Goal: Task Accomplishment & Management: Manage account settings

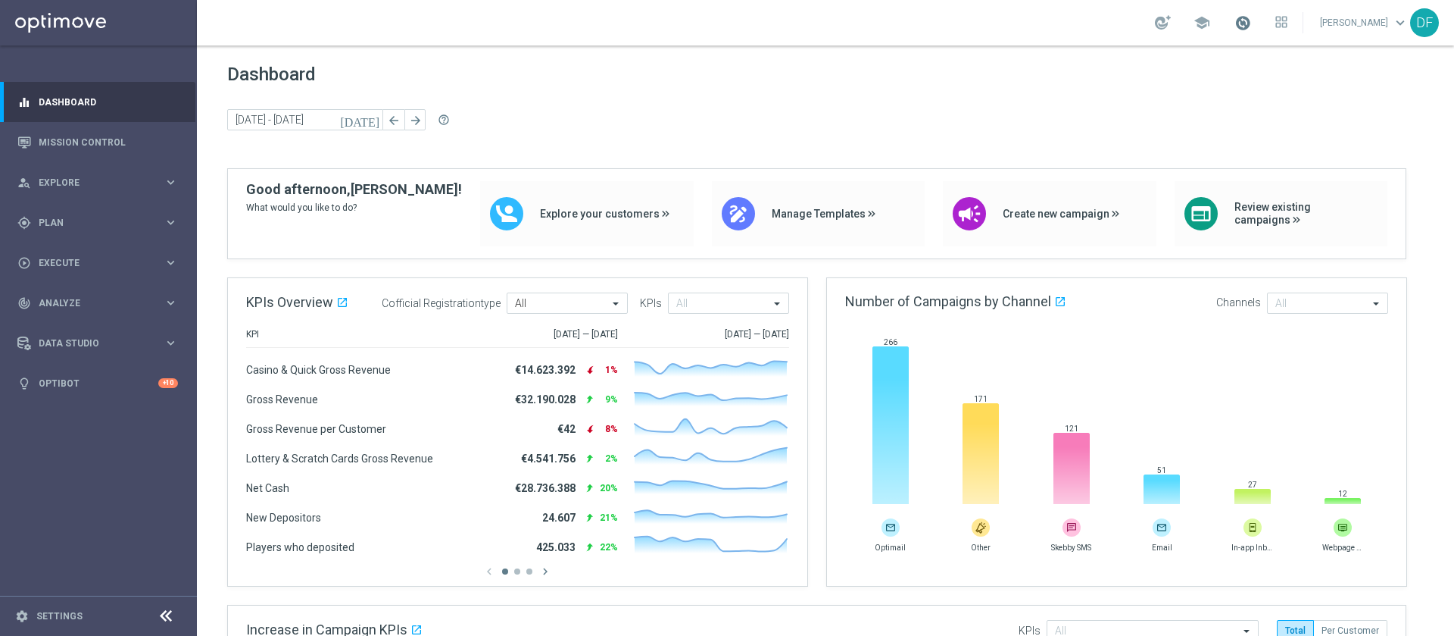
click at [1247, 23] on span at bounding box center [1243, 22] width 17 height 17
click at [549, 570] on icon "chevron_right" at bounding box center [546, 571] width 14 height 14
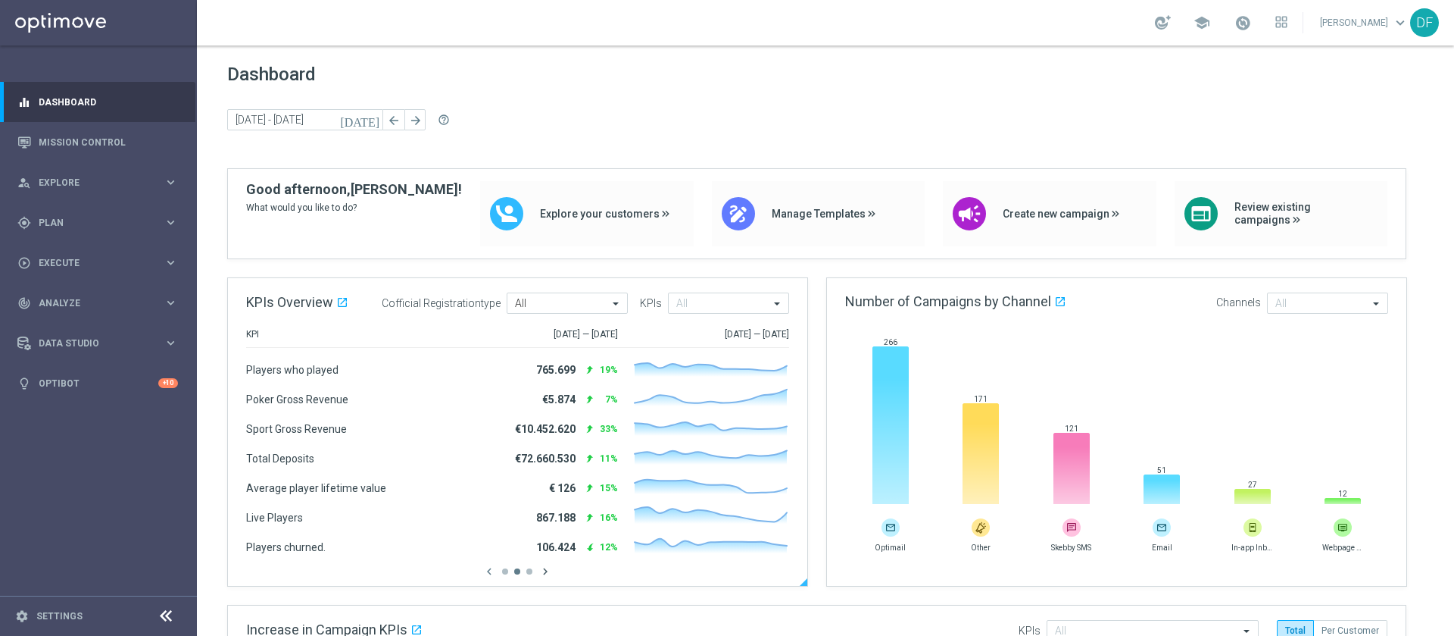
click at [549, 570] on icon "chevron_right" at bounding box center [546, 571] width 14 height 14
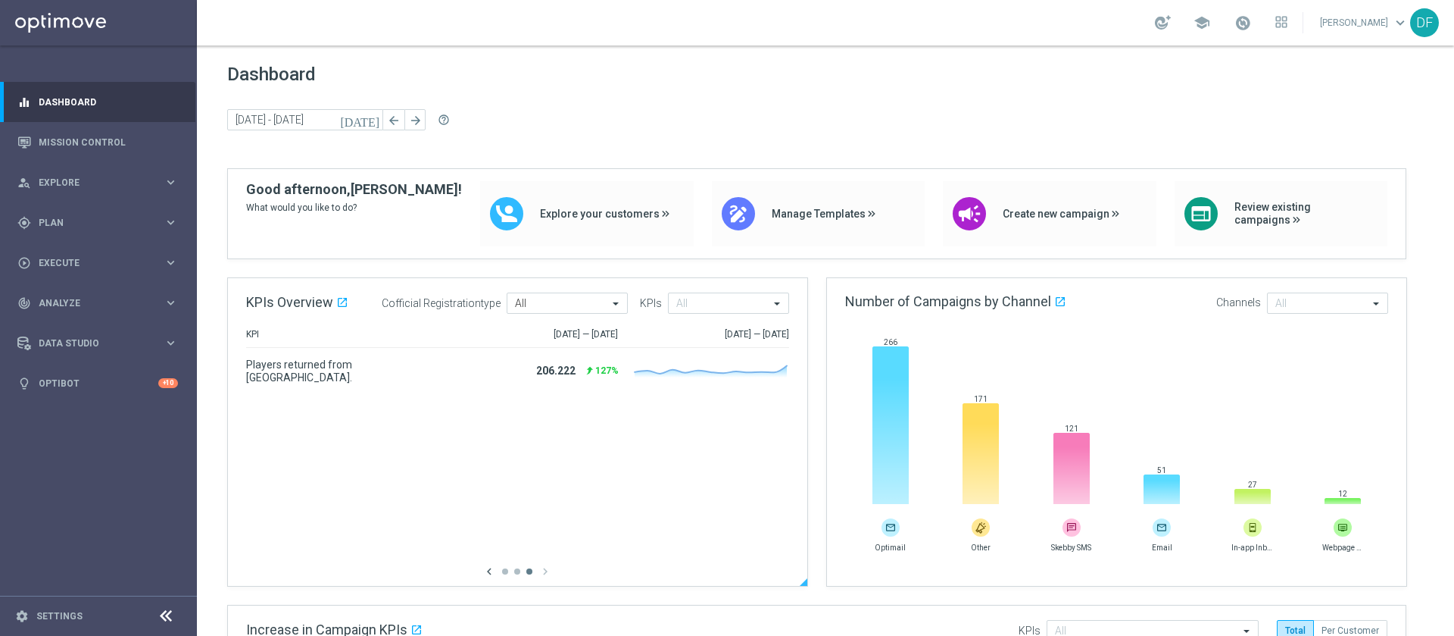
click at [490, 570] on icon "chevron_left" at bounding box center [490, 571] width 14 height 14
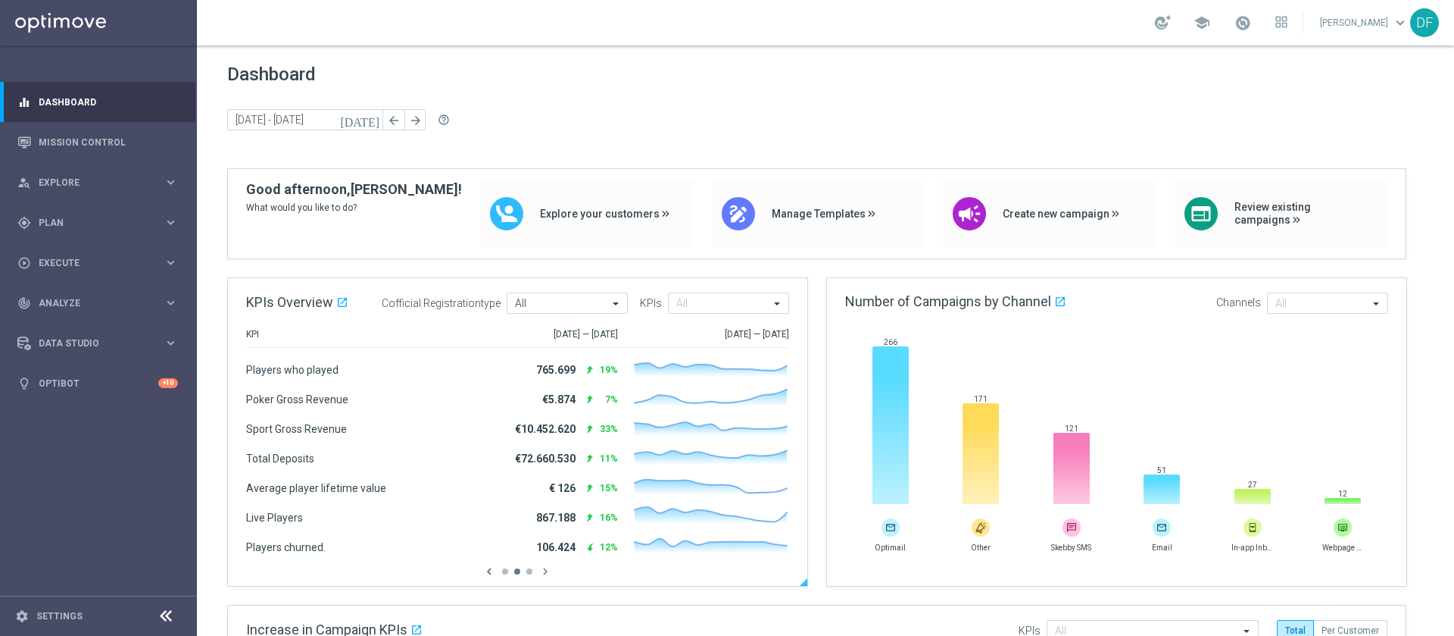
click at [490, 570] on icon "chevron_left" at bounding box center [490, 571] width 14 height 14
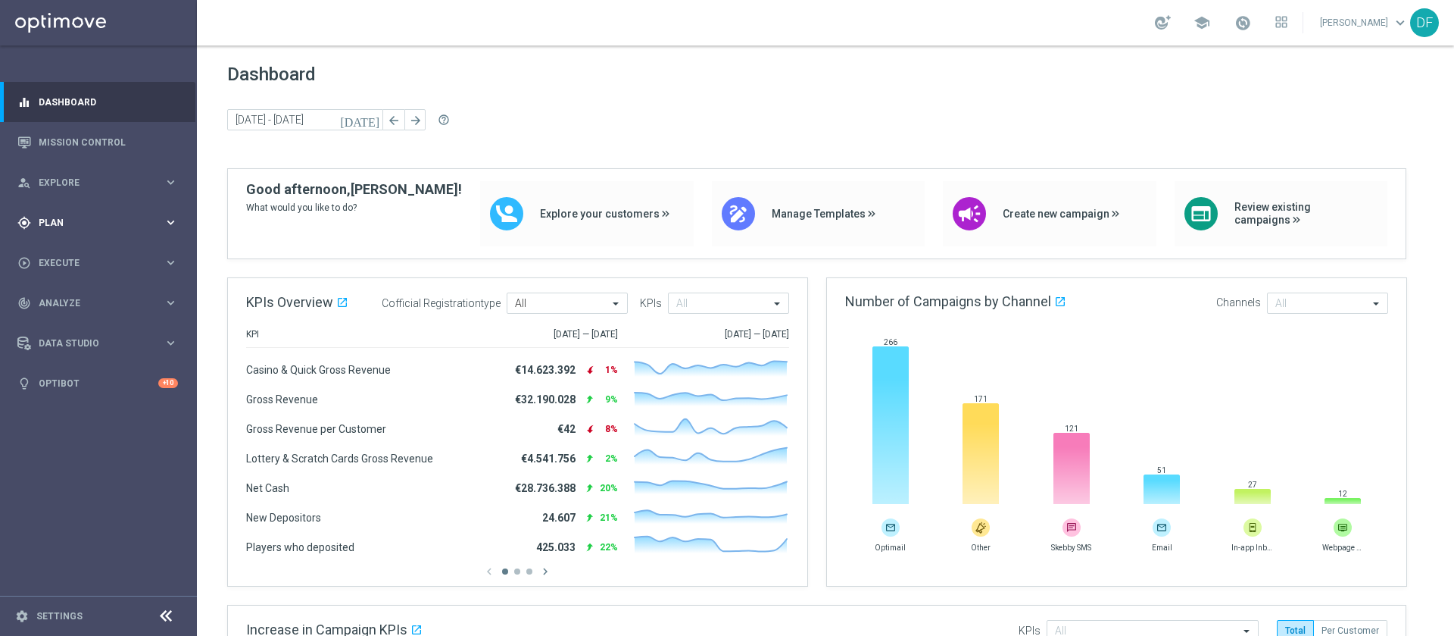
click at [77, 223] on span "Plan" at bounding box center [101, 222] width 125 height 9
click at [67, 298] on span "Templates" at bounding box center [94, 299] width 108 height 9
click at [64, 317] on link "Optimail" at bounding box center [102, 322] width 111 height 12
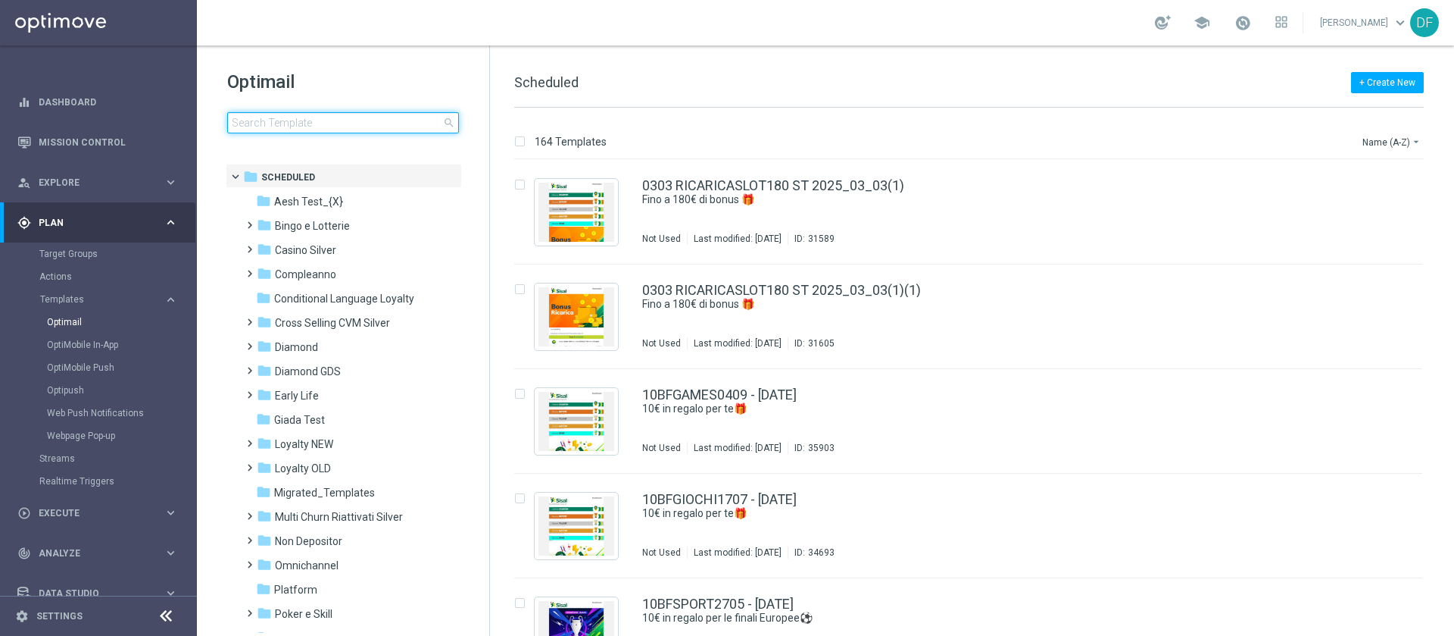
click at [265, 119] on input at bounding box center [343, 122] width 232 height 21
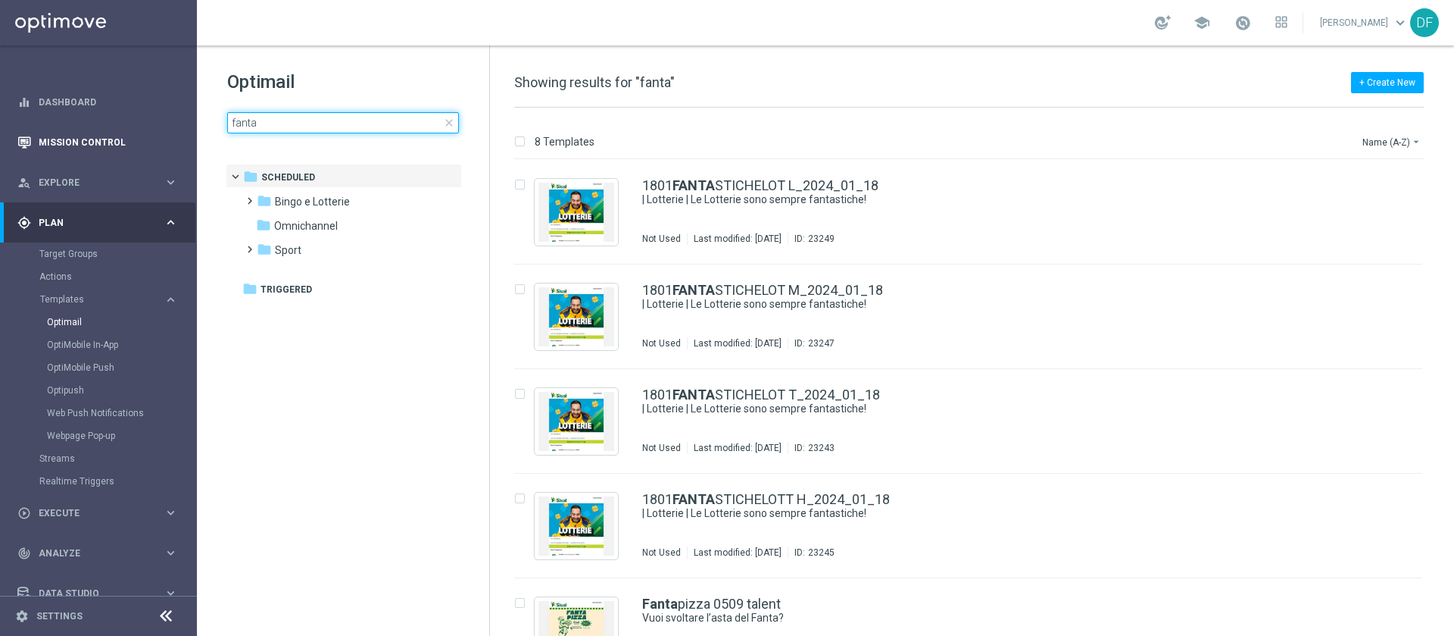
type input "fanta"
click at [97, 134] on link "Mission Control" at bounding box center [108, 142] width 139 height 40
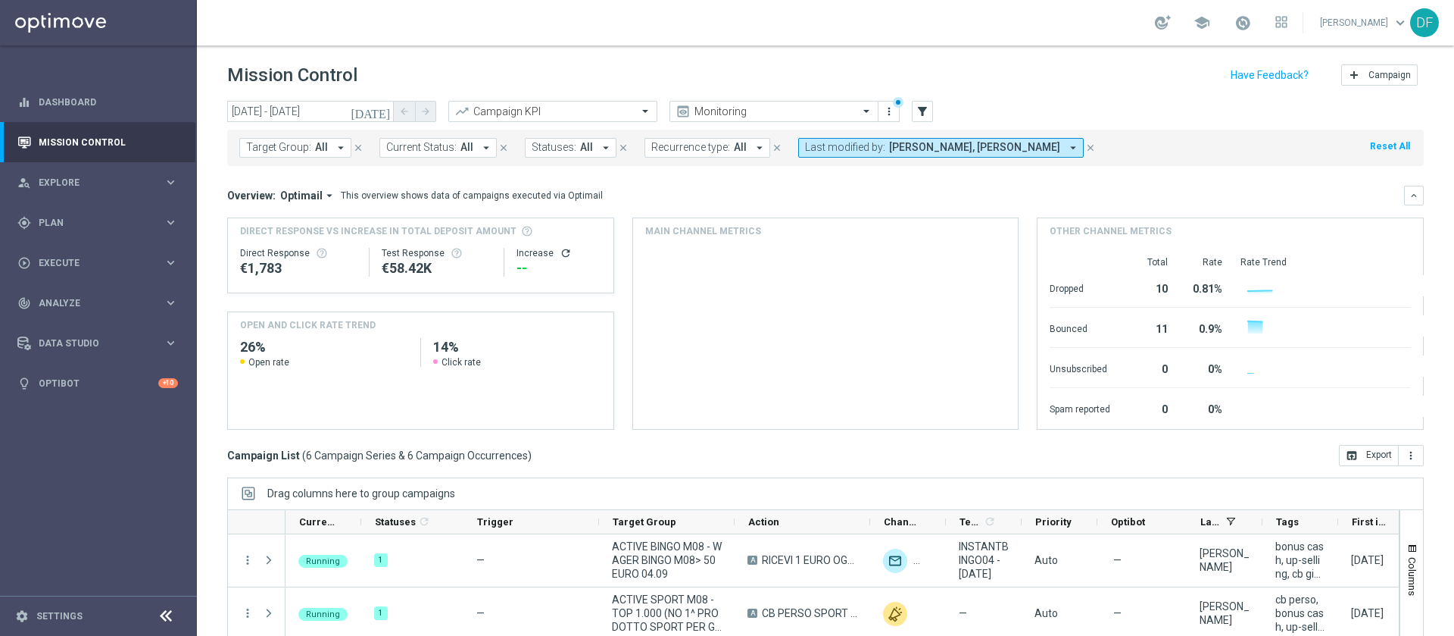
click at [385, 111] on icon "[DATE]" at bounding box center [371, 112] width 41 height 14
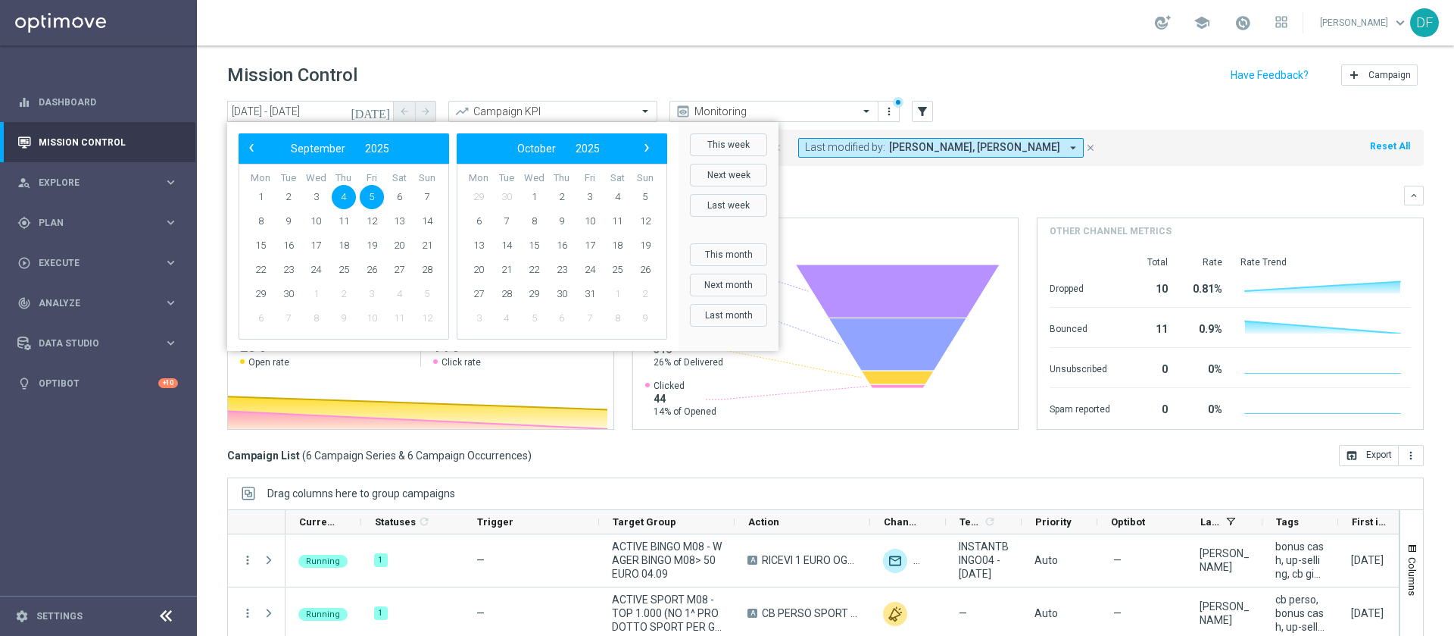
click at [376, 196] on span "5" at bounding box center [372, 197] width 24 height 24
type input "[DATE] - [DATE]"
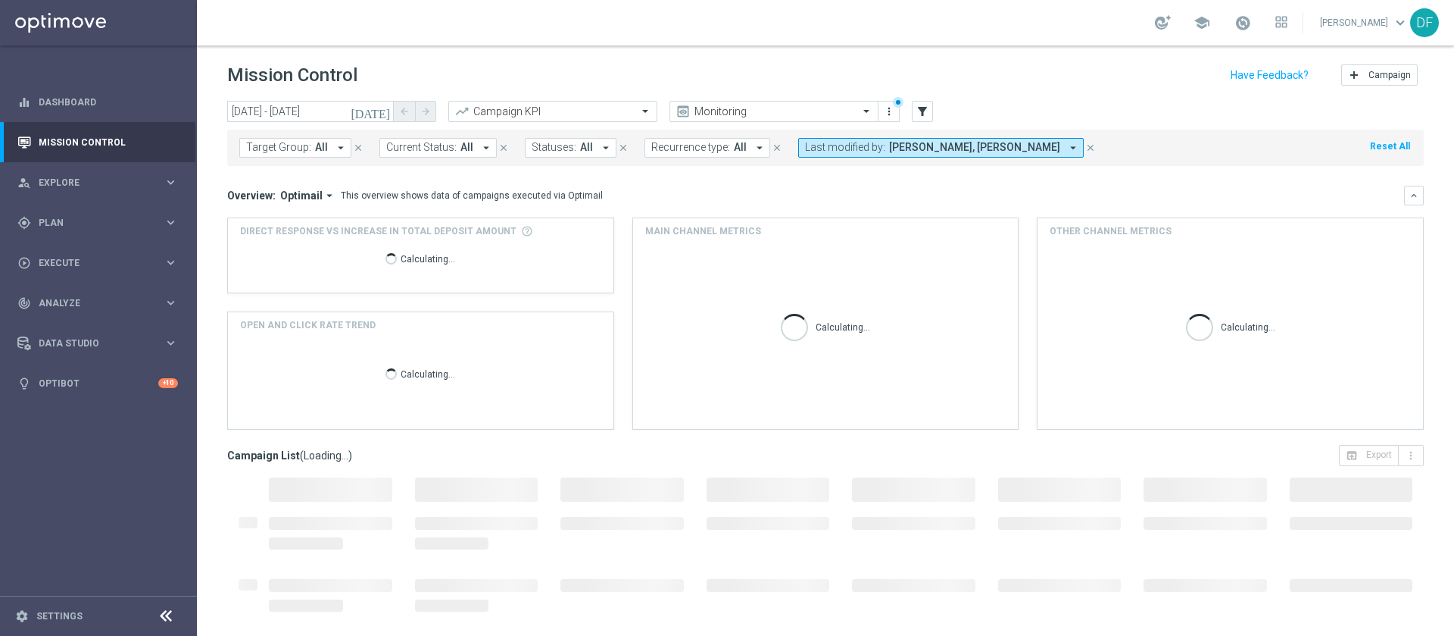
click at [1067, 145] on icon "arrow_drop_down" at bounding box center [1074, 148] width 14 height 14
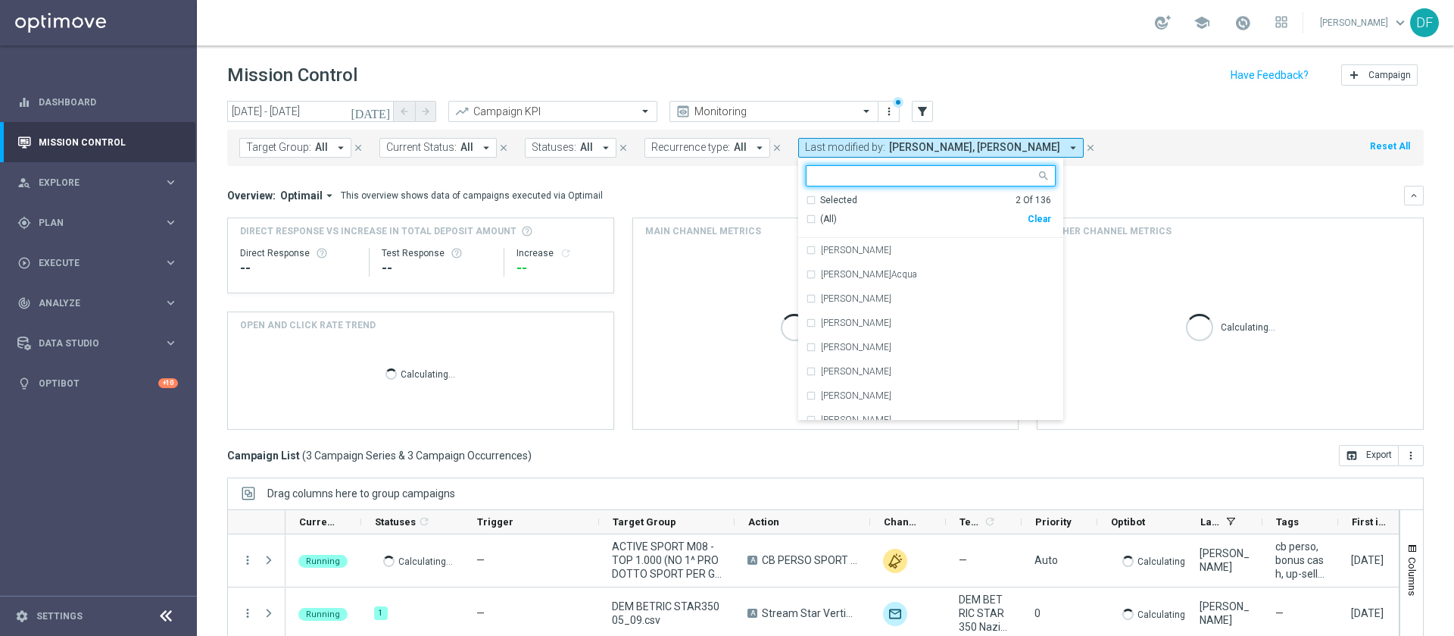
click at [0, 0] on div "Clear" at bounding box center [0, 0] width 0 height 0
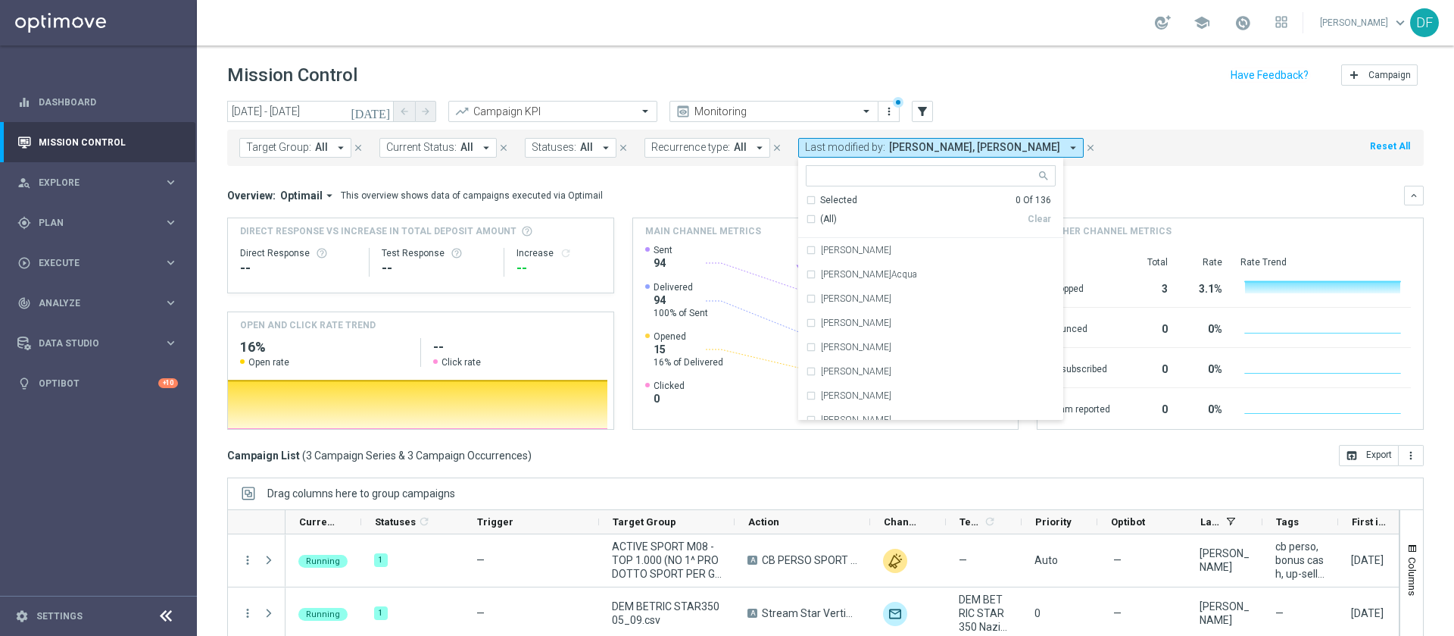
click at [1086, 145] on icon "close" at bounding box center [1091, 147] width 11 height 11
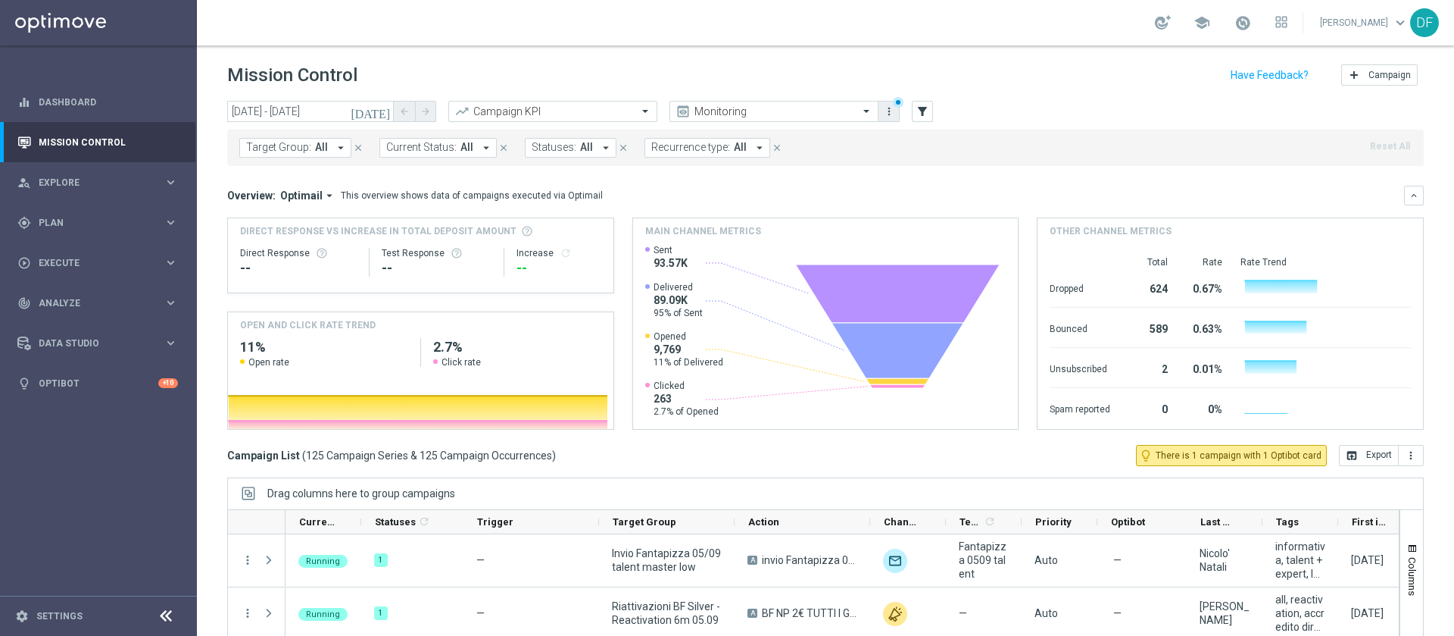
click at [892, 112] on icon "more_vert" at bounding box center [889, 111] width 12 height 12
click at [978, 86] on div "Mission Control add Campaign" at bounding box center [825, 76] width 1197 height 30
click at [922, 108] on icon "filter_alt" at bounding box center [923, 112] width 14 height 14
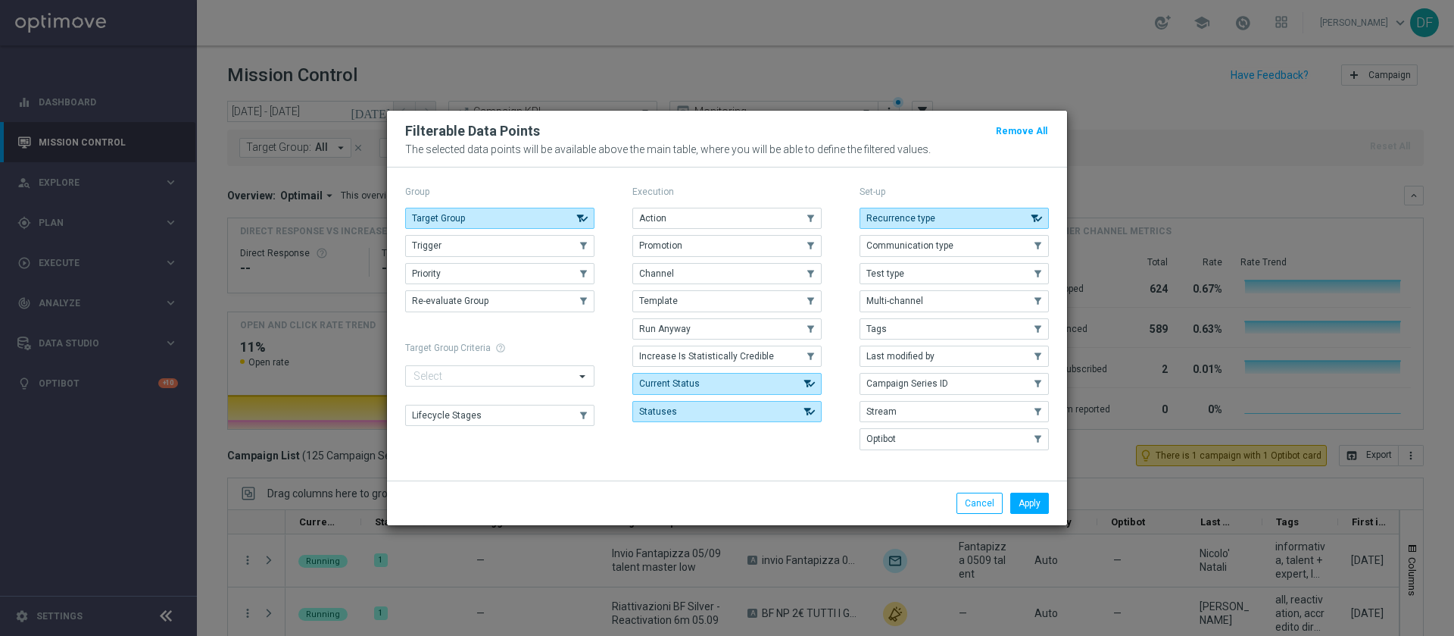
click at [915, 345] on button "Last modified by" at bounding box center [954, 355] width 189 height 21
click at [1031, 501] on button "Apply" at bounding box center [1030, 502] width 39 height 21
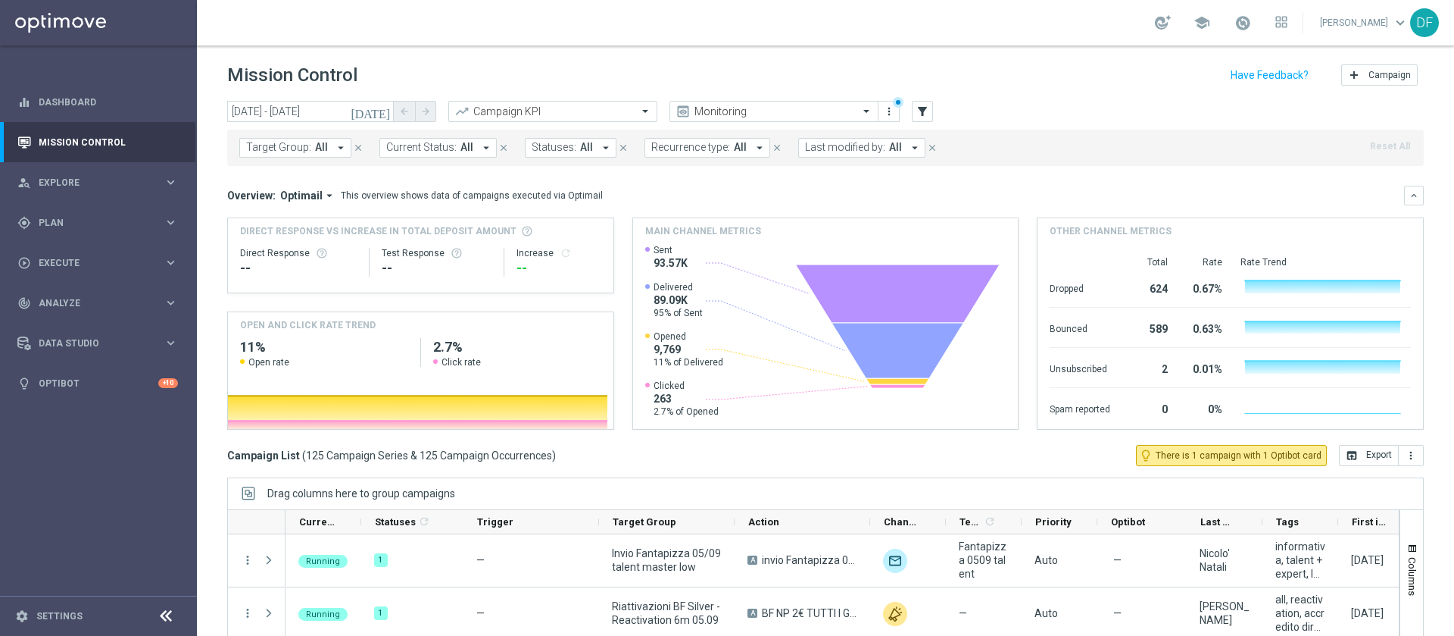
click at [908, 142] on icon "arrow_drop_down" at bounding box center [915, 148] width 14 height 14
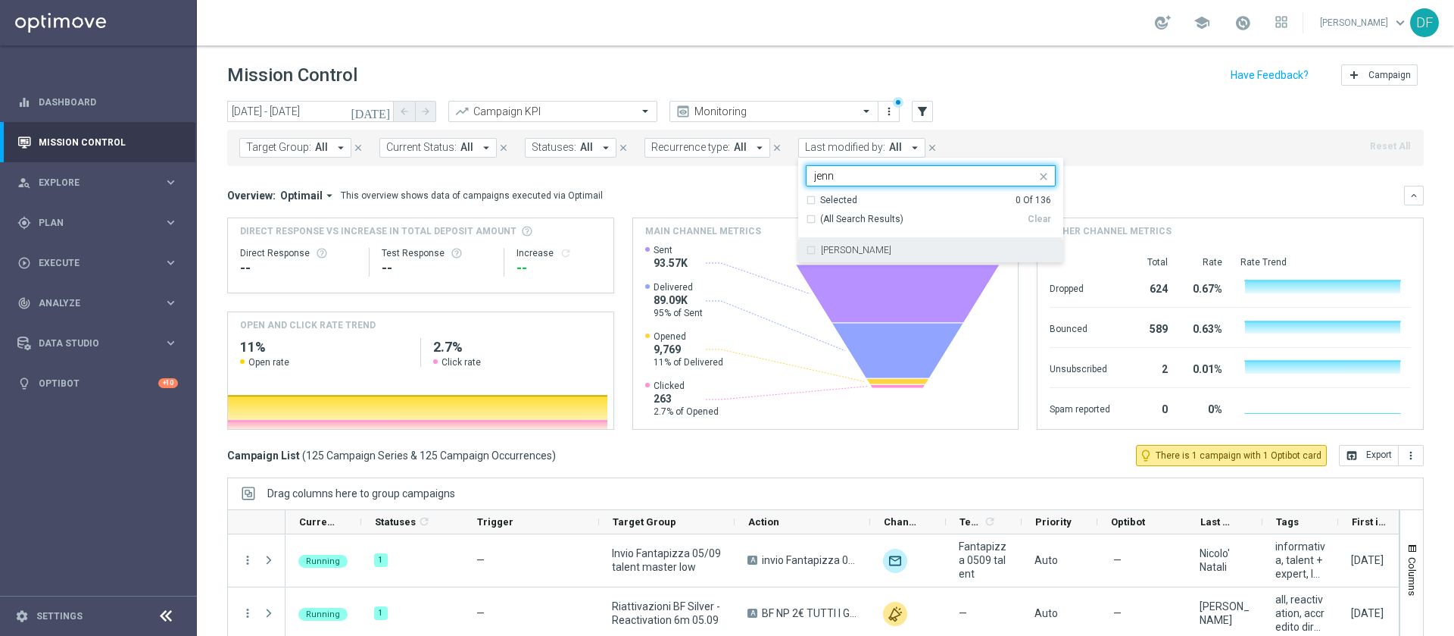
click at [844, 253] on label "[PERSON_NAME]" at bounding box center [856, 249] width 70 height 9
type input "jenn"
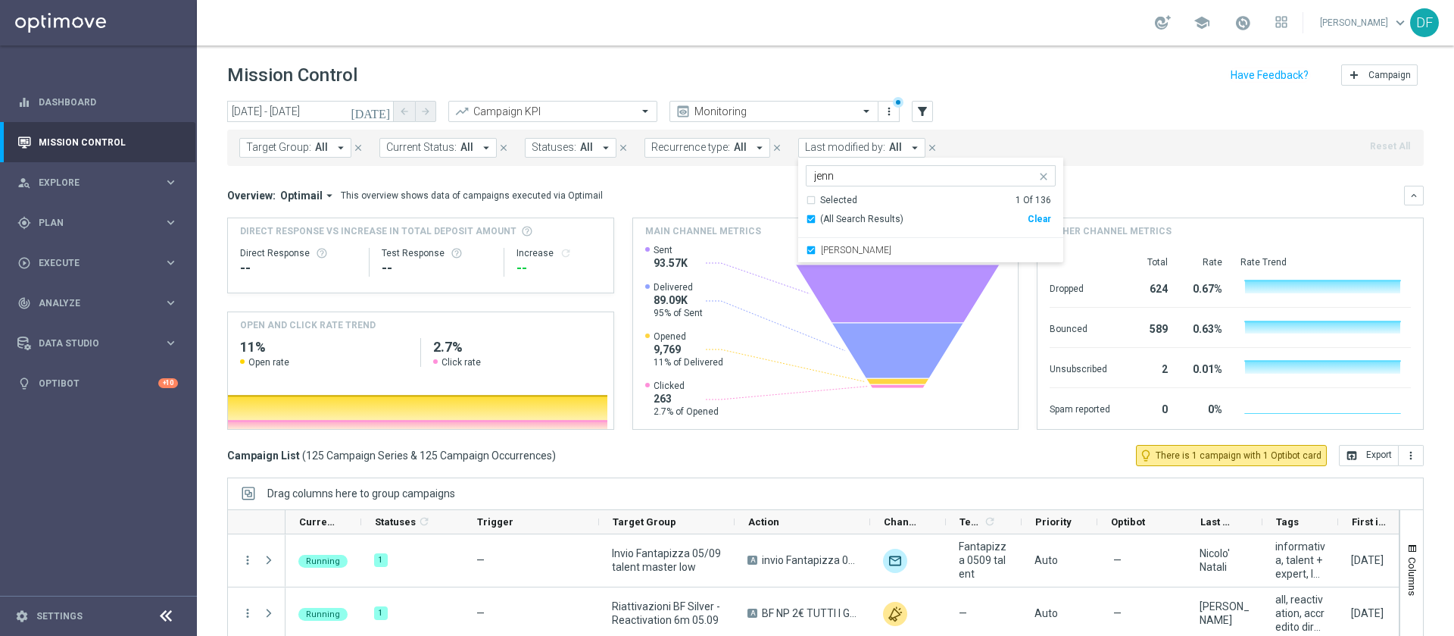
click at [1120, 183] on mini-dashboard "Overview: Optimail arrow_drop_down This overview shows data of campaigns execut…" at bounding box center [825, 305] width 1197 height 279
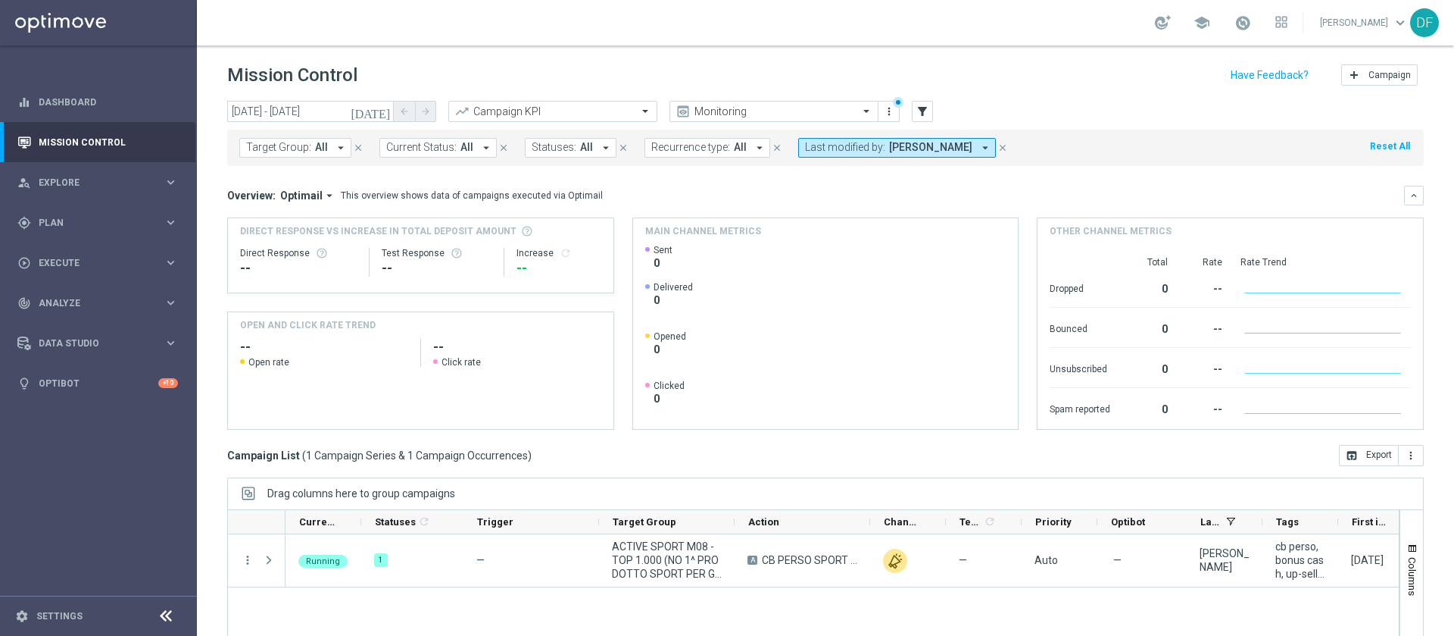
click at [1004, 148] on icon "close" at bounding box center [1003, 147] width 11 height 11
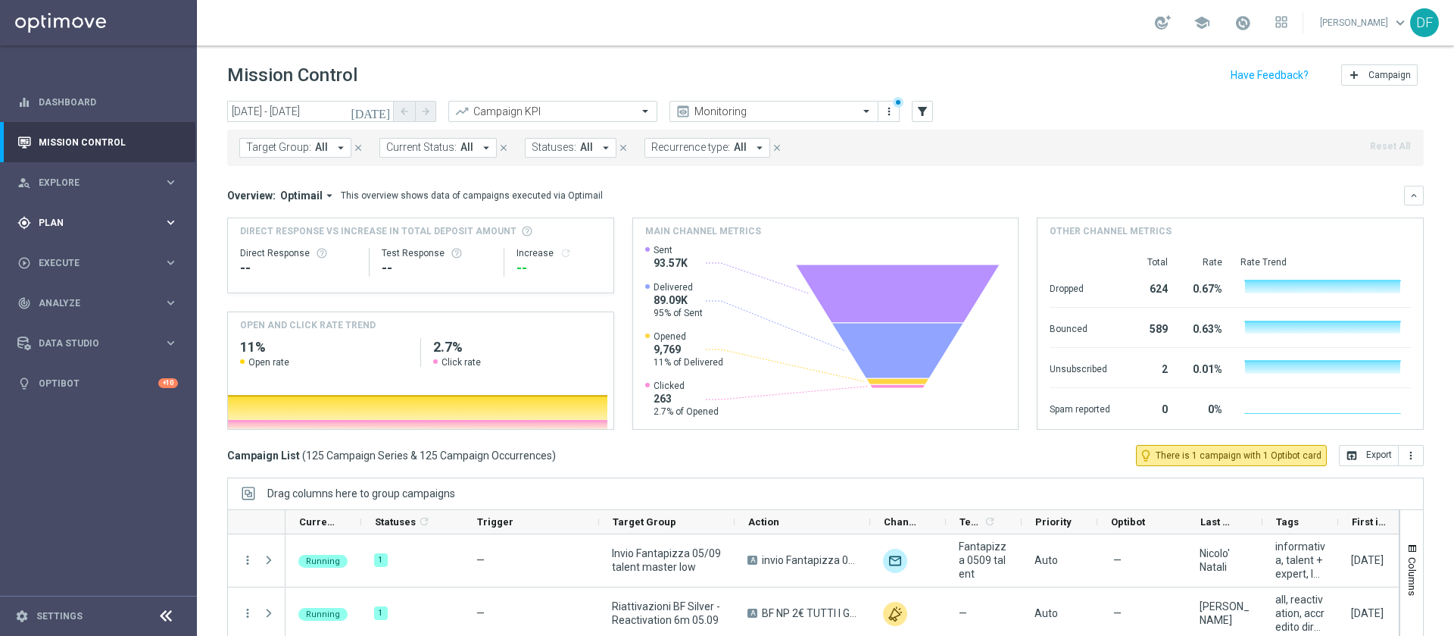
click at [71, 223] on span "Plan" at bounding box center [101, 222] width 125 height 9
click at [71, 323] on link "Optimail" at bounding box center [102, 322] width 111 height 12
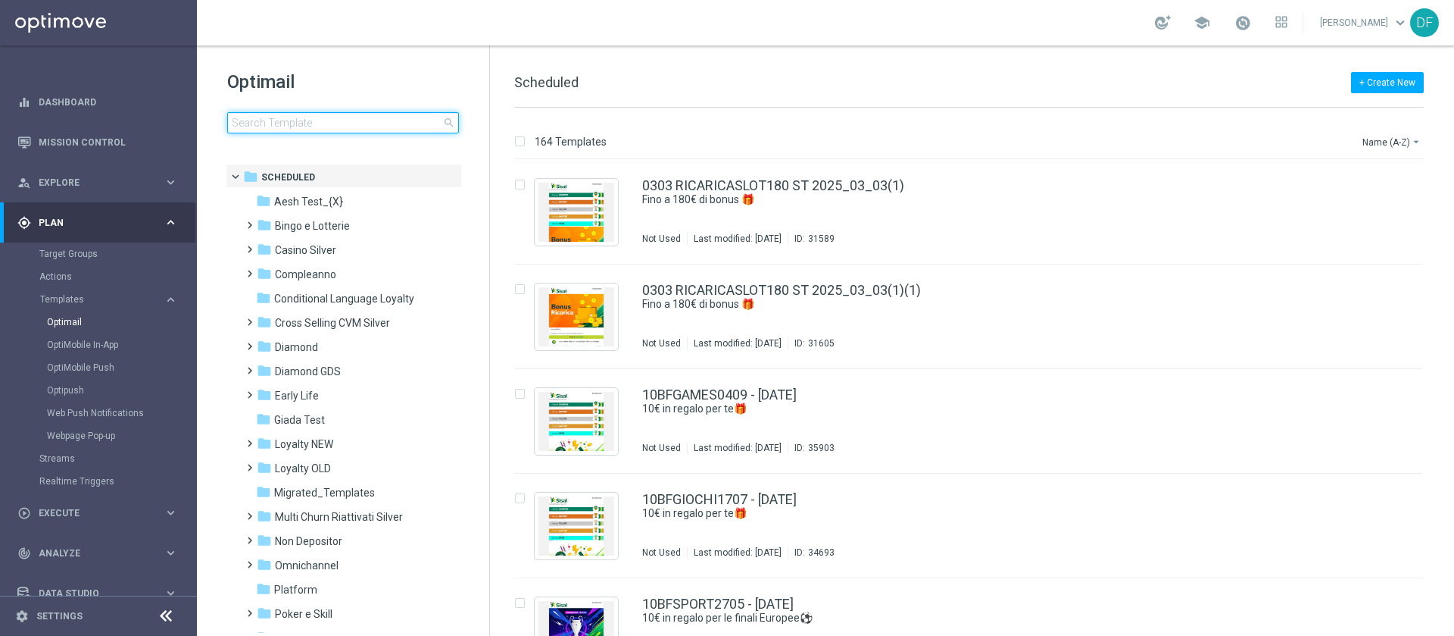
click at [261, 123] on input at bounding box center [343, 122] width 232 height 21
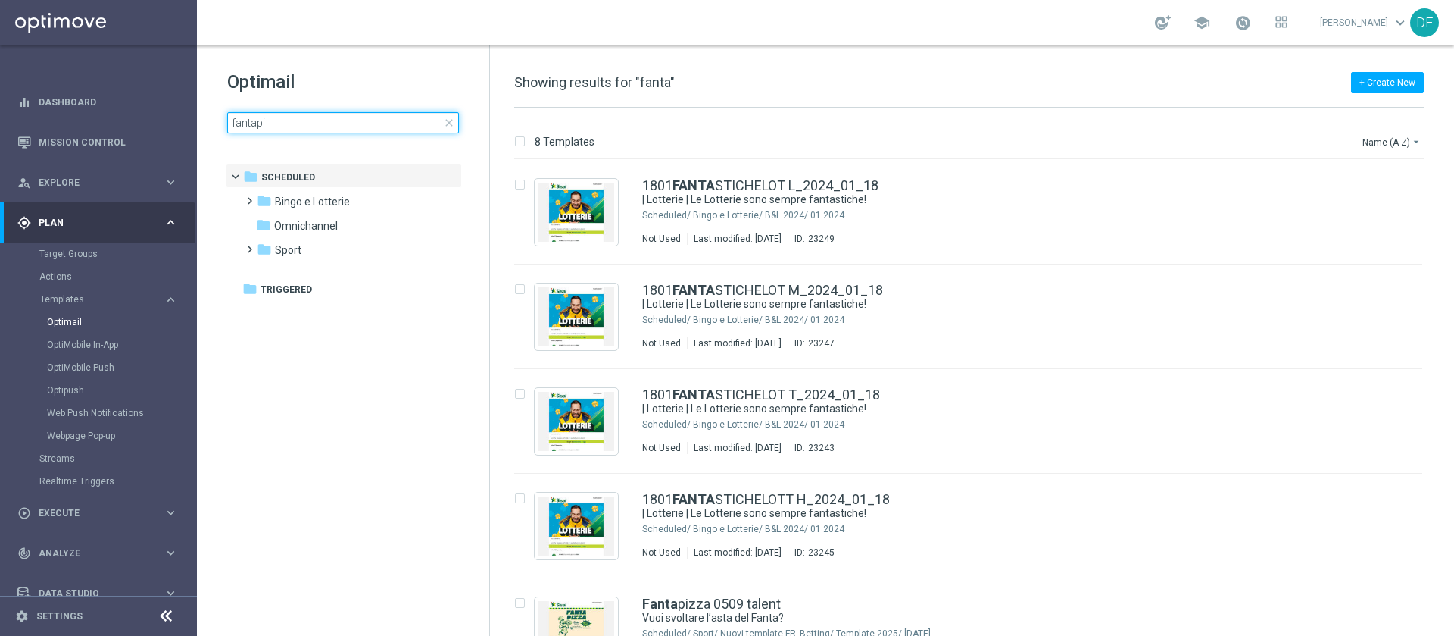
type input "fantapiz"
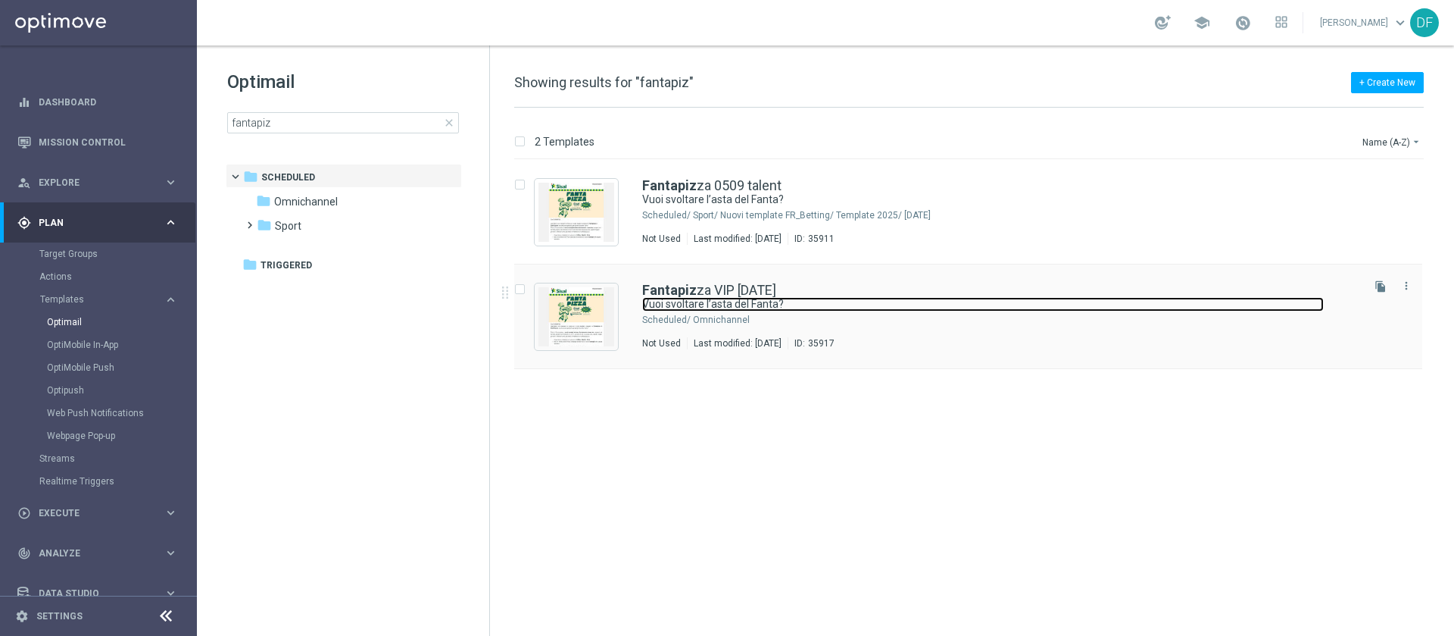
click at [679, 306] on link "Vuoi svoltare l’asta del Fanta?" at bounding box center [983, 304] width 682 height 14
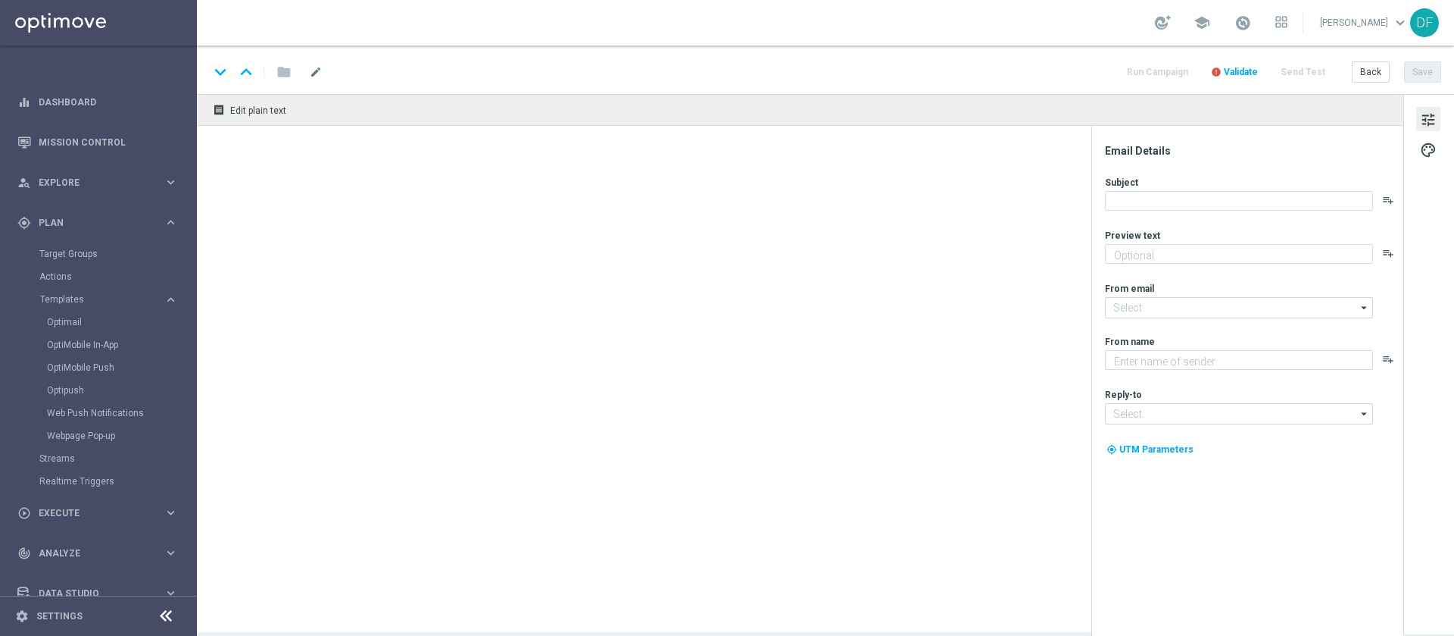
type textarea "Scopri la Fantapizza di SisalTipster!"
type textarea "Sisal"
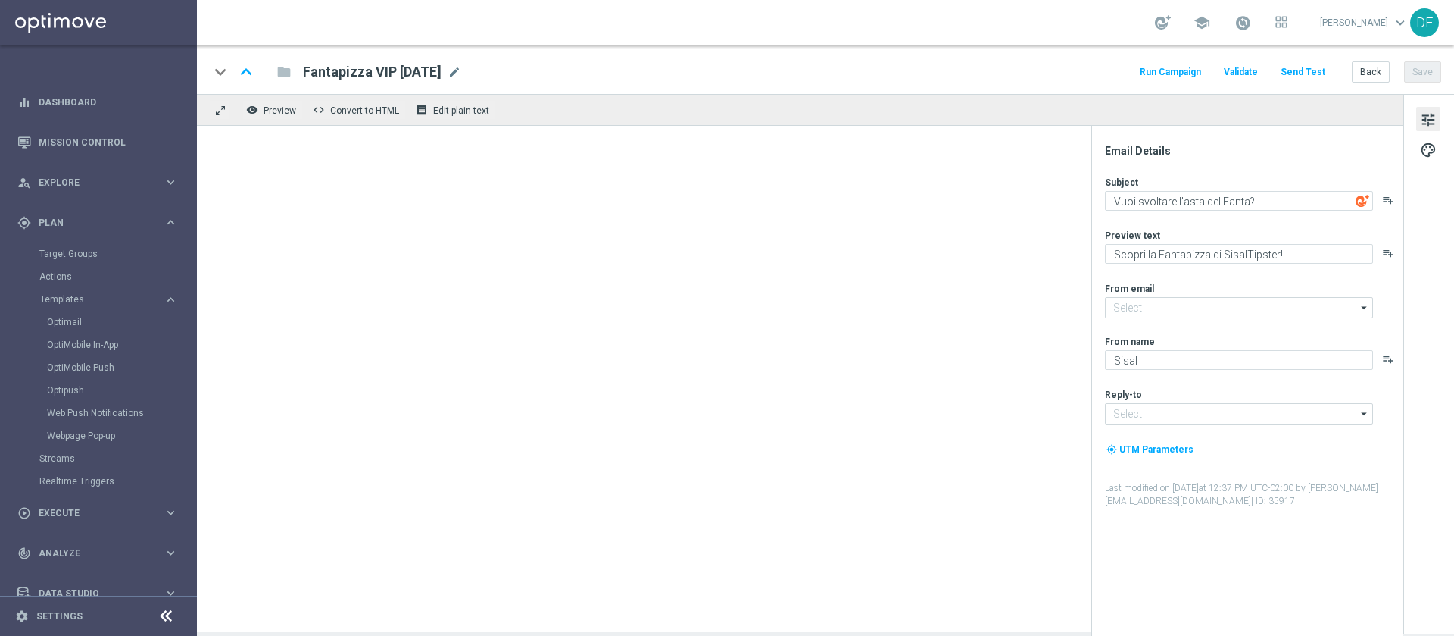
type input "[EMAIL_ADDRESS][DOMAIN_NAME]"
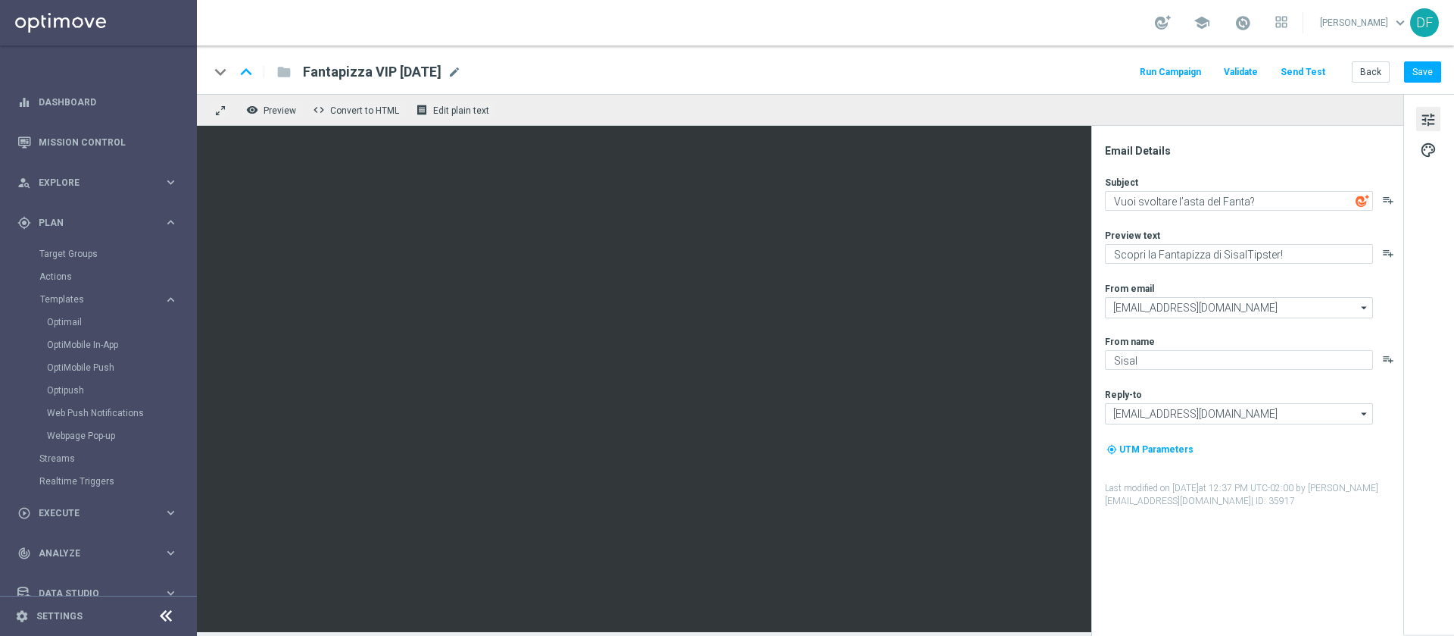
click at [1170, 70] on button "Run Campaign" at bounding box center [1171, 72] width 66 height 20
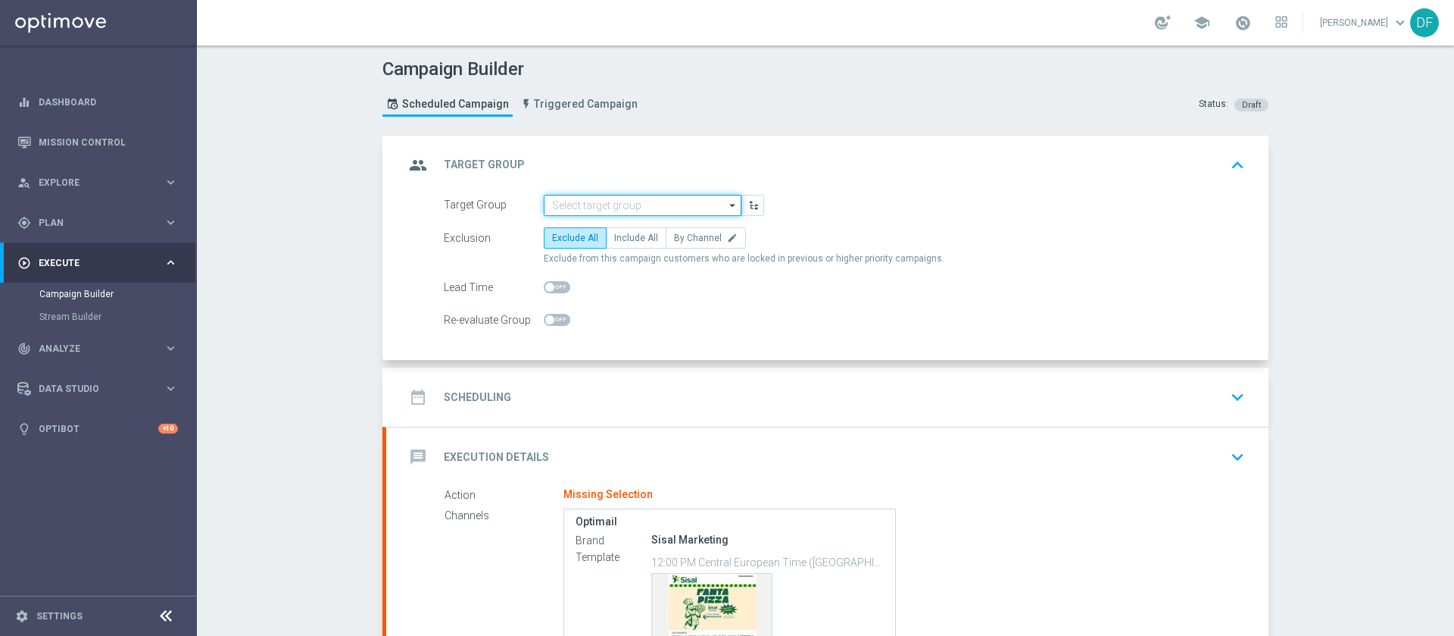
click at [625, 205] on input at bounding box center [643, 205] width 198 height 21
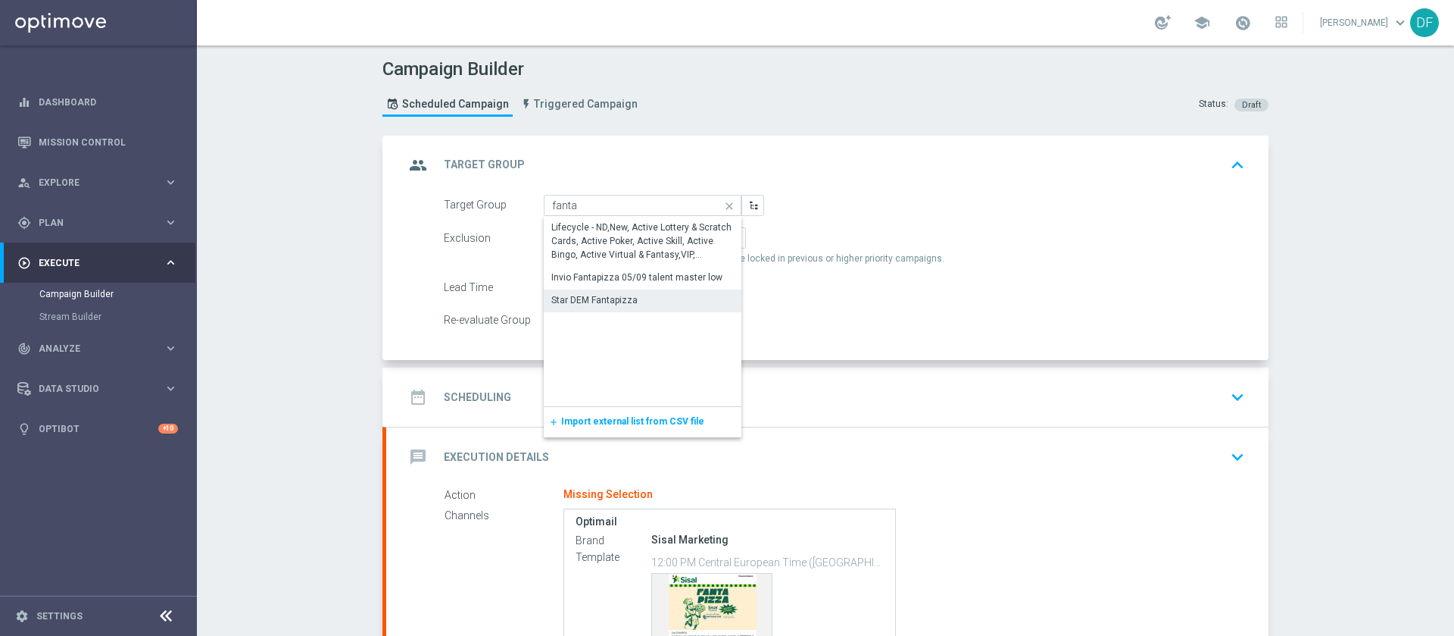
click at [594, 300] on div "Star DEM Fantapizza" at bounding box center [594, 300] width 86 height 14
type input "Star DEM Fantapizza"
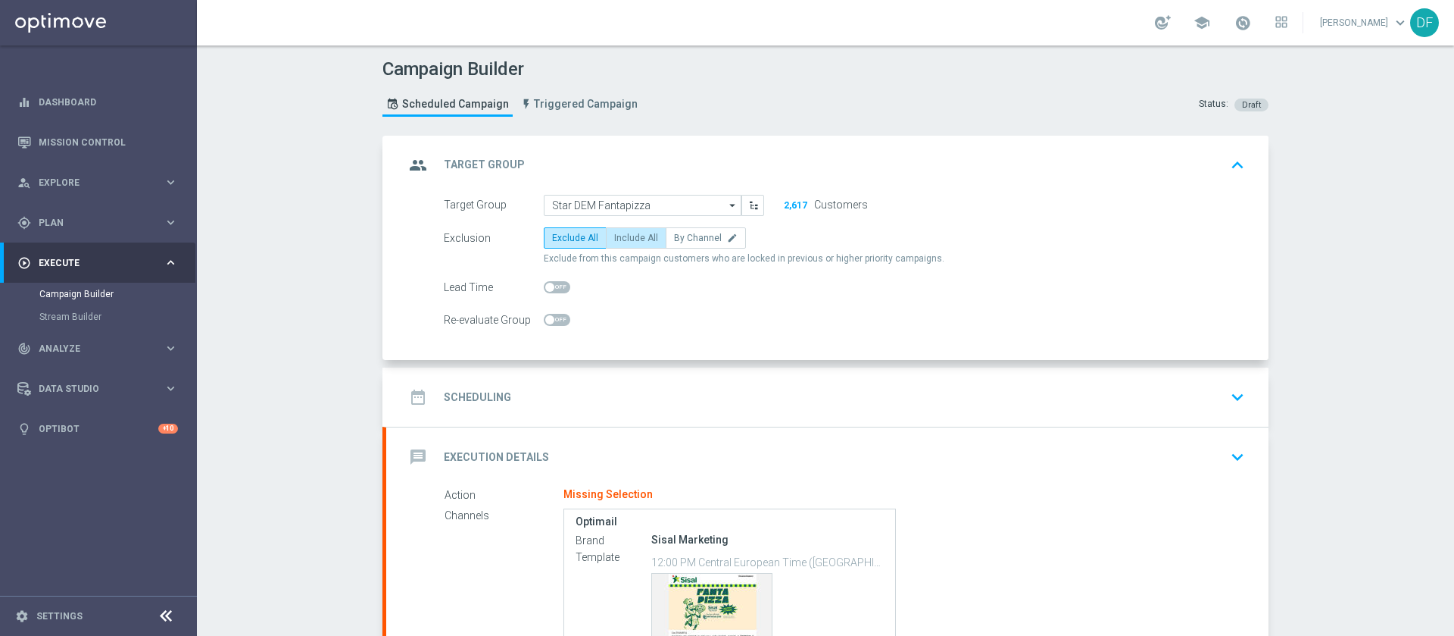
click at [621, 236] on span "Include All" at bounding box center [636, 238] width 44 height 11
click at [621, 236] on input "Include All" at bounding box center [619, 241] width 10 height 10
radio input "true"
click at [1226, 398] on icon "keyboard_arrow_down" at bounding box center [1237, 397] width 23 height 23
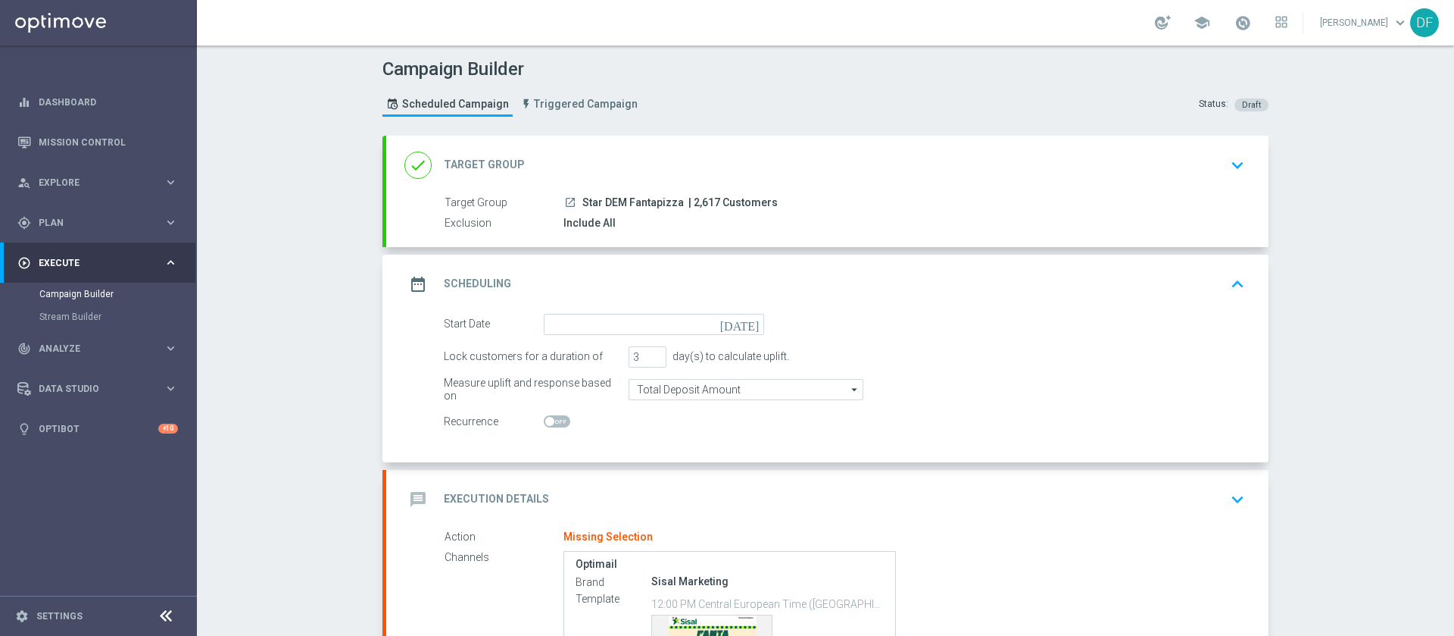
click at [745, 324] on icon "[DATE]" at bounding box center [742, 322] width 45 height 17
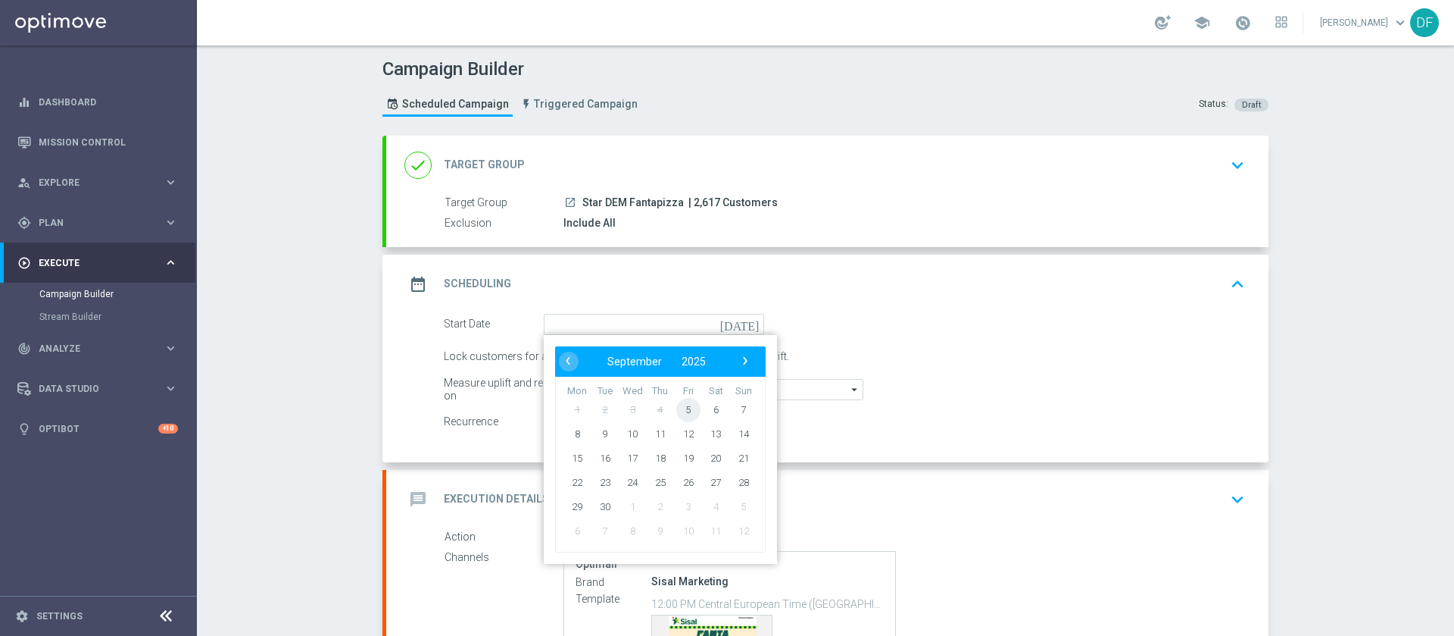
click at [679, 405] on span "5" at bounding box center [688, 409] width 24 height 24
type input "[DATE]"
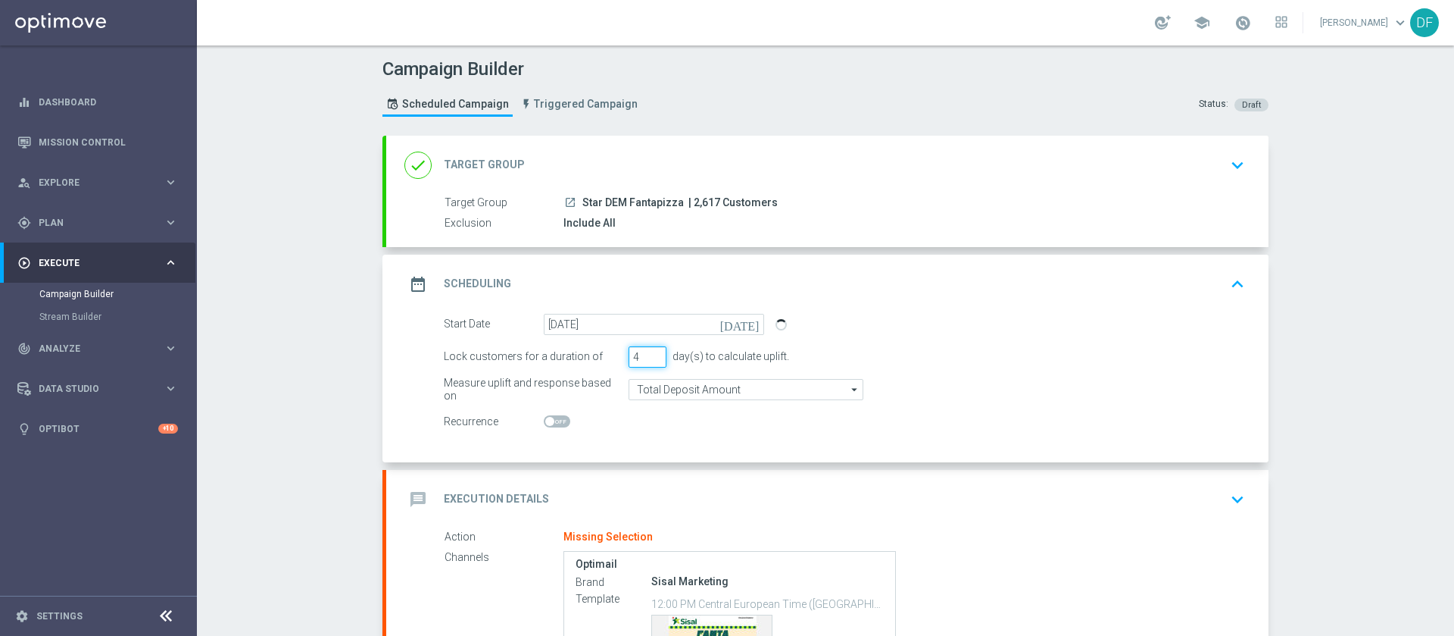
click at [648, 356] on input "4" at bounding box center [648, 356] width 38 height 21
click at [648, 356] on input "5" at bounding box center [648, 356] width 38 height 21
click at [650, 361] on input "4" at bounding box center [648, 356] width 38 height 21
click at [650, 361] on input "3" at bounding box center [648, 356] width 38 height 21
click at [650, 361] on input "2" at bounding box center [648, 356] width 38 height 21
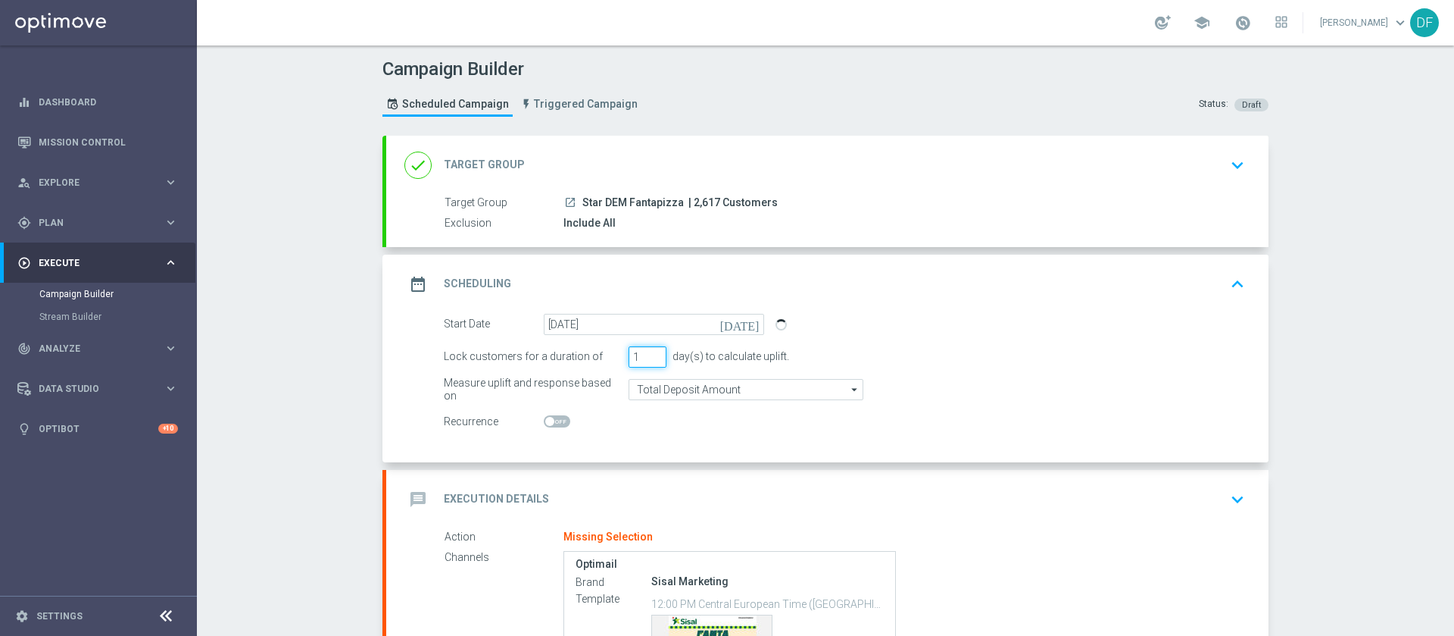
type input "1"
click at [650, 361] on input "1" at bounding box center [648, 356] width 38 height 21
click at [836, 386] on input "Total Deposit Amount" at bounding box center [746, 389] width 235 height 21
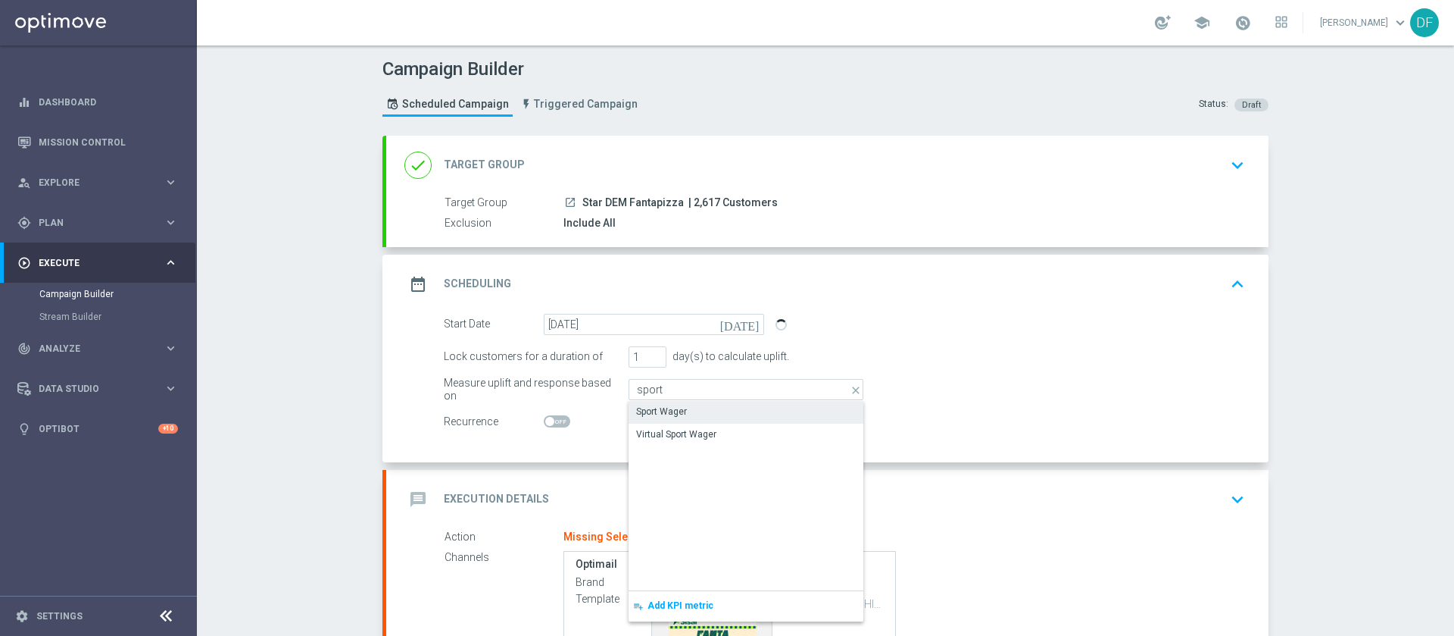
click at [740, 411] on div "Sport Wager" at bounding box center [746, 411] width 235 height 21
type input "Sport Wager"
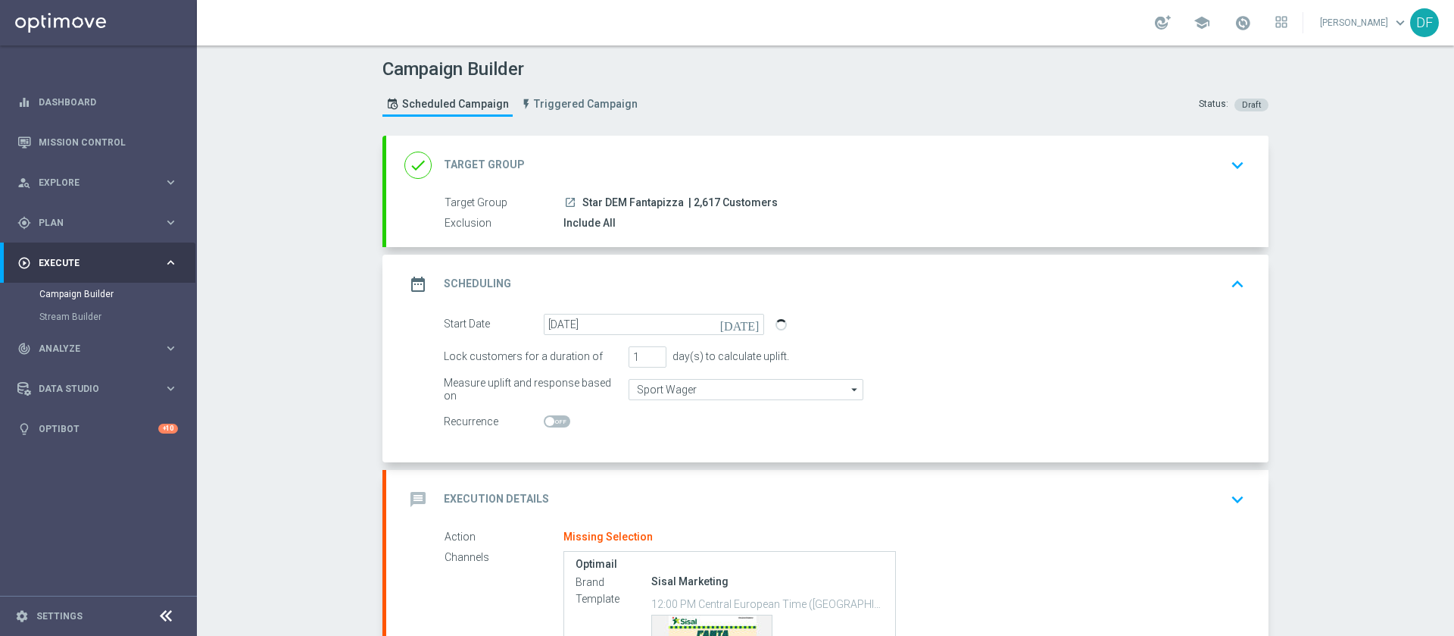
click at [1008, 387] on div "Measure uplift and response based on Sport Wager Sport Wager arrow_drop_down Dr…" at bounding box center [845, 389] width 824 height 21
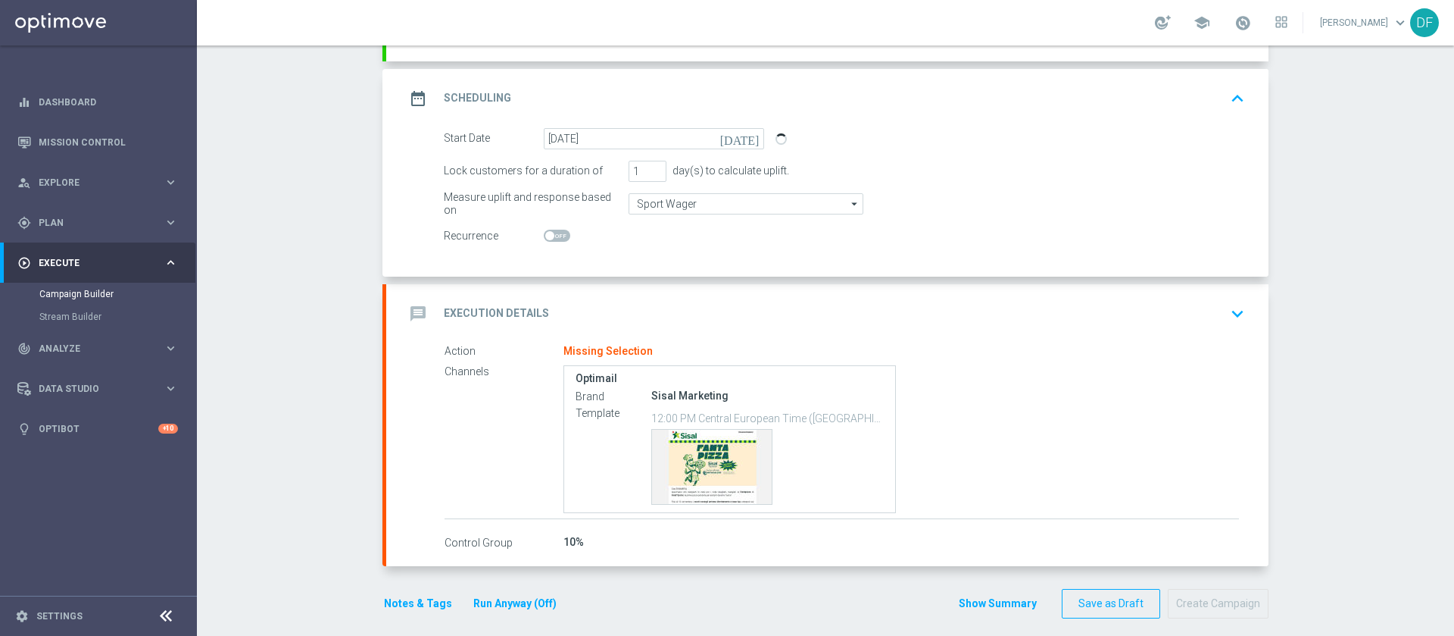
scroll to position [198, 0]
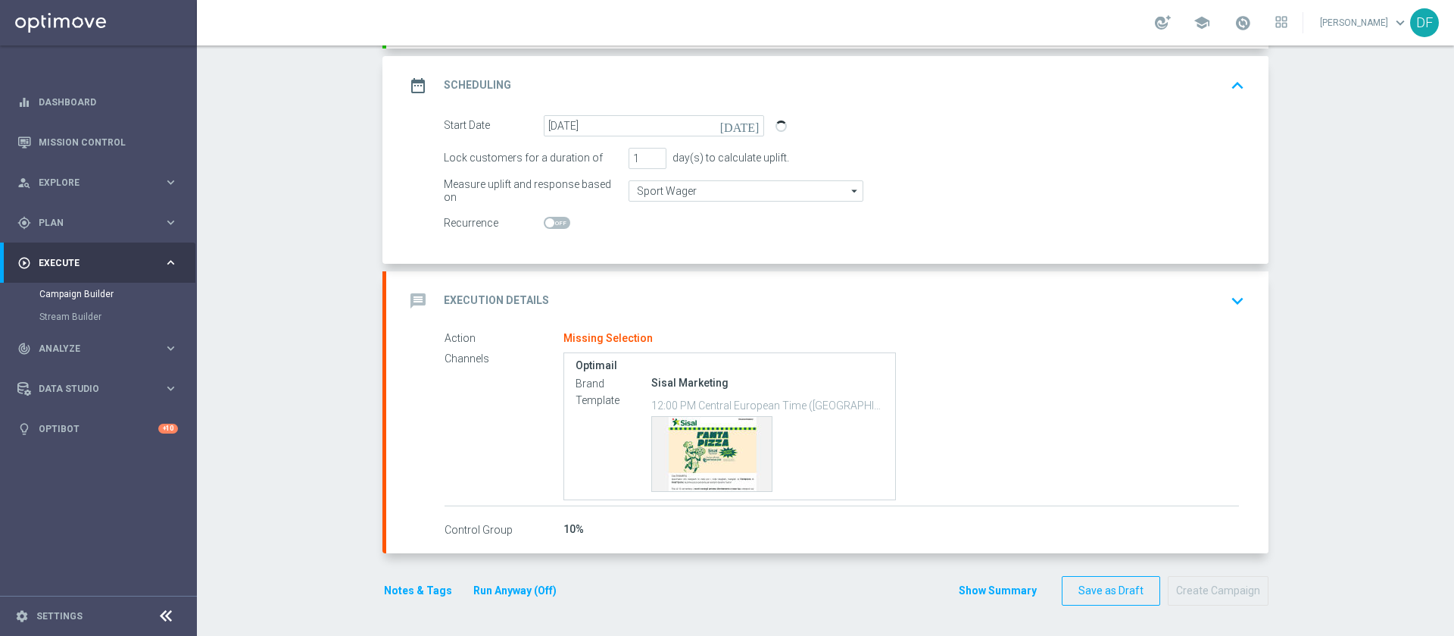
click at [1229, 298] on icon "keyboard_arrow_down" at bounding box center [1237, 300] width 23 height 23
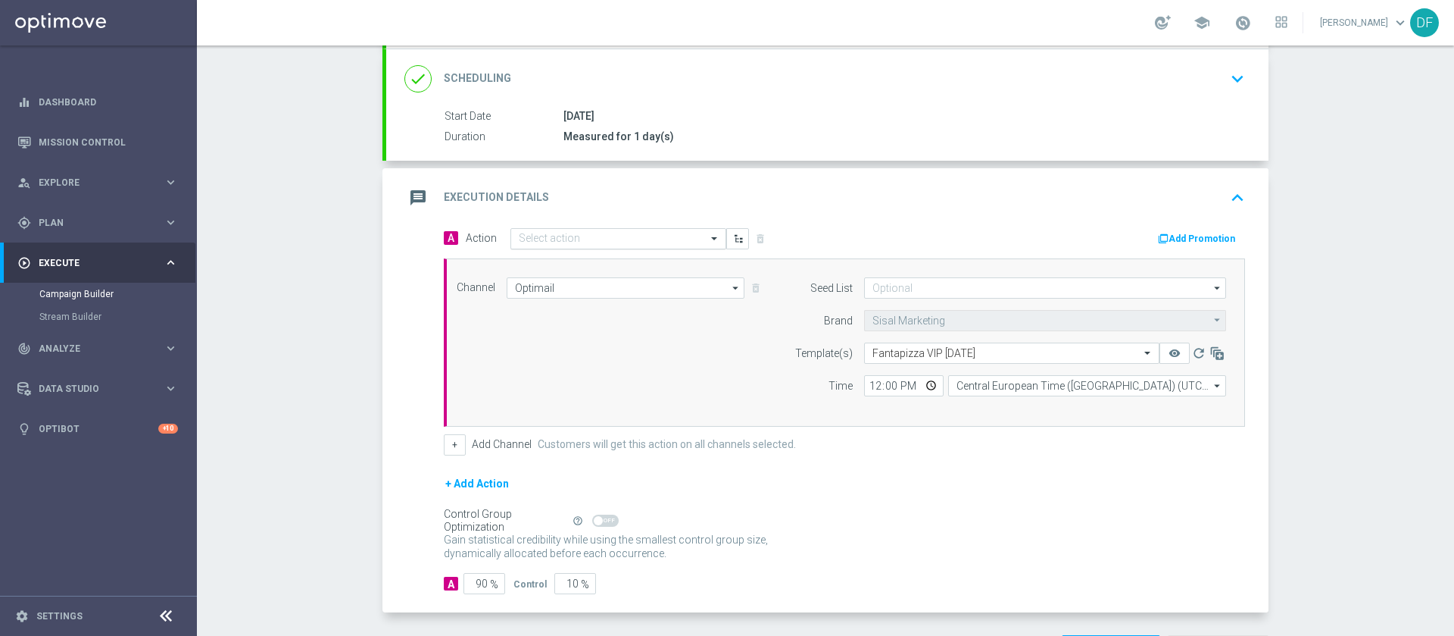
click at [676, 237] on input "text" at bounding box center [603, 239] width 169 height 13
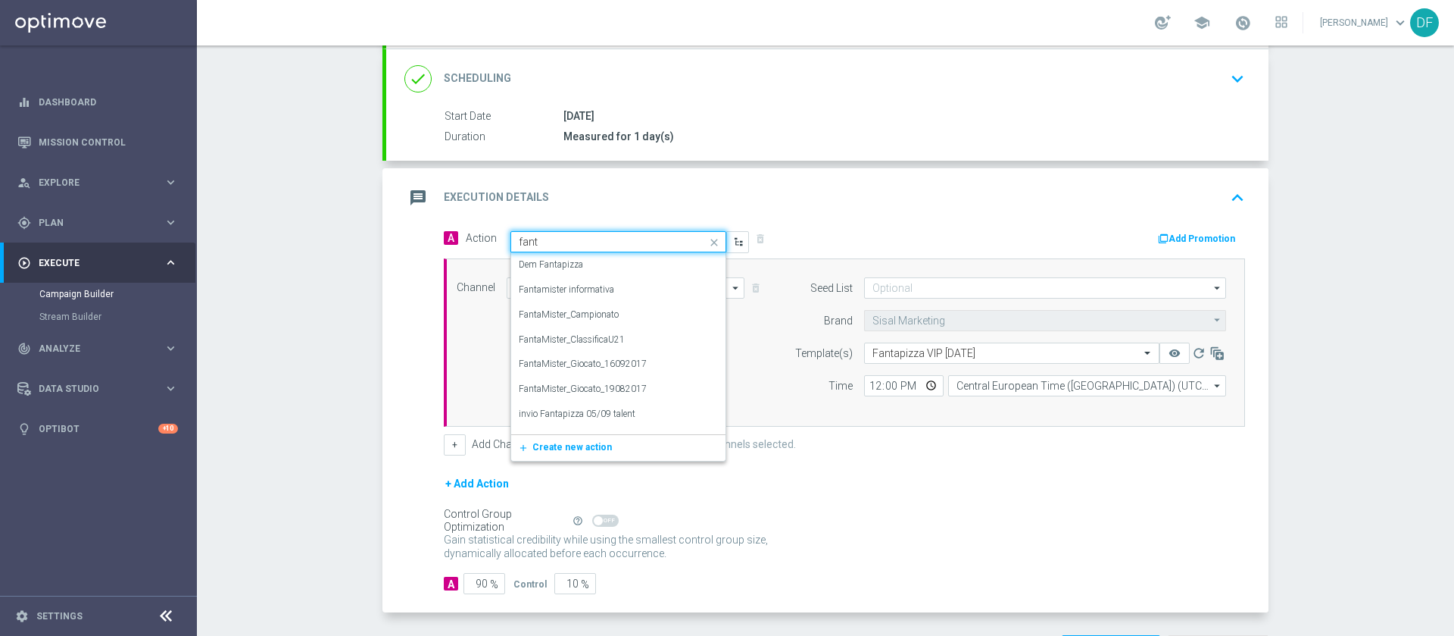
type input "fanta"
click at [579, 268] on div "Dem Fantapizza edit" at bounding box center [618, 264] width 199 height 25
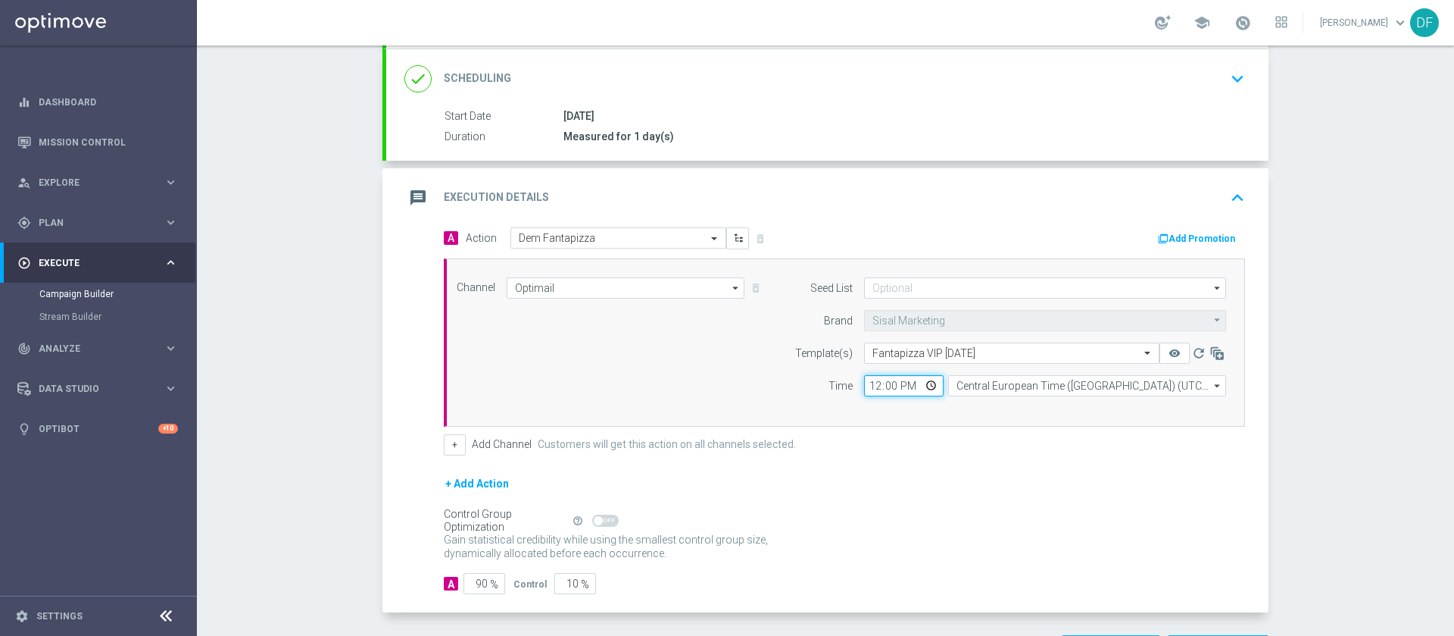
click at [921, 384] on input "12:00" at bounding box center [904, 385] width 80 height 21
type input "18:00"
click at [1039, 474] on div "+ Add Action" at bounding box center [844, 493] width 801 height 38
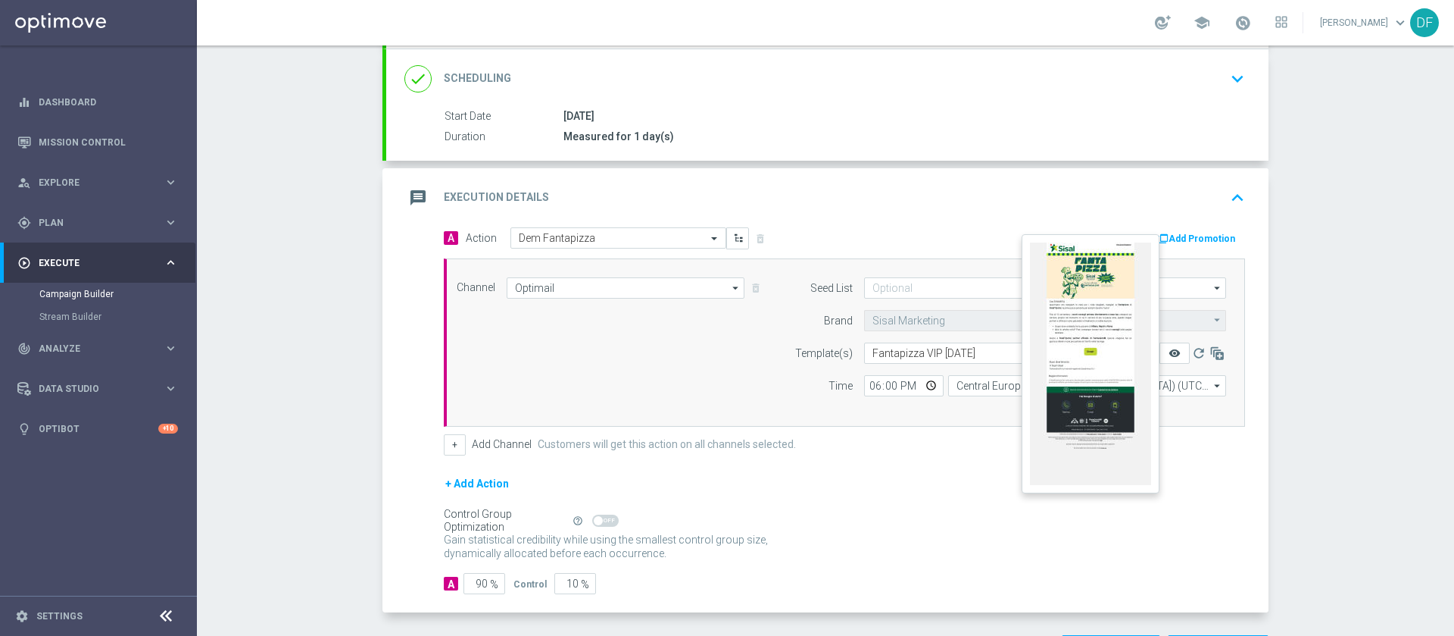
click at [1169, 351] on icon "remove_red_eye" at bounding box center [1175, 353] width 12 height 12
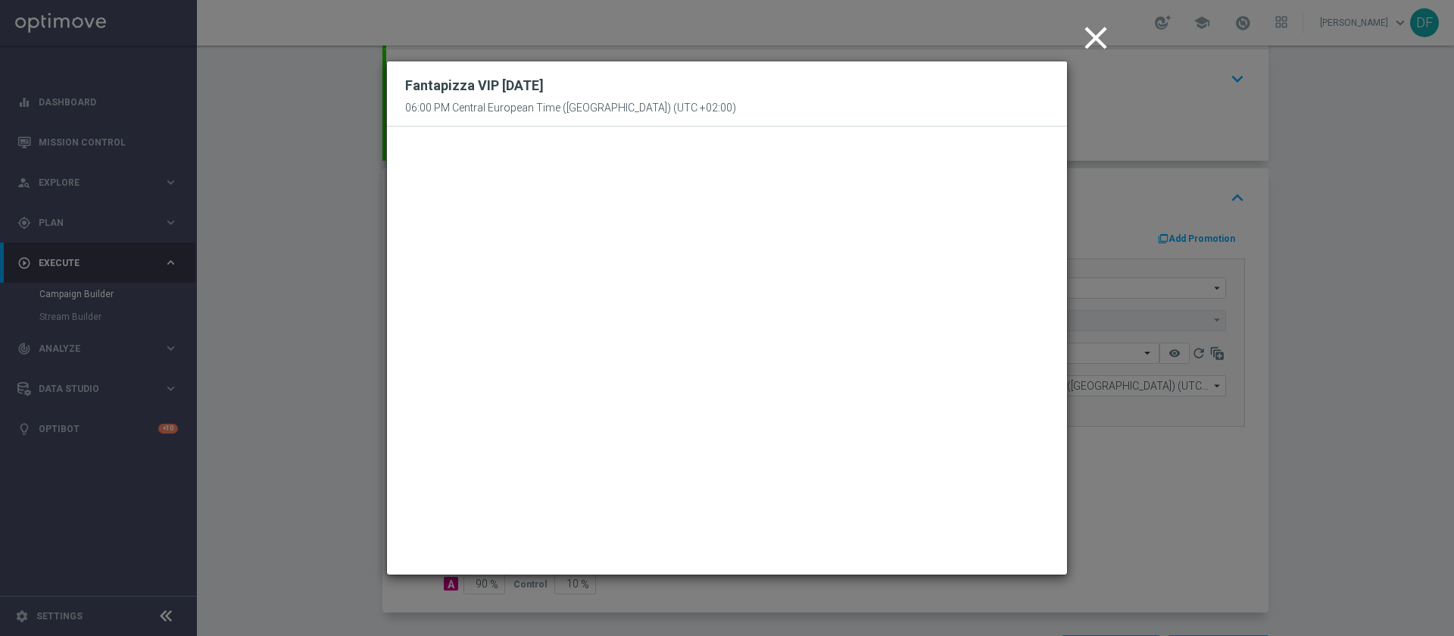
click at [1098, 30] on icon "close" at bounding box center [1096, 38] width 38 height 38
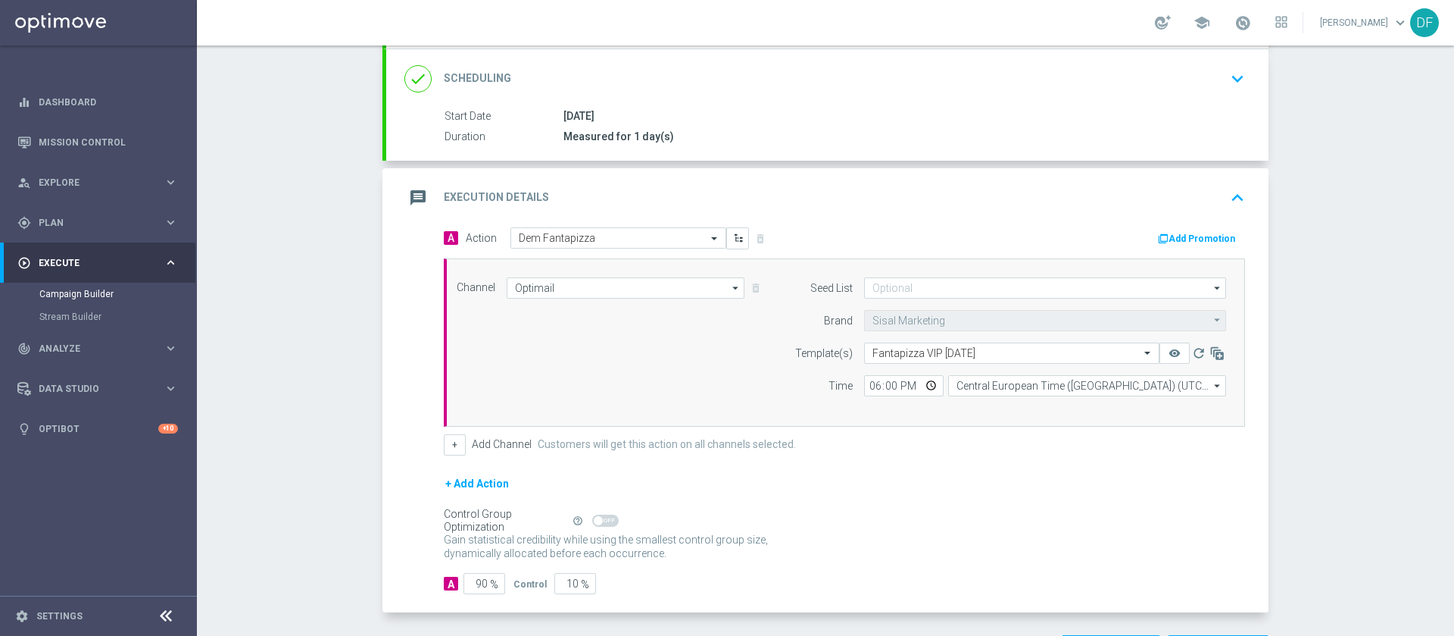
click at [1313, 360] on div "Campaign Builder Scheduled Campaign Triggered Campaign Status: Draft done Targe…" at bounding box center [826, 340] width 1258 height 590
click at [472, 586] on input "90" at bounding box center [485, 583] width 42 height 21
type input "0"
type input "100"
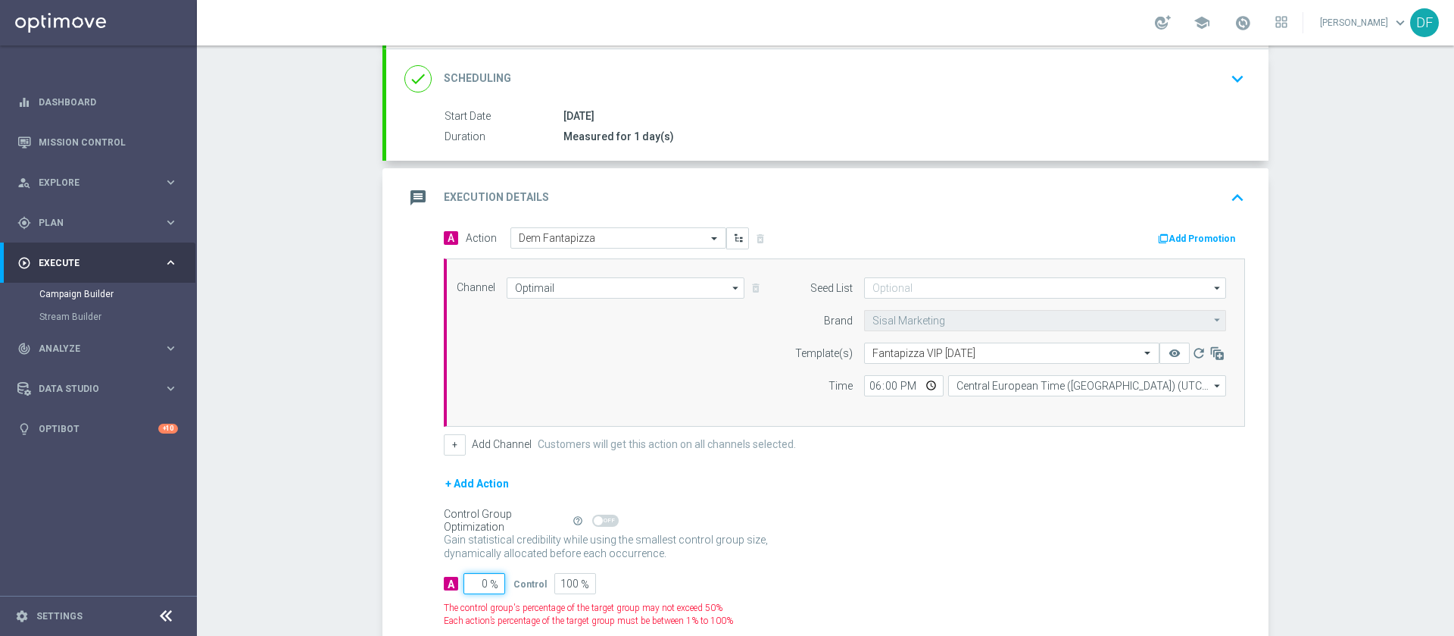
type input "10"
type input "90"
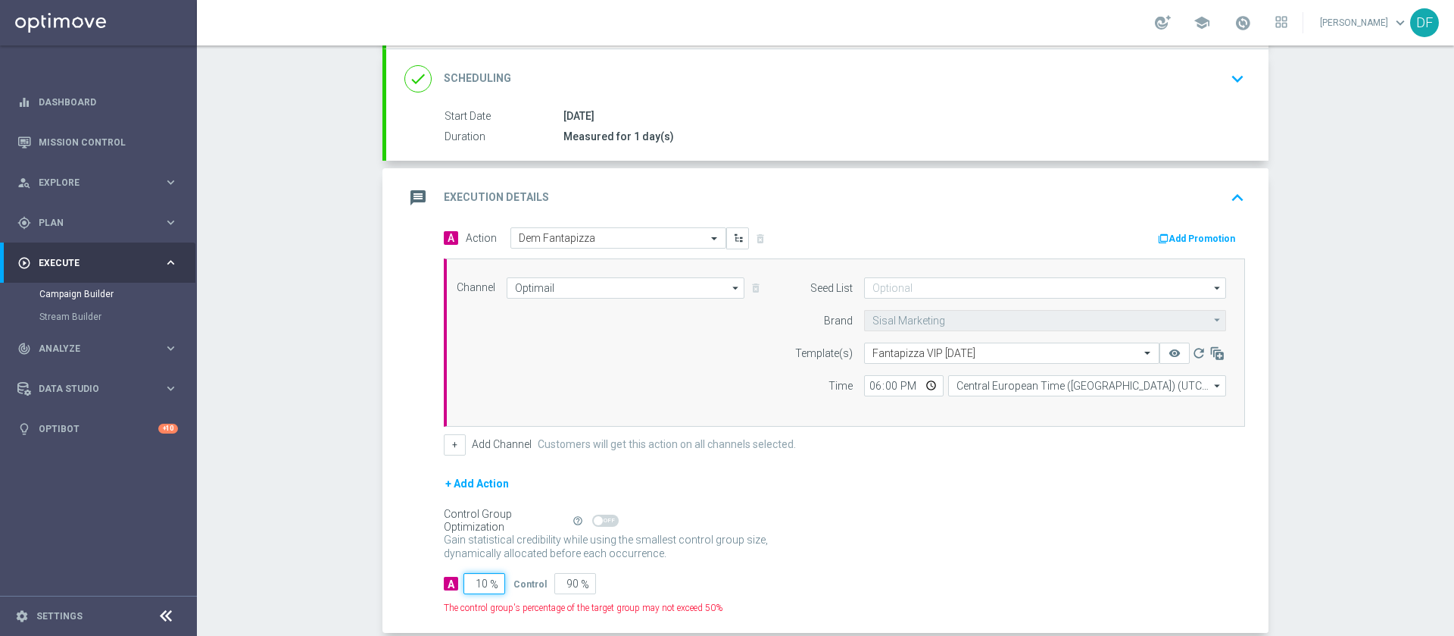
type input "100"
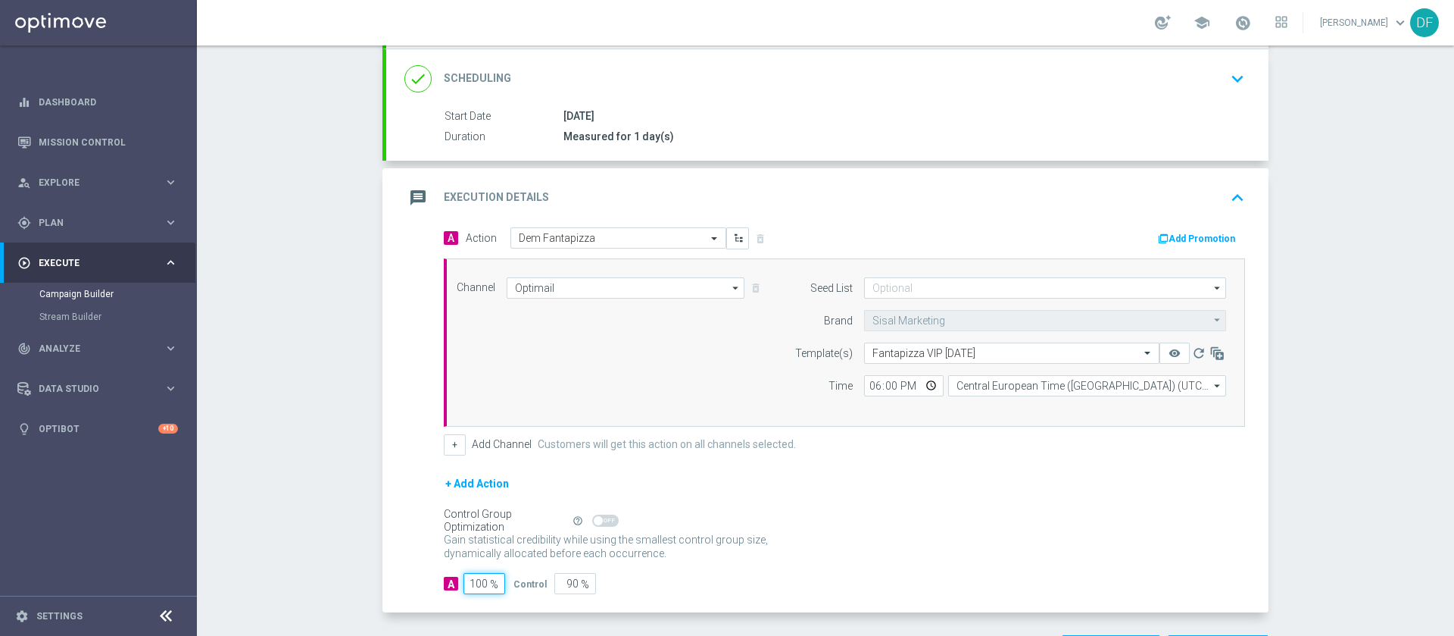
type input "0"
type input "100"
click at [889, 526] on div "Control Group Optimization Self Optimizing Campaign help_outline" at bounding box center [844, 520] width 801 height 17
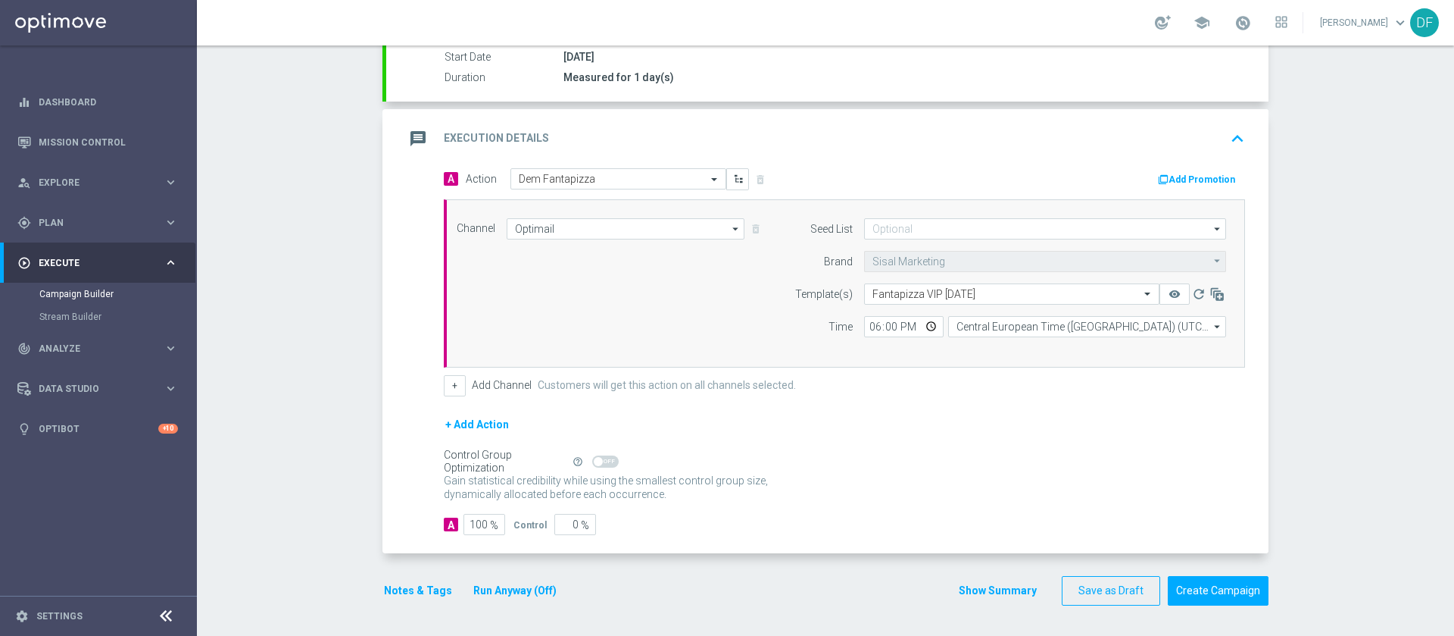
click at [403, 589] on button "Notes & Tags" at bounding box center [418, 590] width 71 height 19
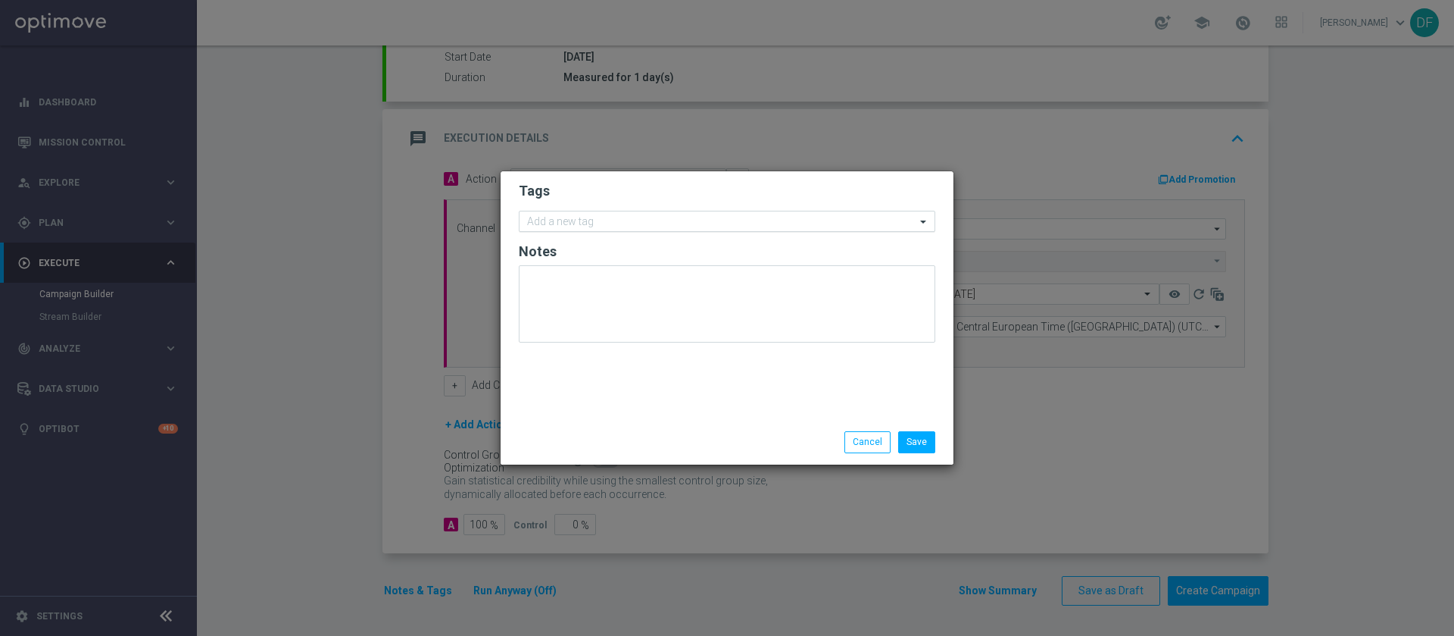
click at [639, 220] on input "text" at bounding box center [721, 222] width 389 height 13
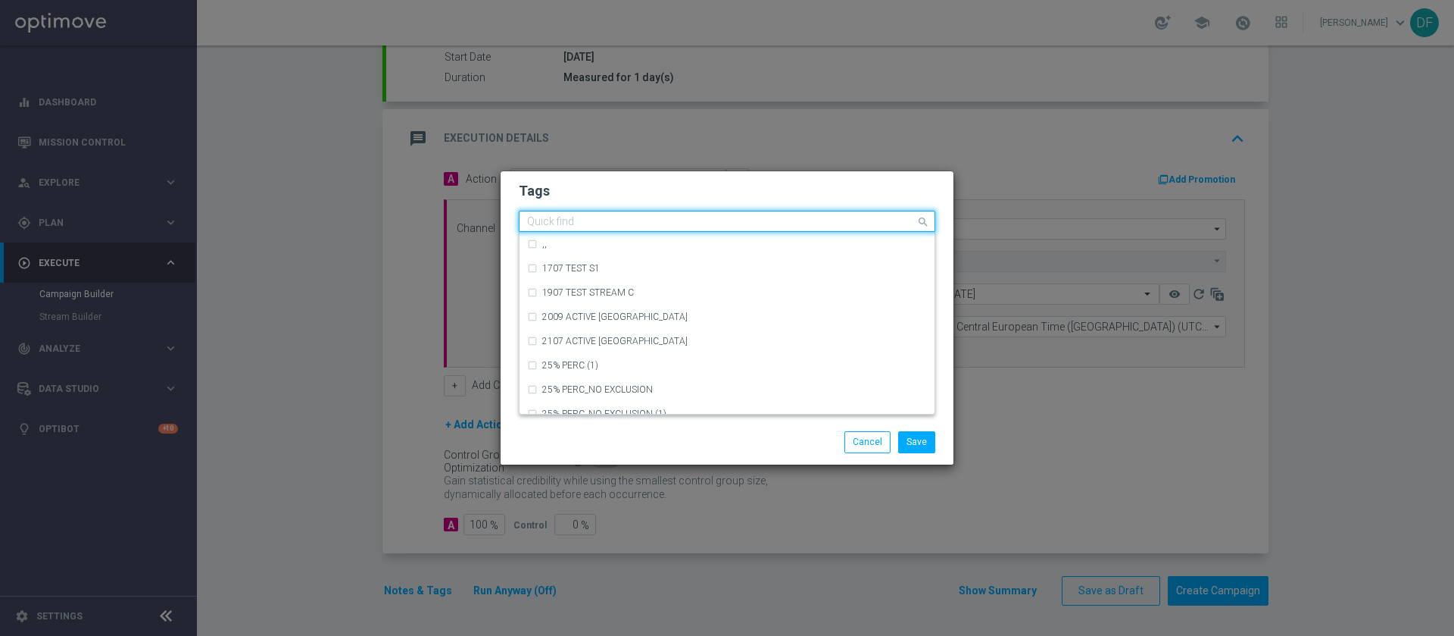
click at [656, 190] on h2 "Tags" at bounding box center [727, 191] width 417 height 18
click at [581, 217] on input "text" at bounding box center [721, 222] width 389 height 13
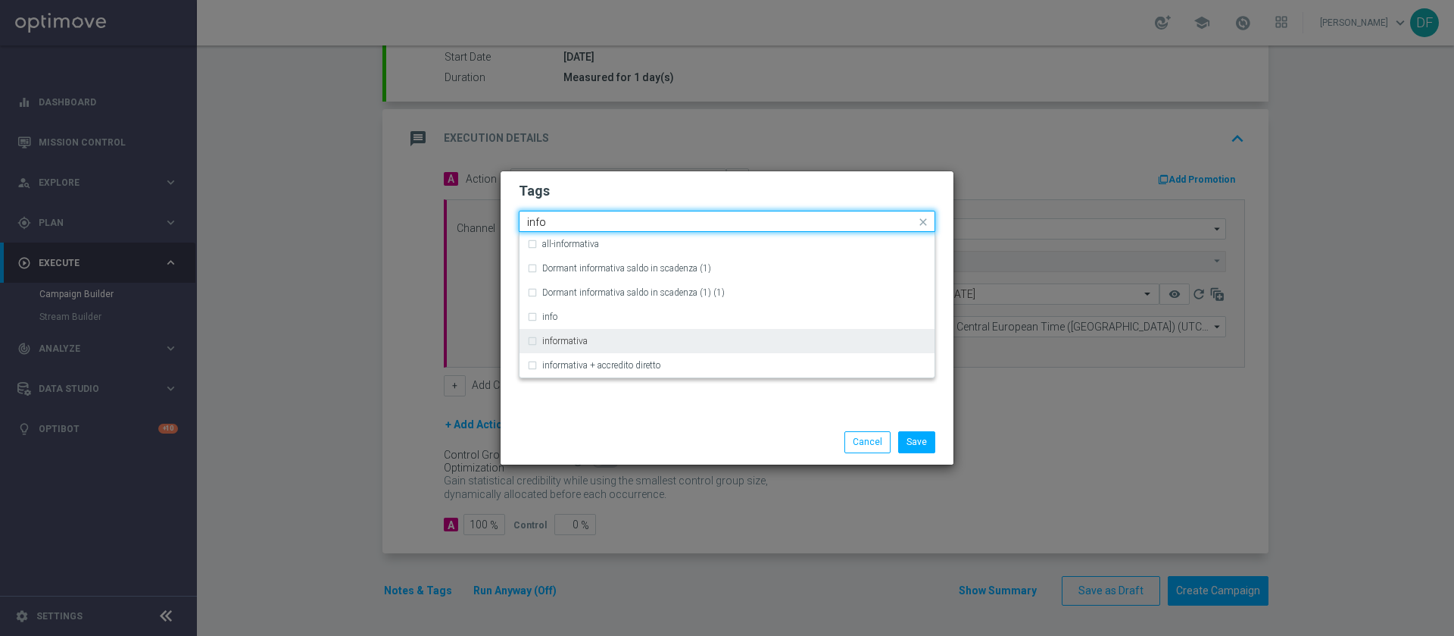
click at [554, 338] on label "informativa" at bounding box center [564, 340] width 45 height 9
type input "info"
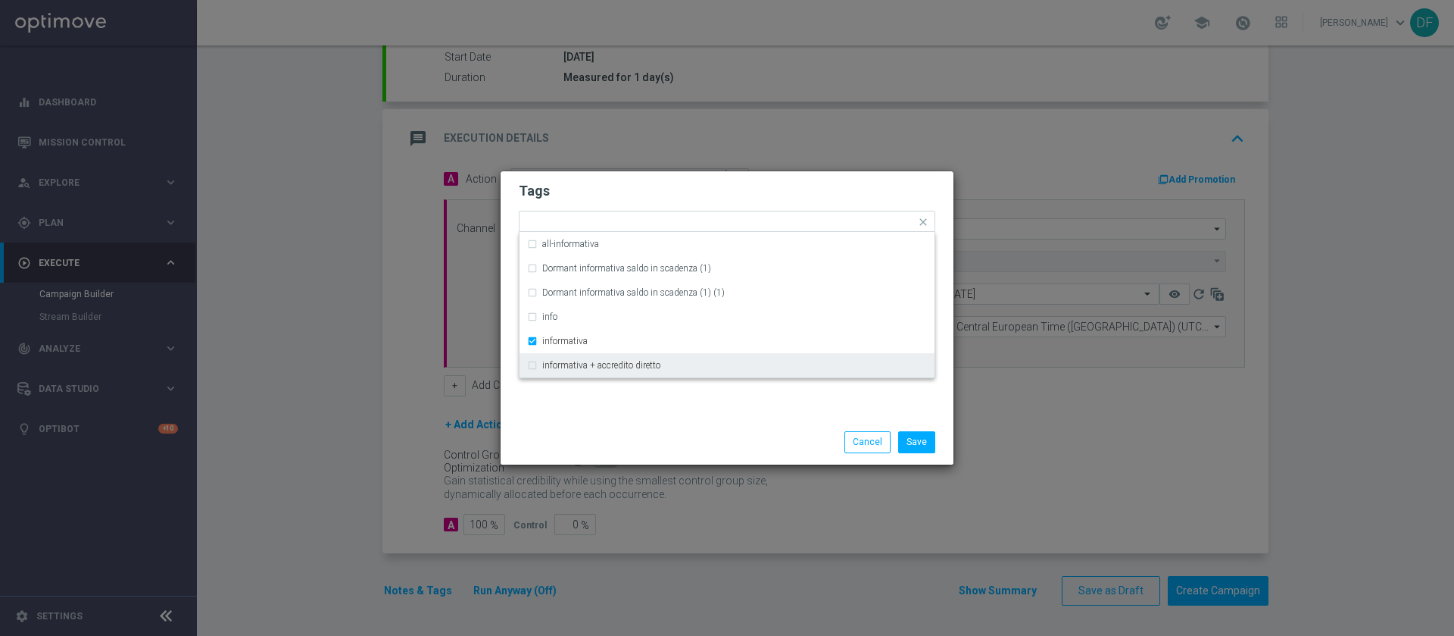
click at [656, 445] on div "Save Cancel" at bounding box center [800, 441] width 293 height 21
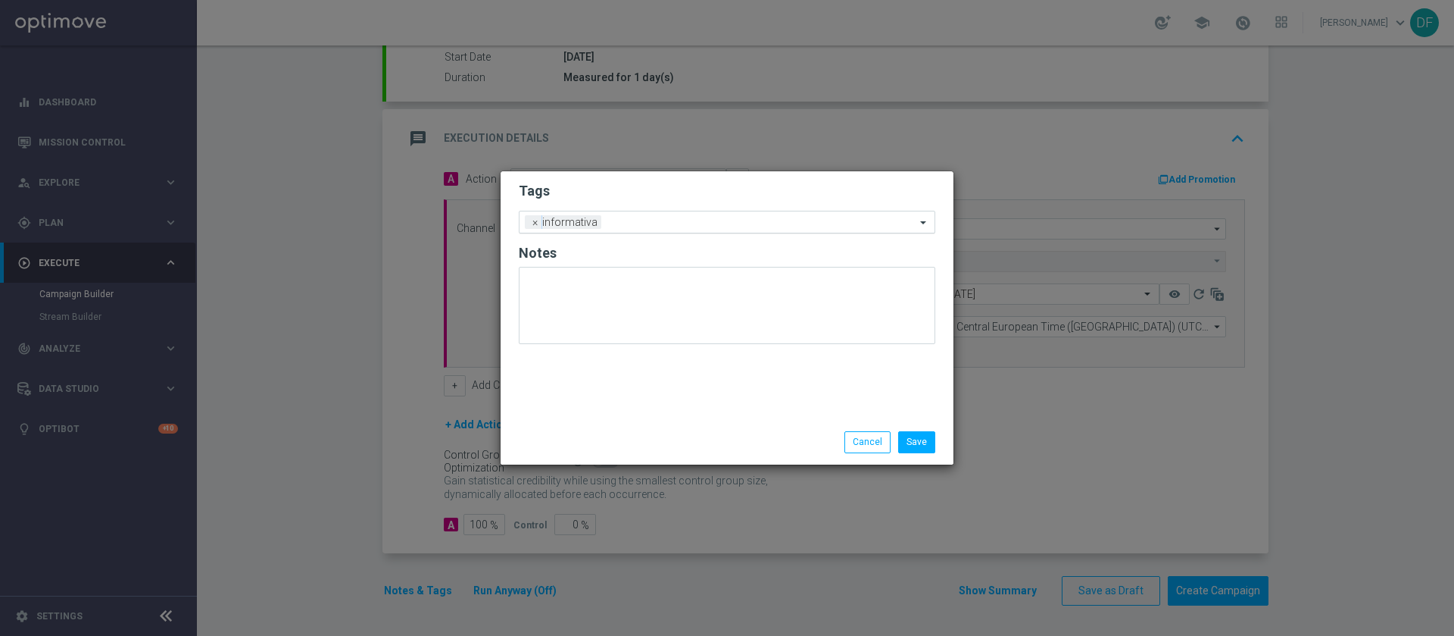
click at [649, 214] on div "Add a new tag × informativa" at bounding box center [718, 221] width 396 height 21
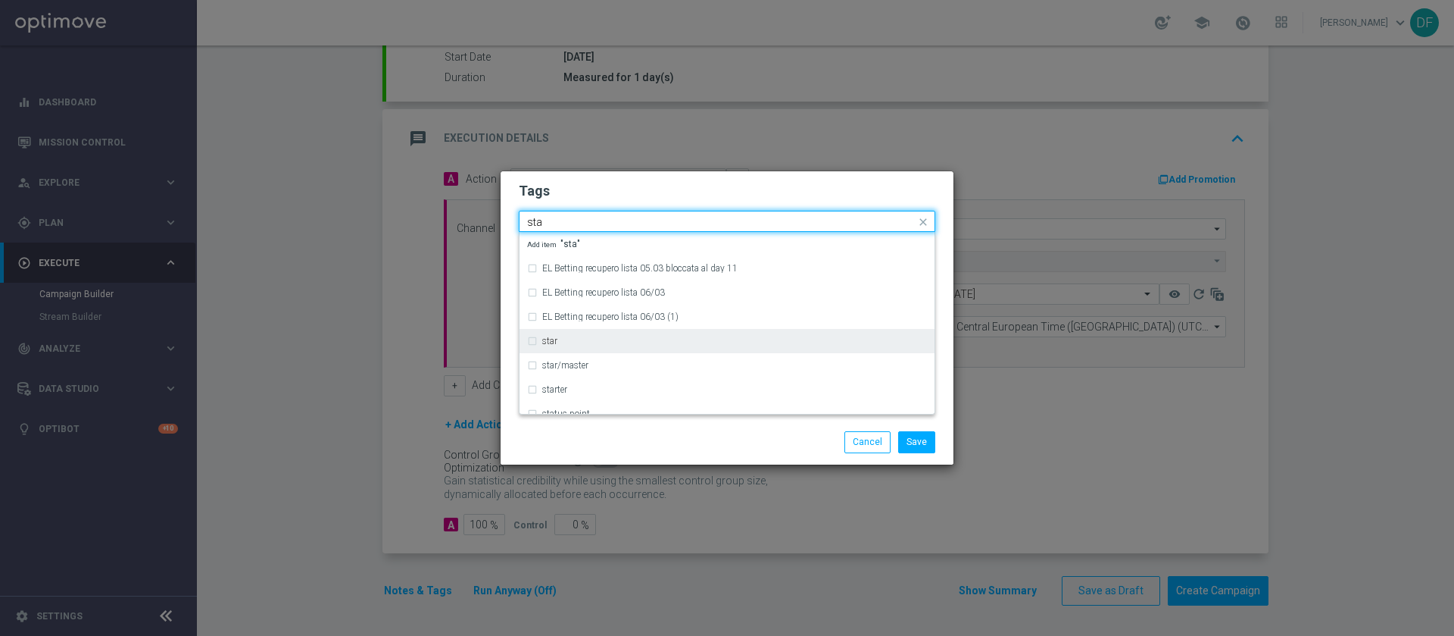
click at [592, 342] on div "star" at bounding box center [734, 340] width 385 height 9
type input "sta"
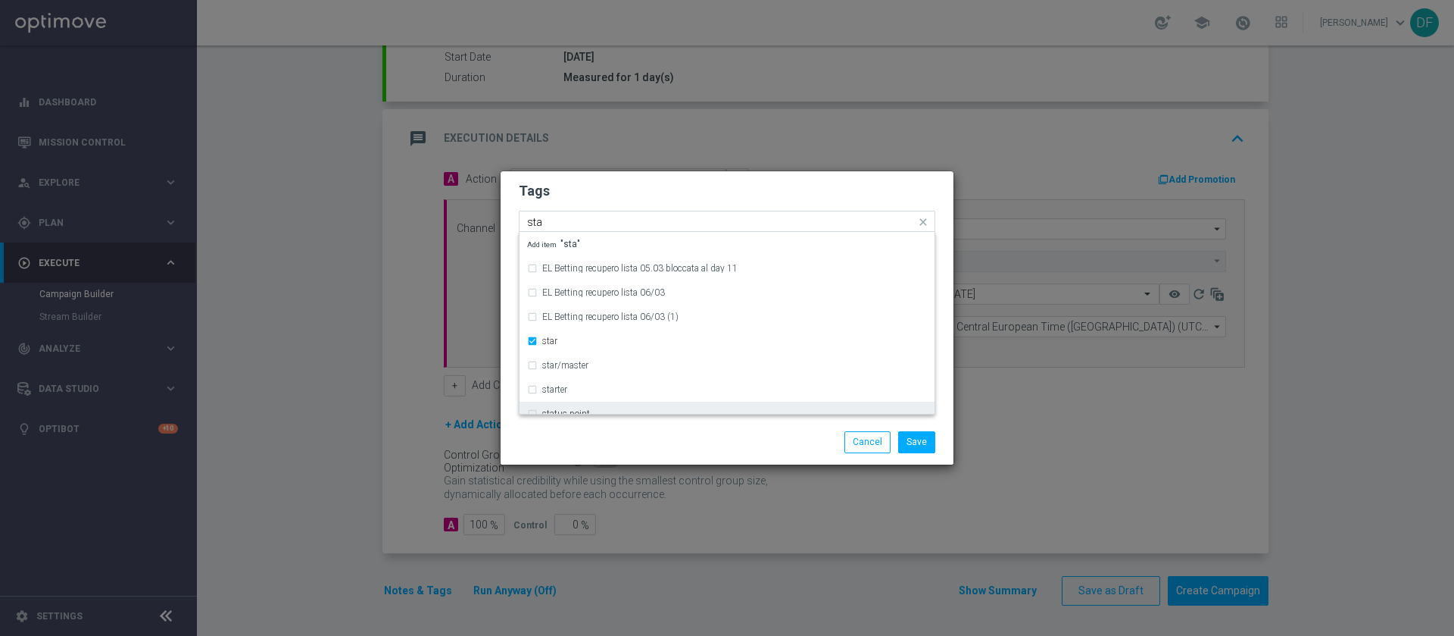
click at [653, 439] on div "Save Cancel" at bounding box center [727, 441] width 439 height 21
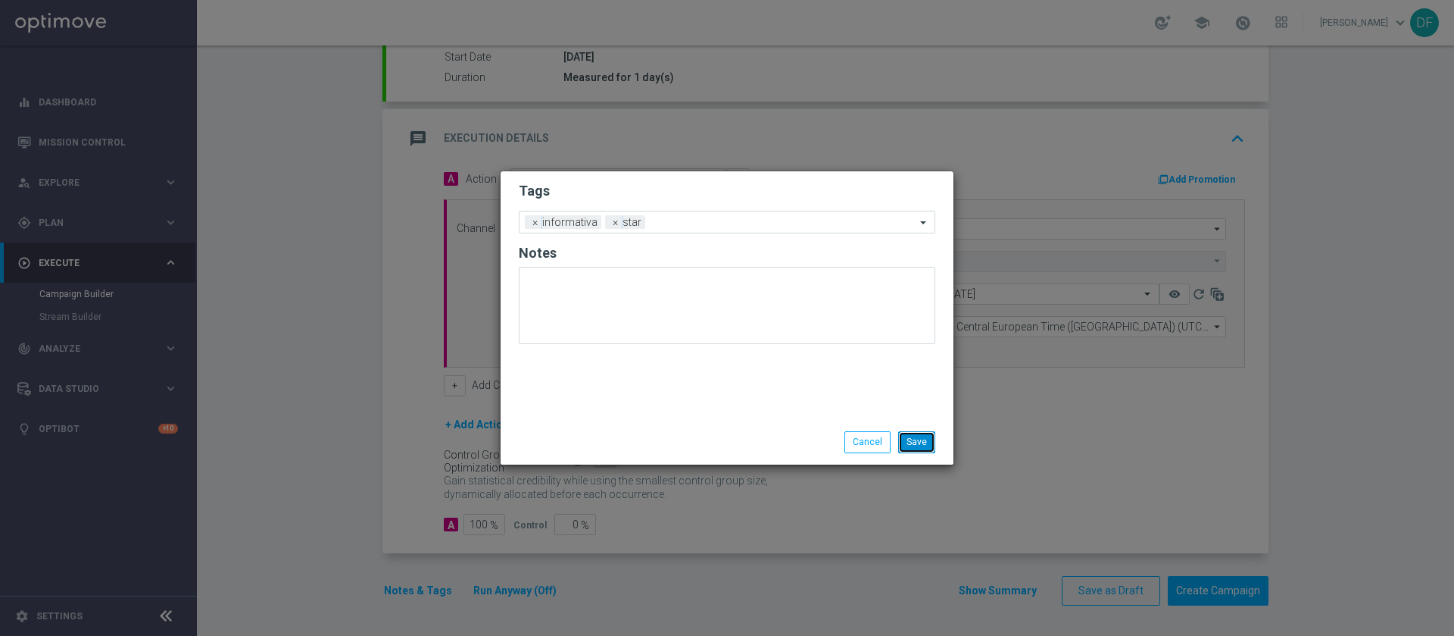
click at [920, 443] on button "Save" at bounding box center [916, 441] width 37 height 21
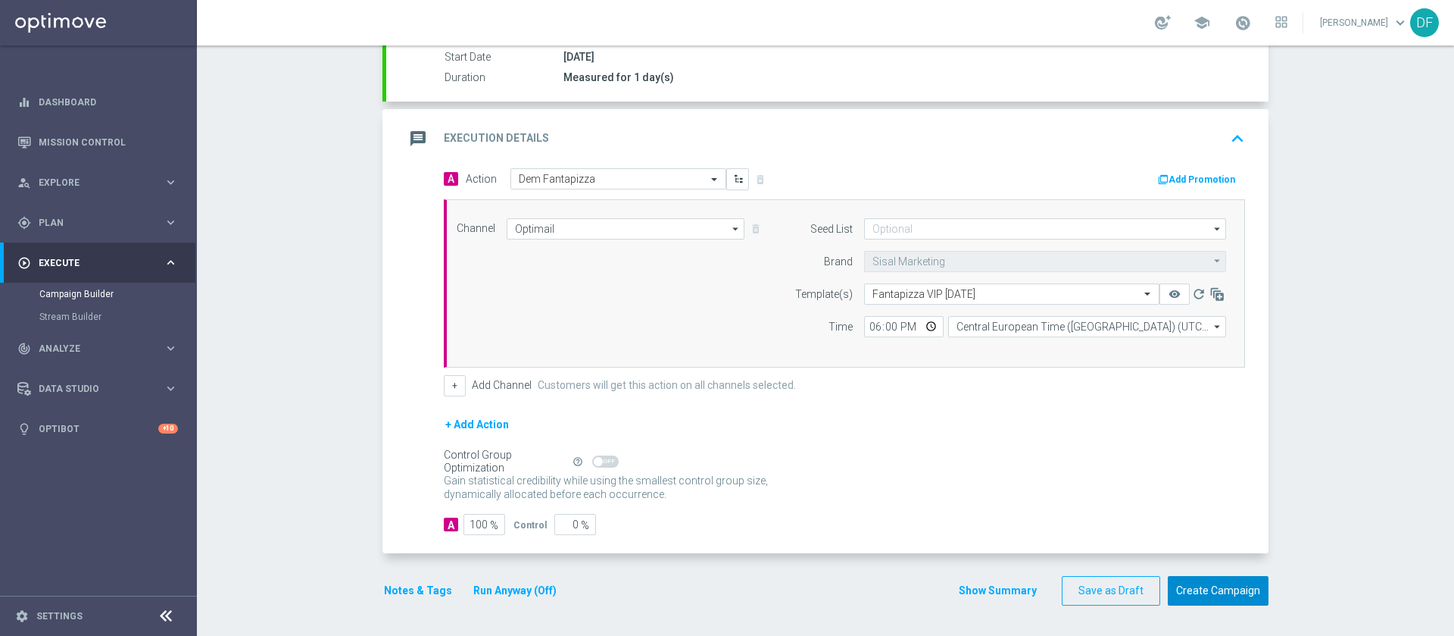
click at [1215, 591] on button "Create Campaign" at bounding box center [1218, 591] width 101 height 30
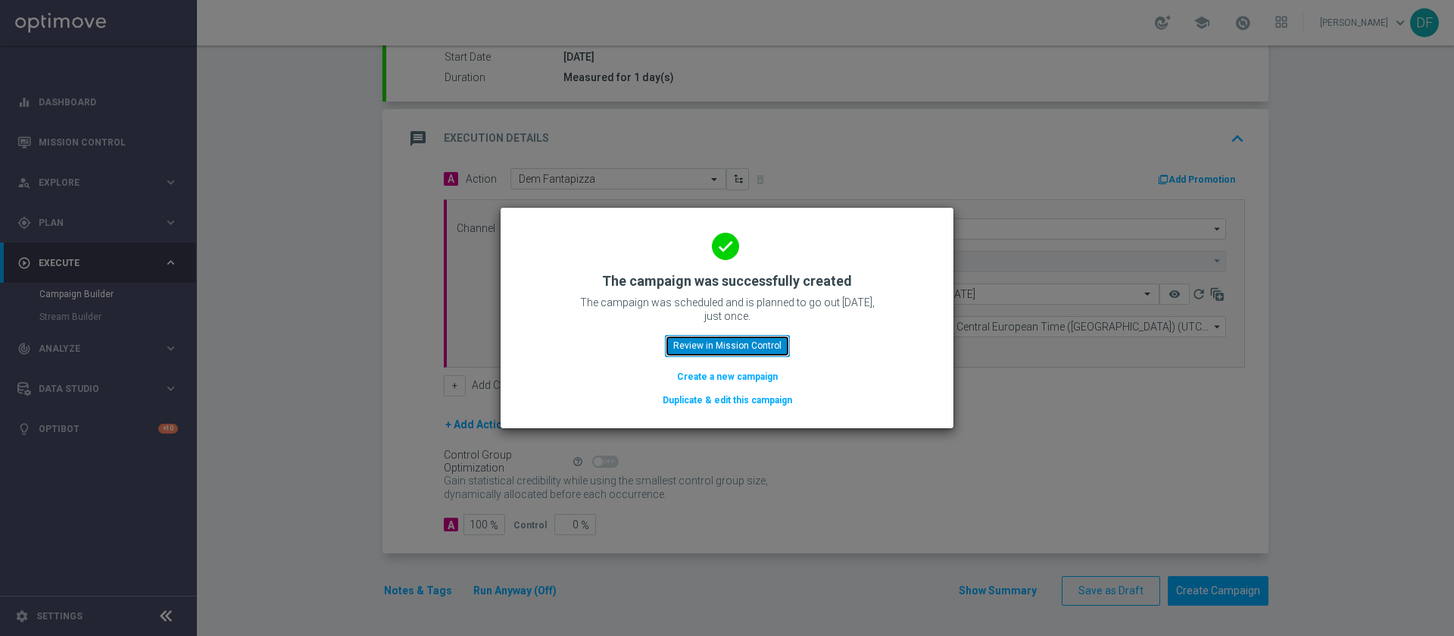
click at [751, 342] on button "Review in Mission Control" at bounding box center [727, 345] width 125 height 21
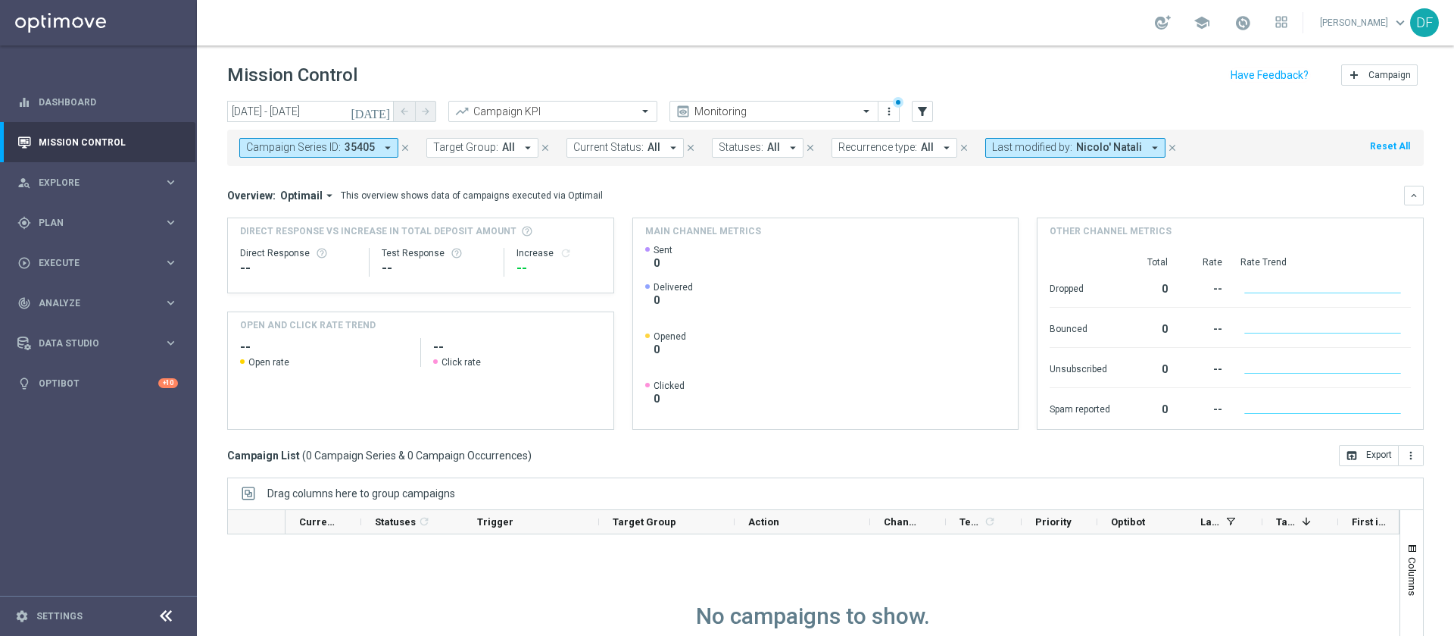
click at [1148, 145] on icon "arrow_drop_down" at bounding box center [1155, 148] width 14 height 14
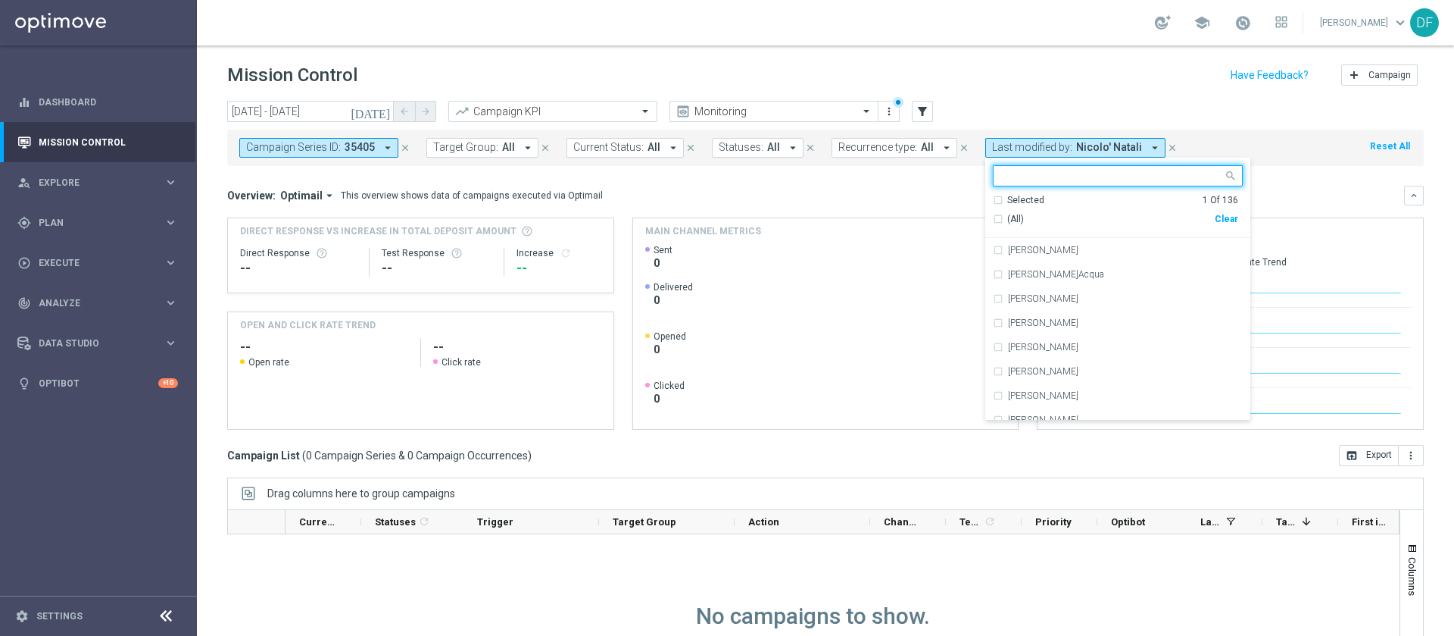
click at [0, 0] on div "Clear" at bounding box center [0, 0] width 0 height 0
click at [1351, 157] on div "Campaign Series ID: 35405 arrow_drop_down close Target Group: All arrow_drop_do…" at bounding box center [825, 148] width 1197 height 36
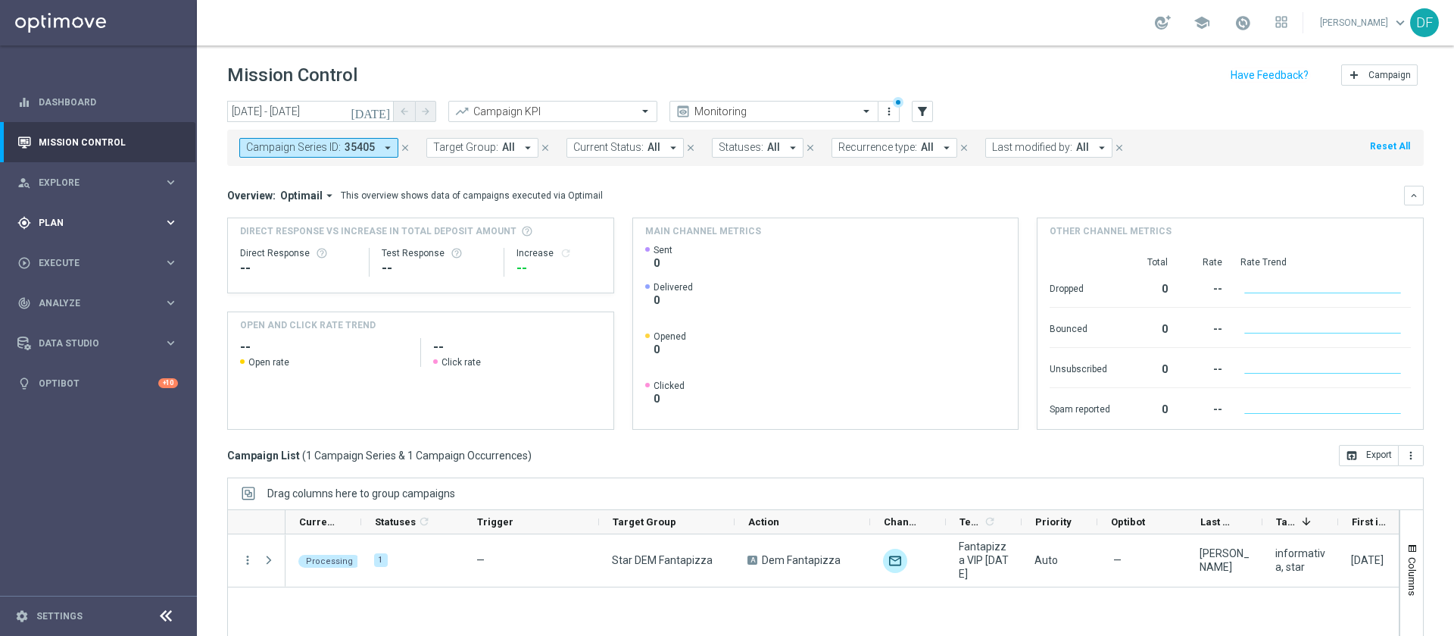
click at [66, 217] on div "gps_fixed Plan" at bounding box center [90, 223] width 146 height 14
click at [67, 322] on link "Optimail" at bounding box center [102, 322] width 111 height 12
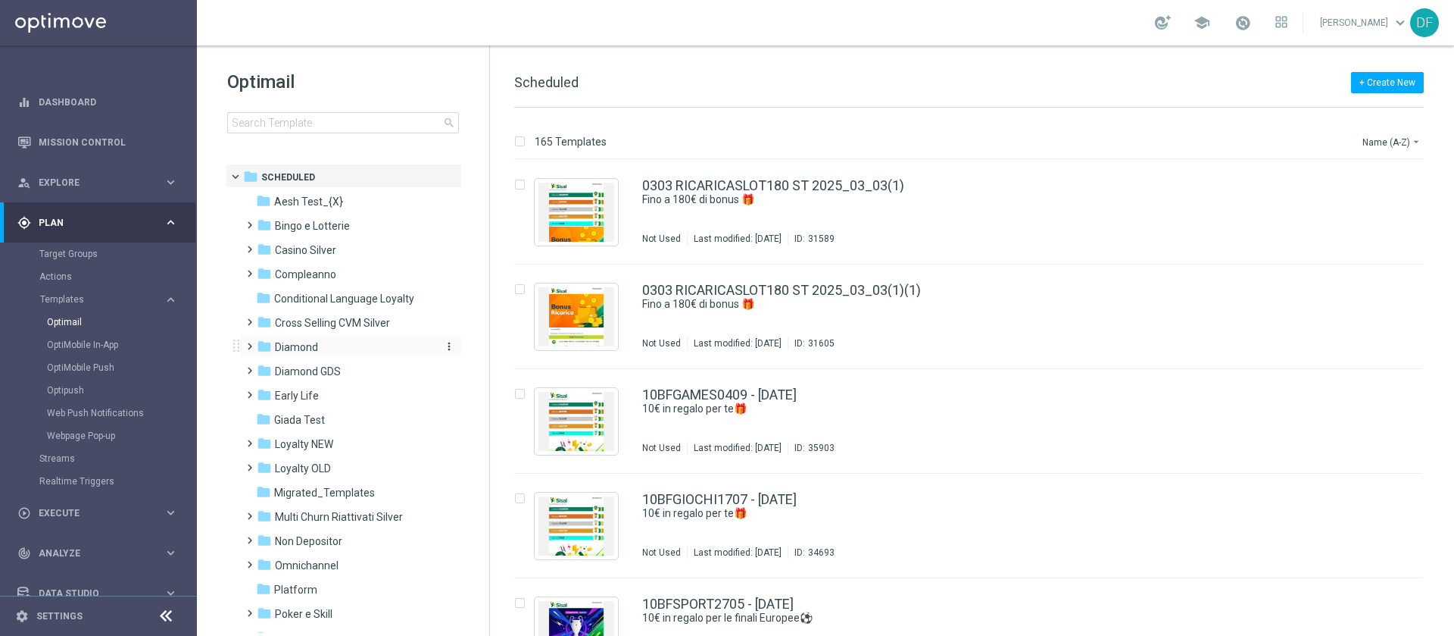
click at [311, 343] on span "Diamond" at bounding box center [296, 347] width 43 height 14
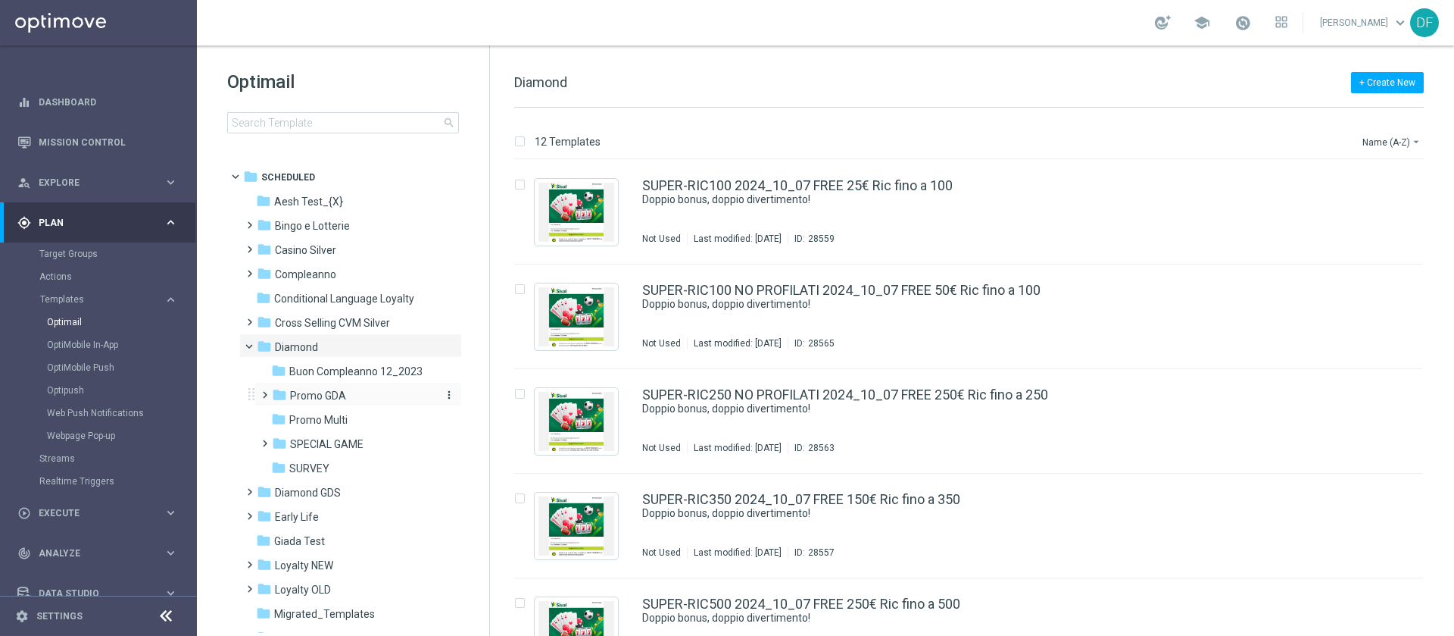
click at [333, 397] on span "Promo GDA" at bounding box center [318, 396] width 56 height 14
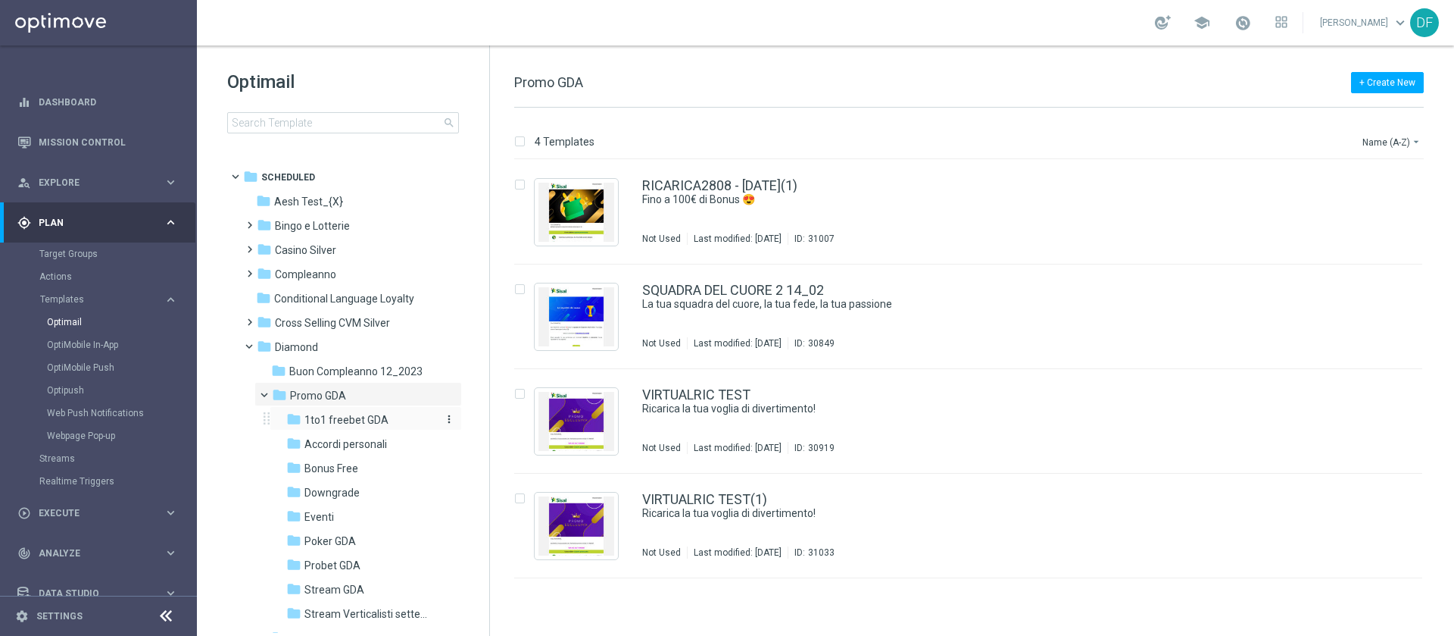
click at [331, 418] on span "1to1 freebet GDA" at bounding box center [347, 420] width 84 height 14
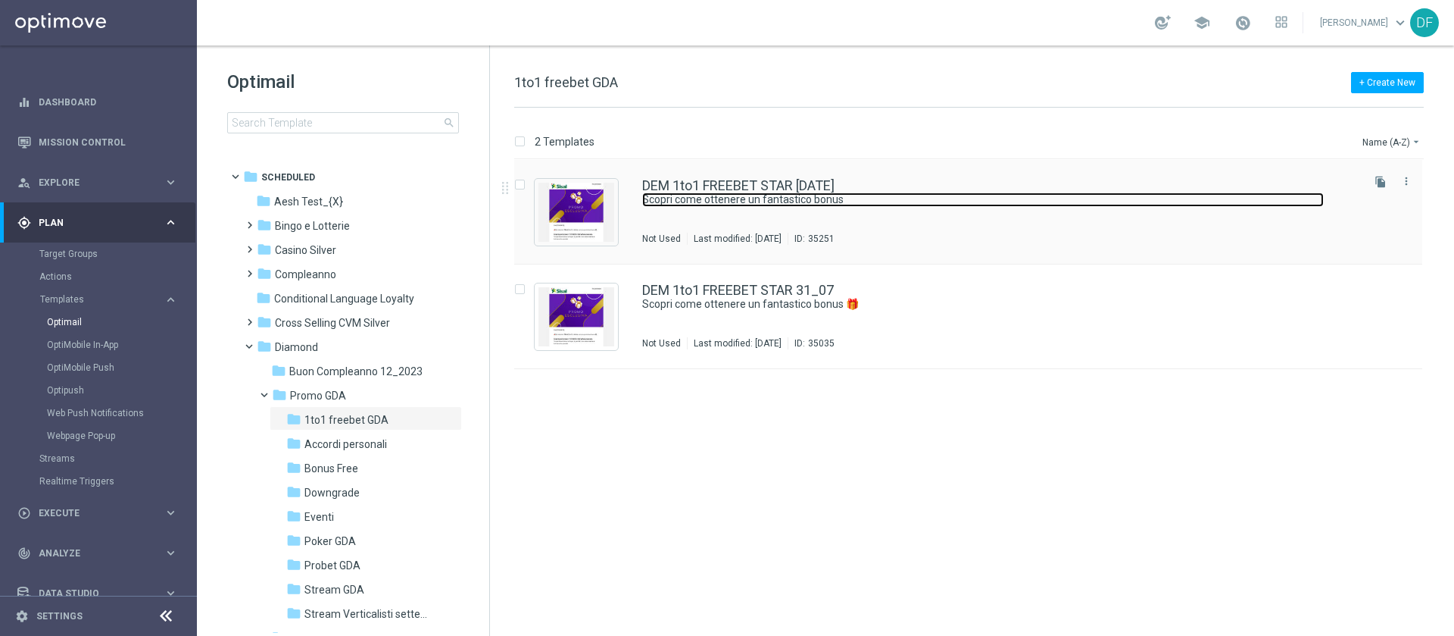
click at [723, 198] on link "Scopri come ottenere un fantastico bonus" at bounding box center [983, 199] width 682 height 14
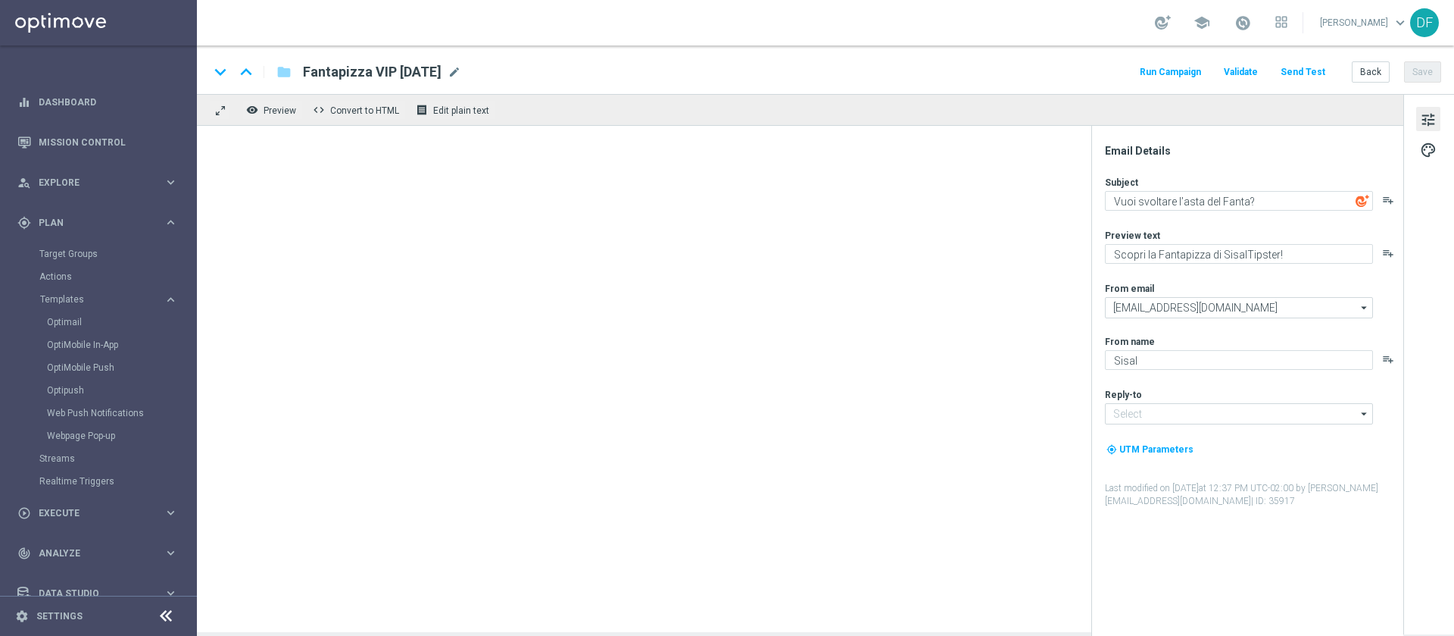
type input "[EMAIL_ADDRESS][DOMAIN_NAME]"
type textarea "Scopri come ottenere un fantastico bonus"
type textarea "Super promo per te"
type input "[EMAIL_ADDRESS][DOMAIN_NAME]"
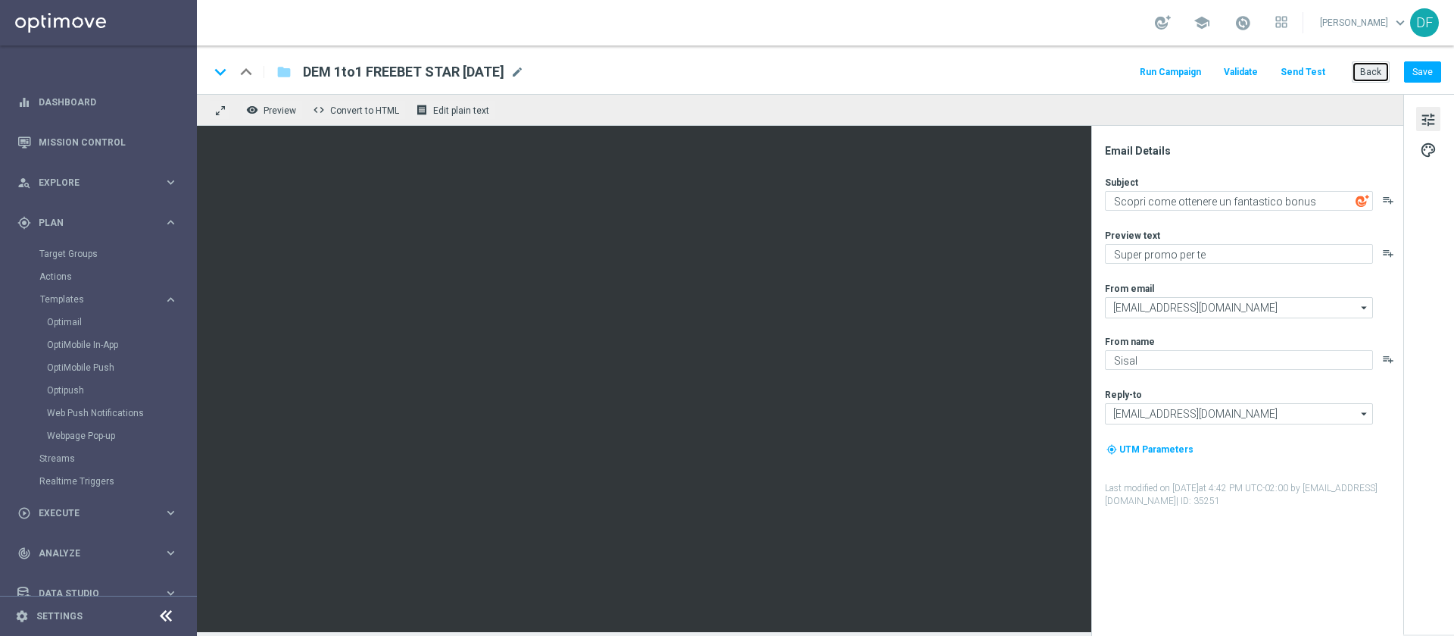
click at [1374, 67] on button "Back" at bounding box center [1371, 71] width 38 height 21
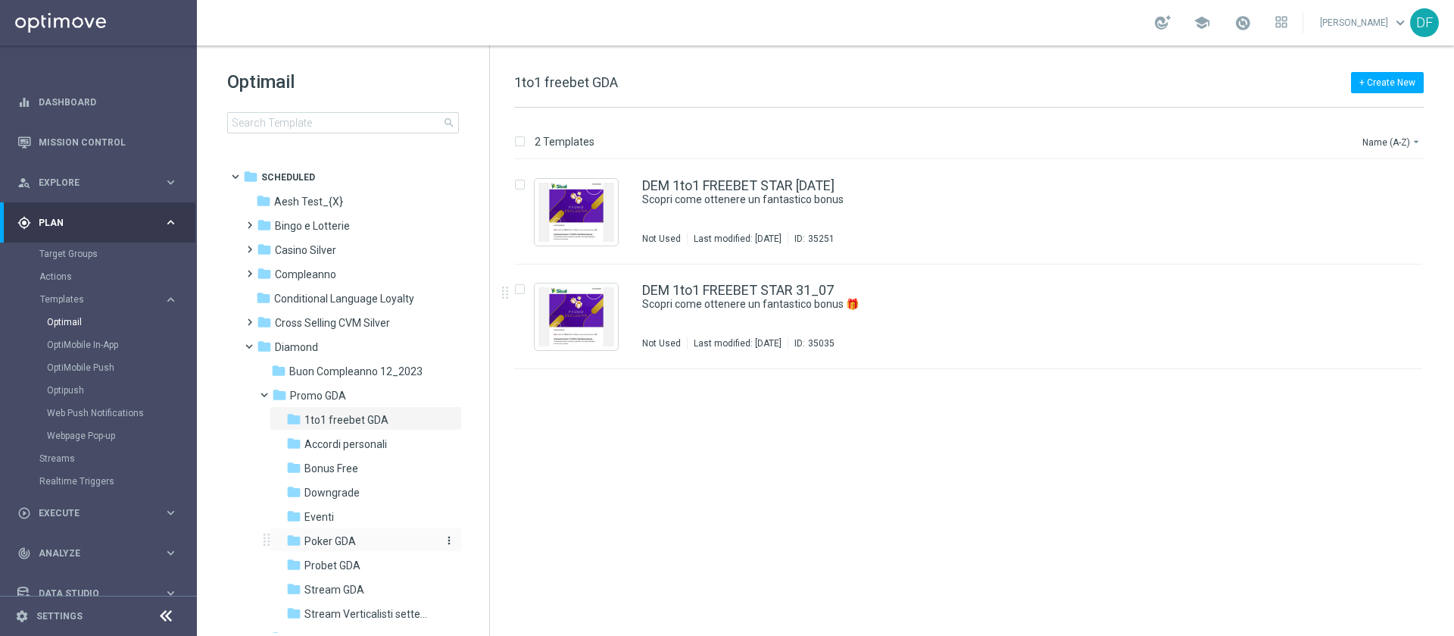
click at [346, 542] on span "Poker GDA" at bounding box center [331, 541] width 52 height 14
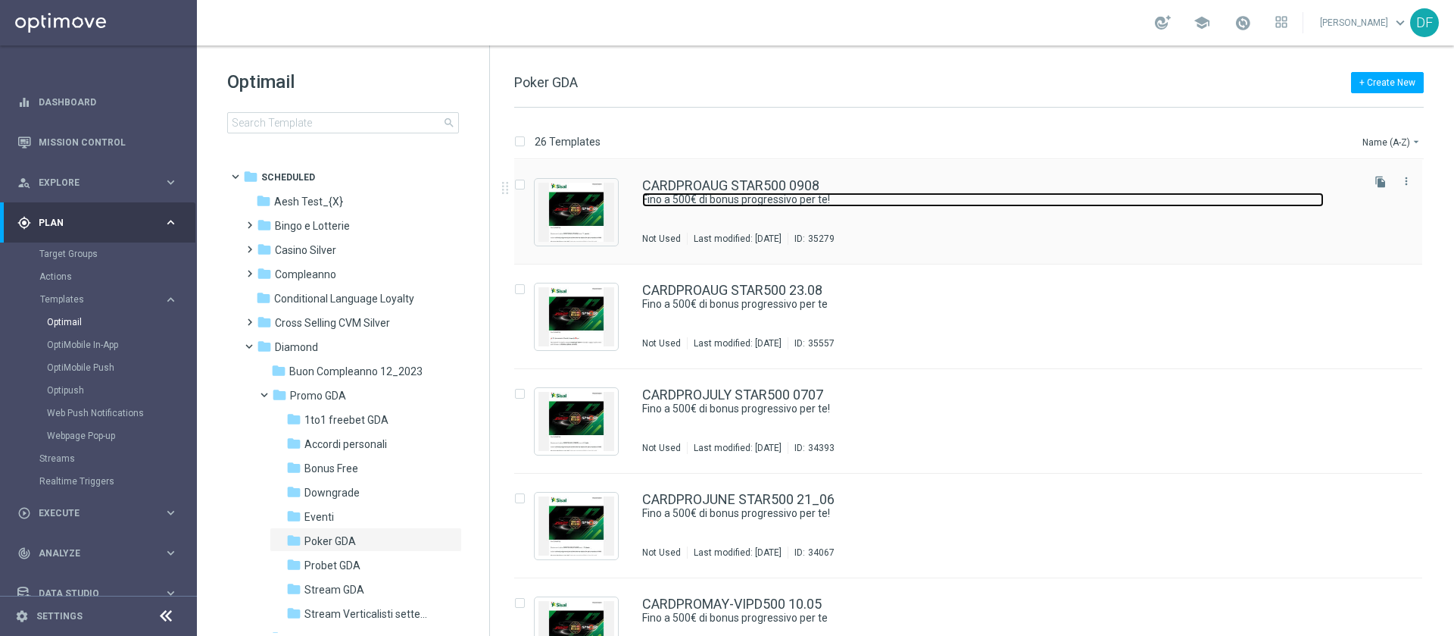
click at [745, 205] on link "Fino a 500€ di bonus progressivo per te!" at bounding box center [983, 199] width 682 height 14
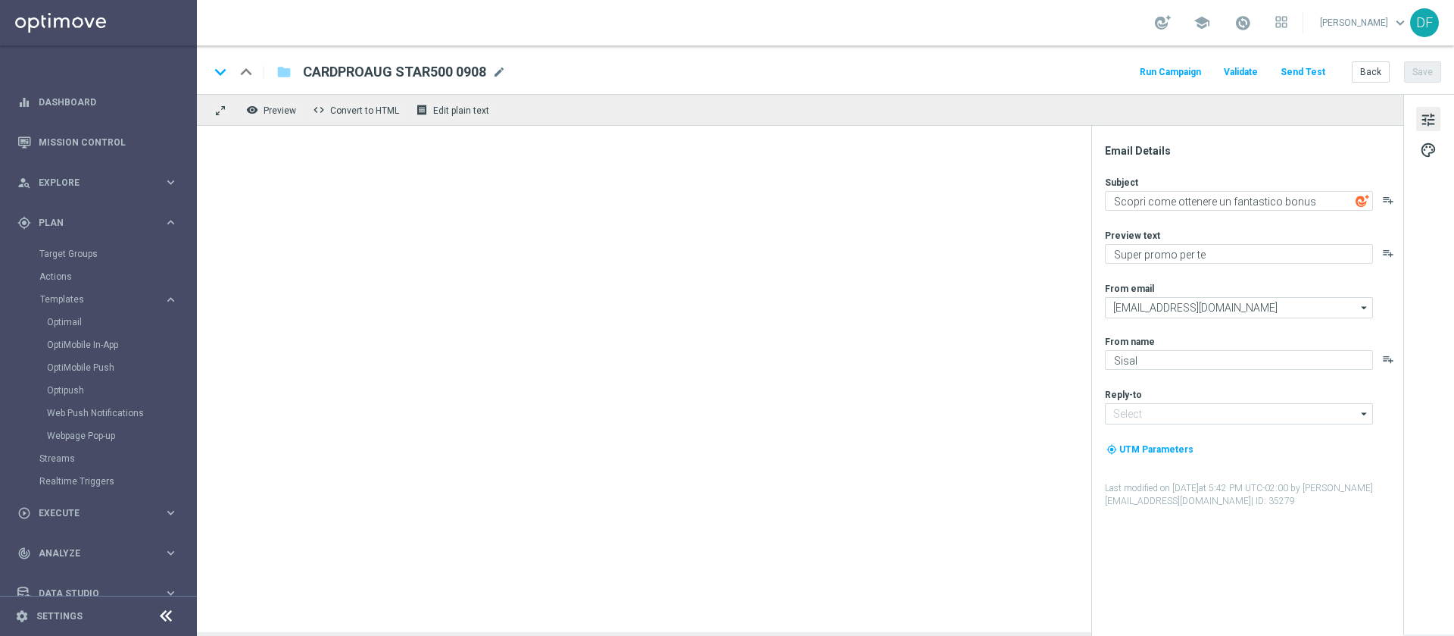
type textarea "Fino a 500€ di bonus progressivo per te!"
type textarea "Una super promo per te"
type input "[EMAIL_ADDRESS][DOMAIN_NAME]"
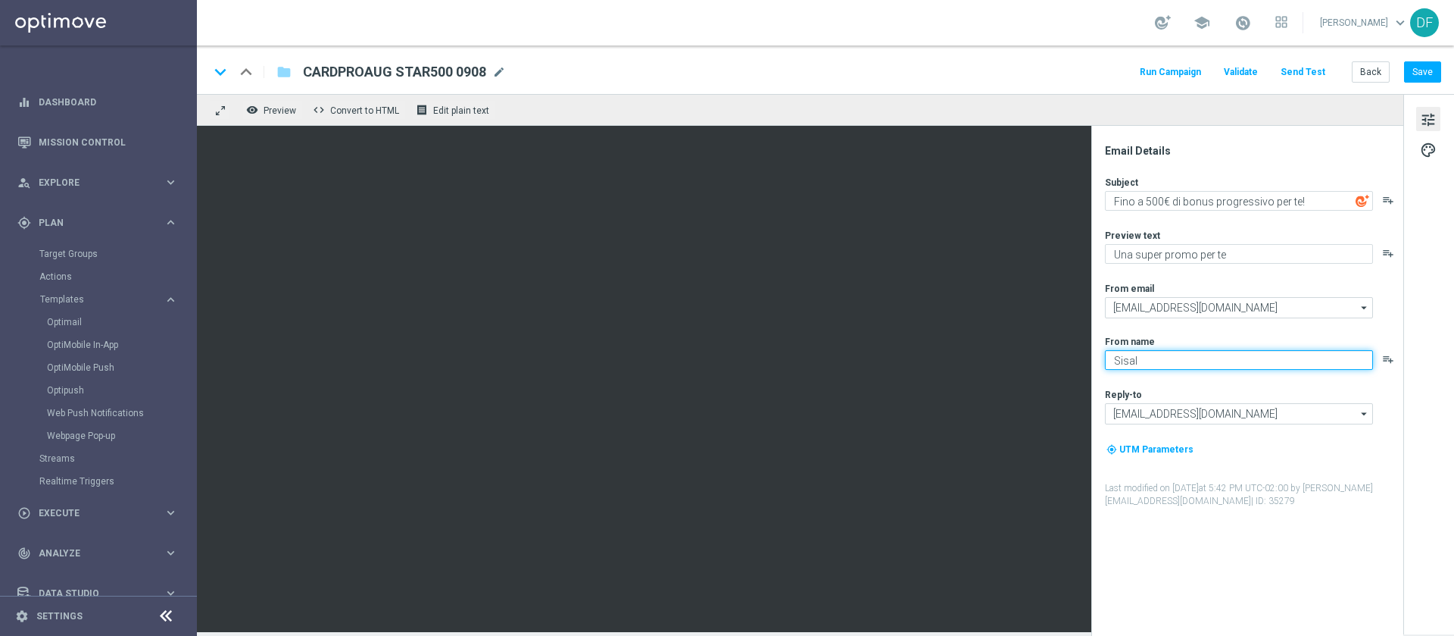
click at [1121, 366] on textarea "Sisal" at bounding box center [1239, 360] width 268 height 20
drag, startPoint x: 1121, startPoint y: 366, endPoint x: 1102, endPoint y: 348, distance: 26.3
click at [1116, 369] on textarea "Sisal" at bounding box center [1239, 360] width 268 height 20
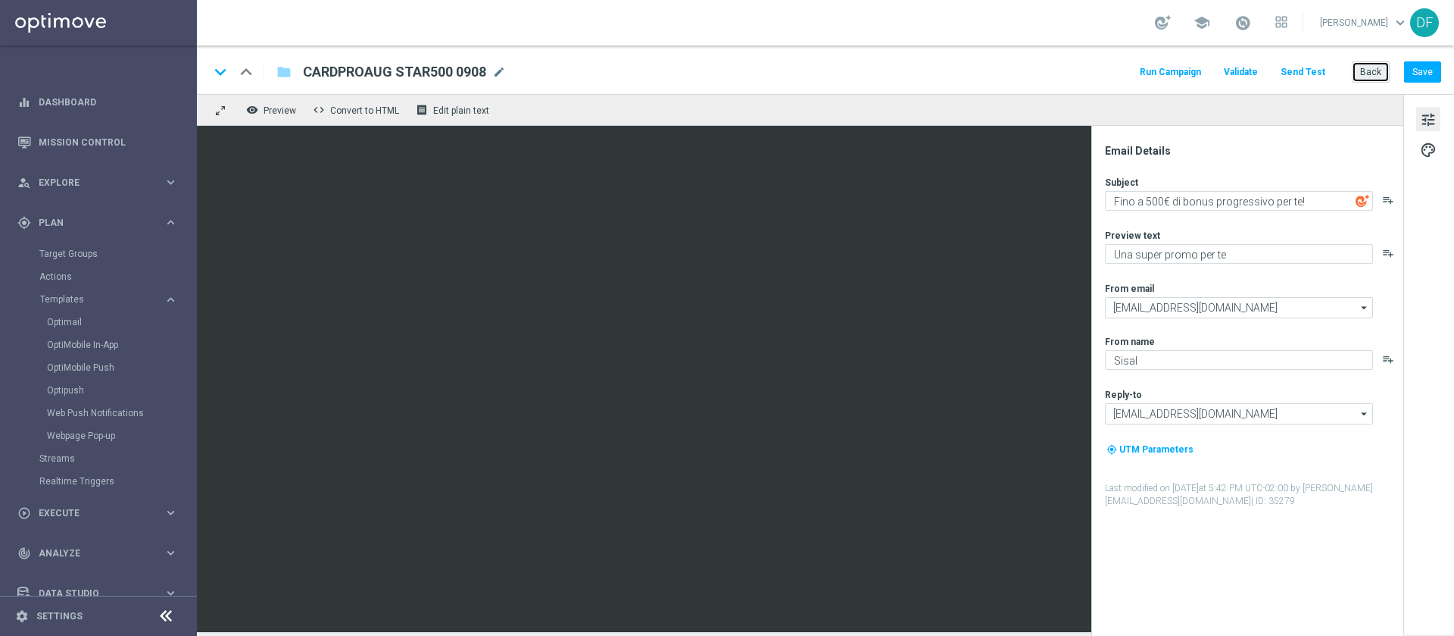
click at [1361, 73] on button "Back" at bounding box center [1371, 71] width 38 height 21
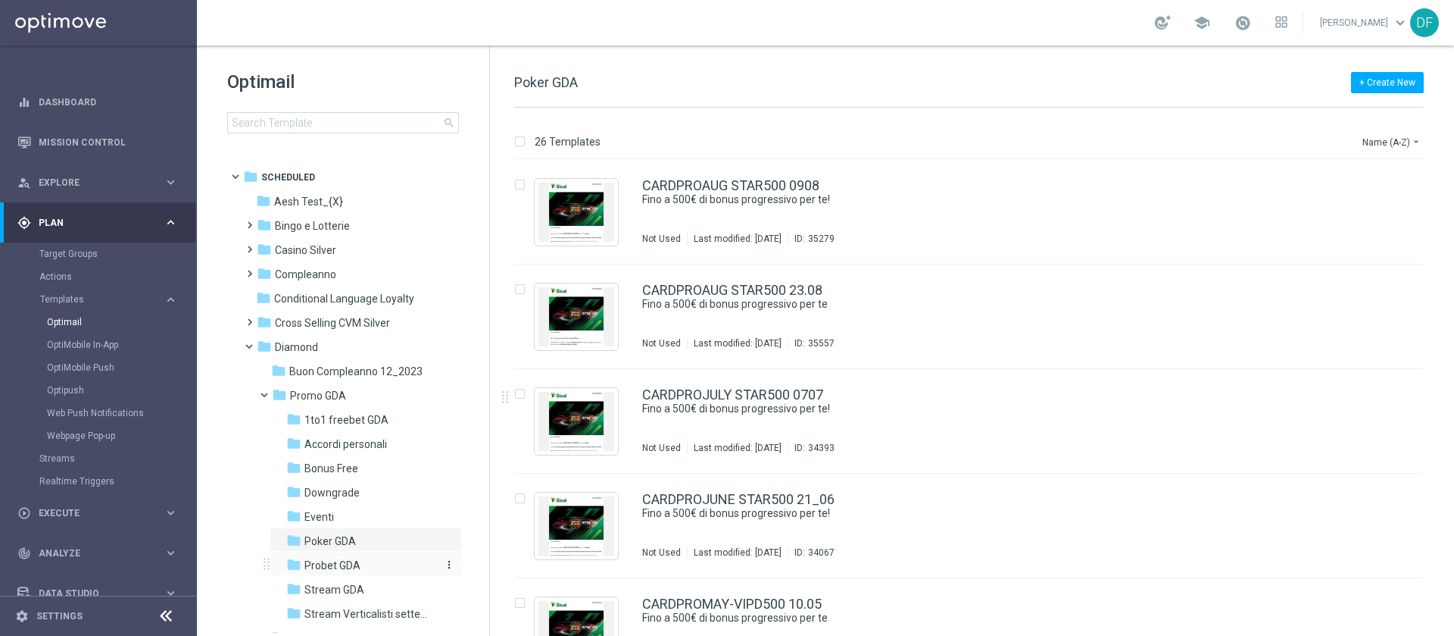
click at [342, 567] on span "Probet GDA" at bounding box center [333, 565] width 56 height 14
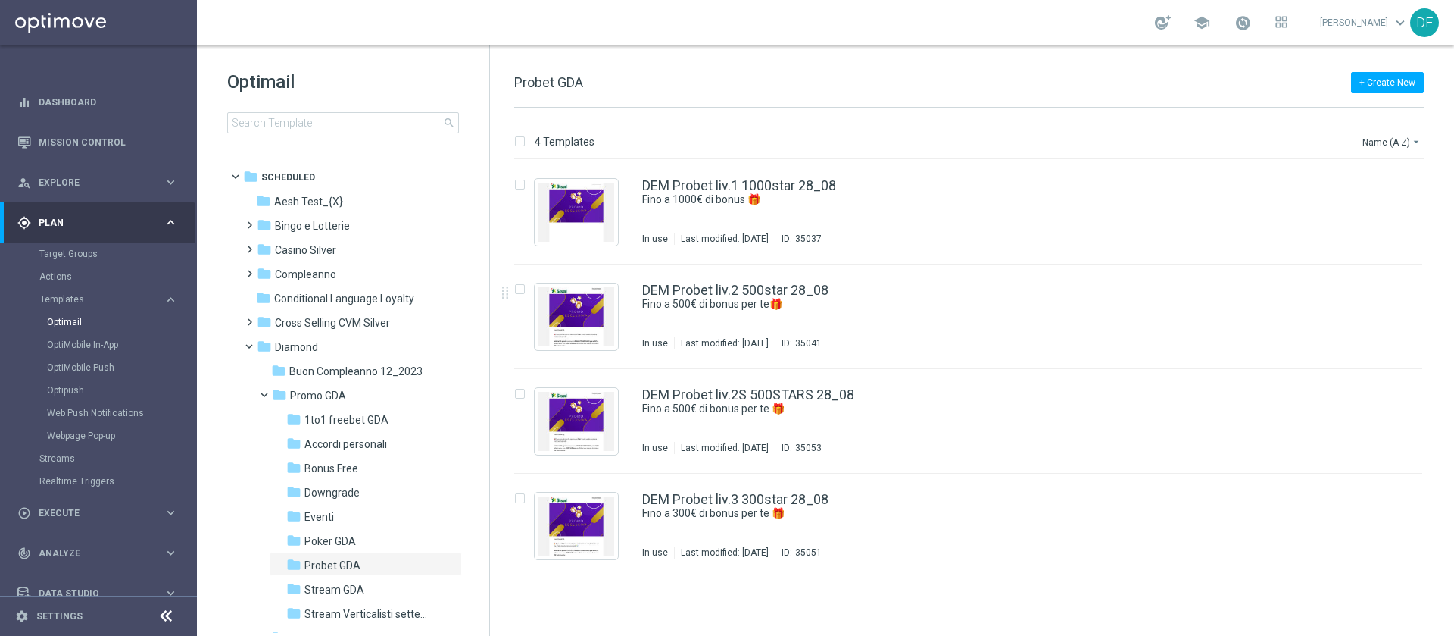
drag, startPoint x: 484, startPoint y: 331, endPoint x: 481, endPoint y: 383, distance: 52.4
click at [481, 383] on tree-viewport "folder Scheduled more_vert folder Aesh Test_{X} more_vert" at bounding box center [357, 398] width 262 height 469
drag, startPoint x: 491, startPoint y: 366, endPoint x: 488, endPoint y: 406, distance: 40.3
click at [488, 414] on div "Optimail search folder 1 Folder folder Scheduled more_vert folder Aesh Test_{X}…" at bounding box center [826, 340] width 1258 height 590
click at [474, 346] on tree-viewport "folder Scheduled more_vert folder Aesh Test_{X} more_vert" at bounding box center [357, 398] width 262 height 469
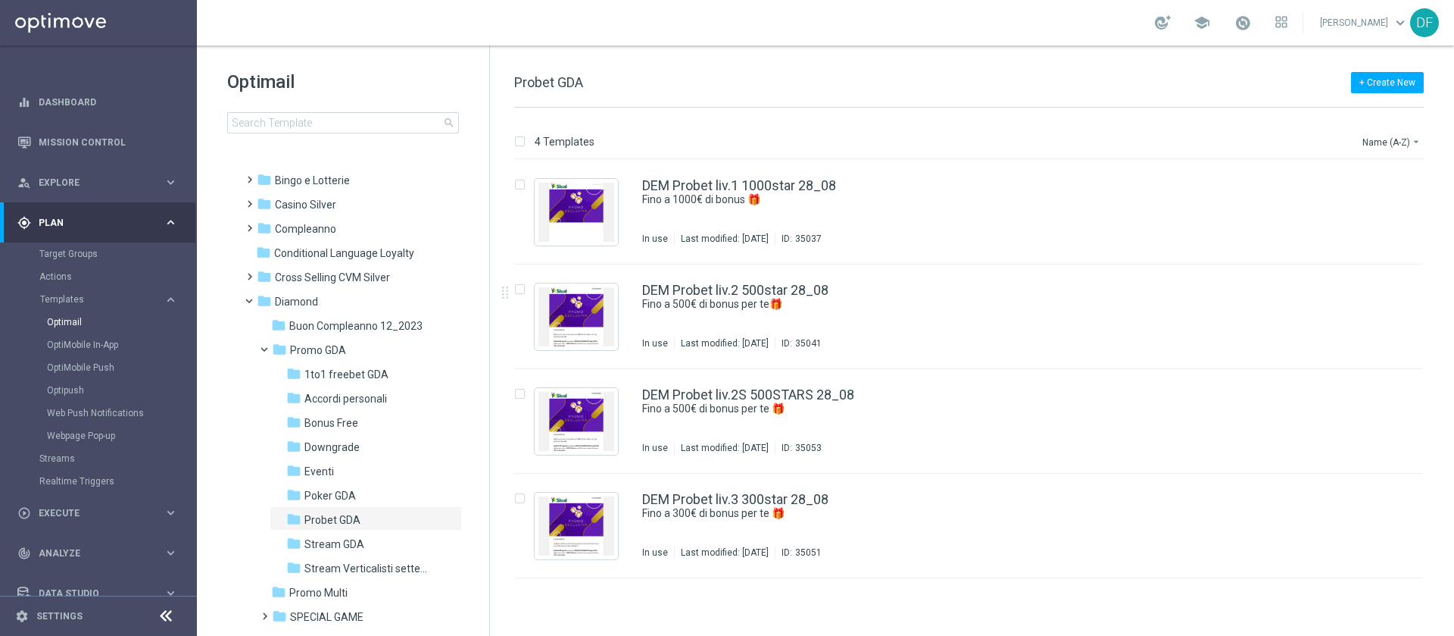
scroll to position [91, 0]
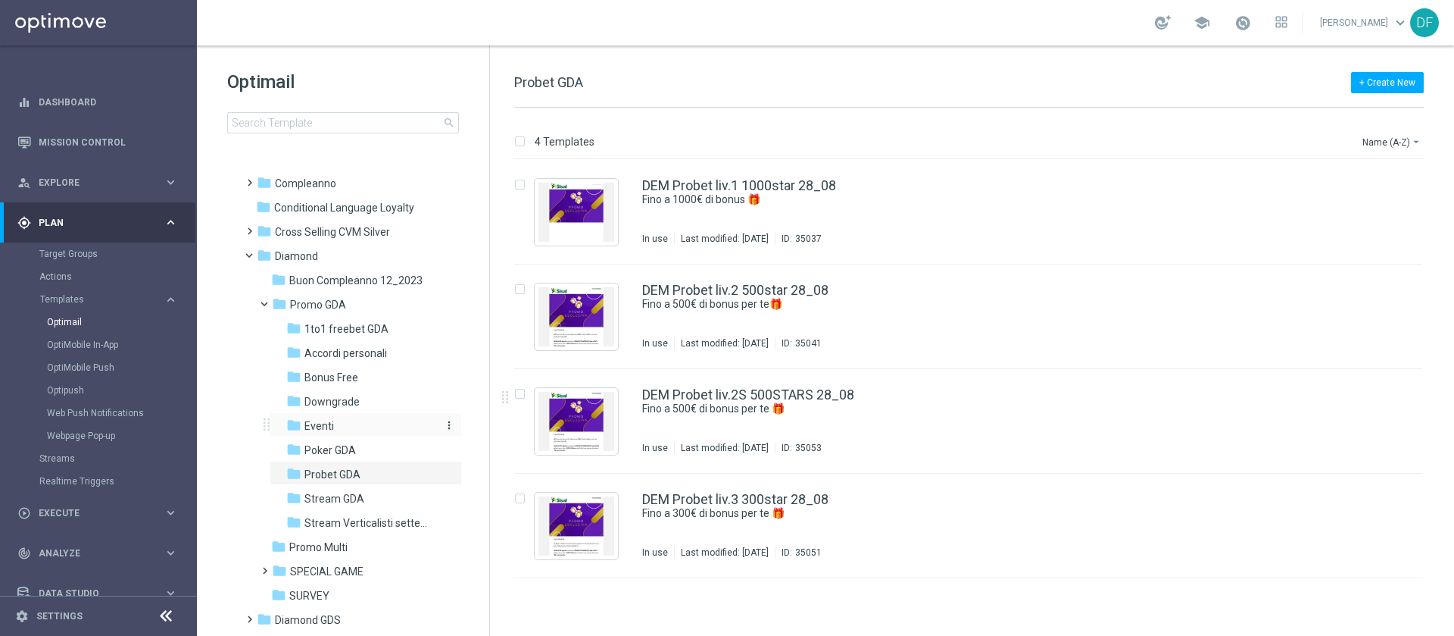
click at [324, 426] on span "Eventi" at bounding box center [320, 426] width 30 height 14
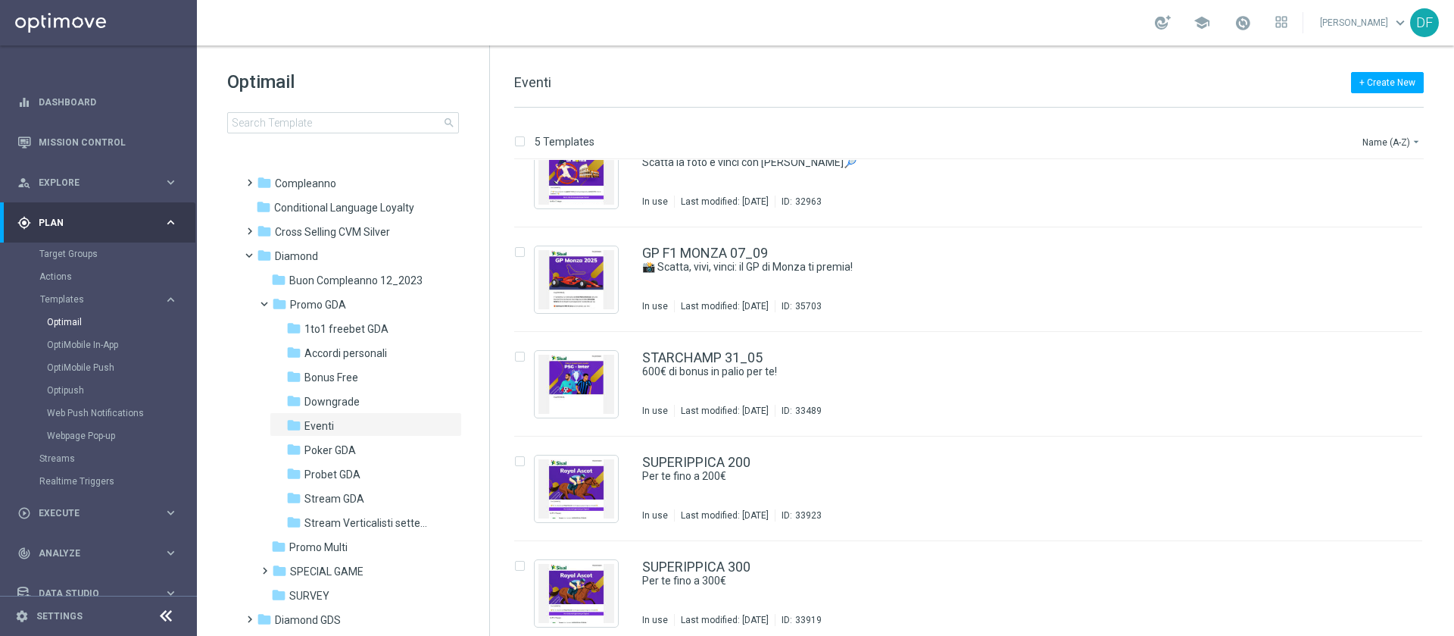
scroll to position [36, 0]
click at [705, 287] on div "GP F1 MONZA 07_09 📸 Scatta, vivi, vinci: il GP di Monza ti premia! In use Last …" at bounding box center [1000, 281] width 717 height 66
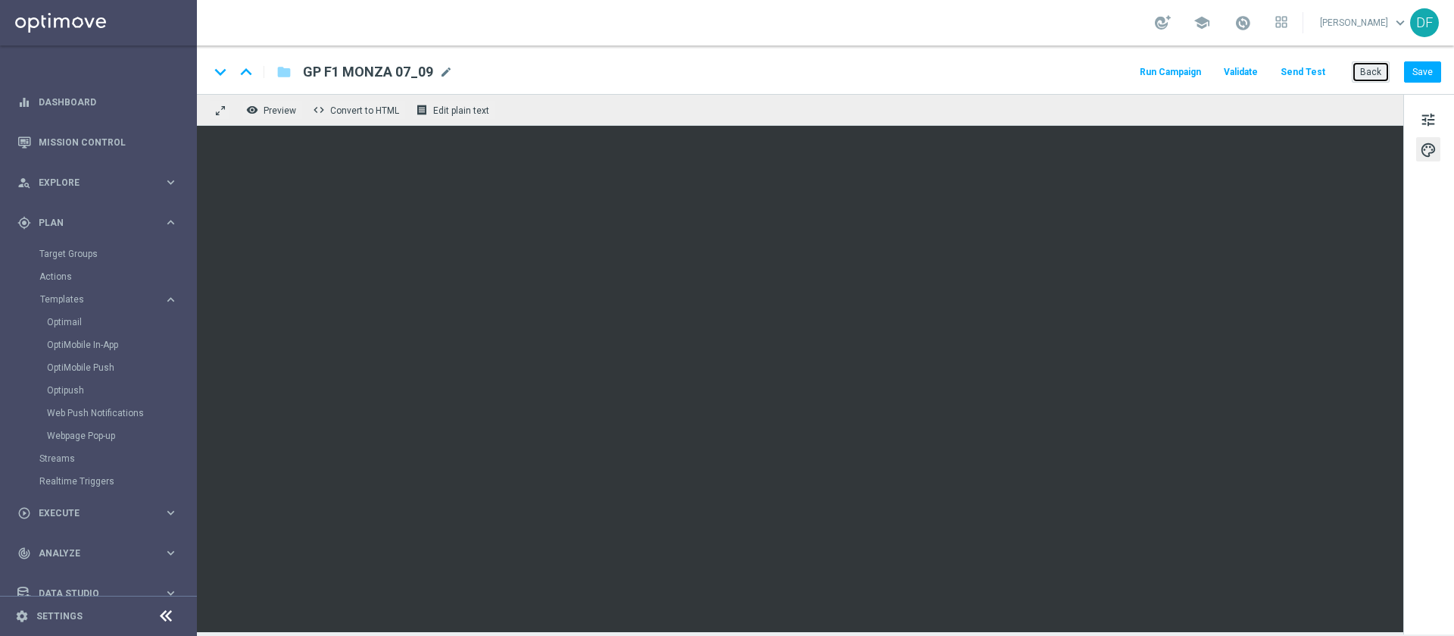
click at [1380, 73] on button "Back" at bounding box center [1371, 71] width 38 height 21
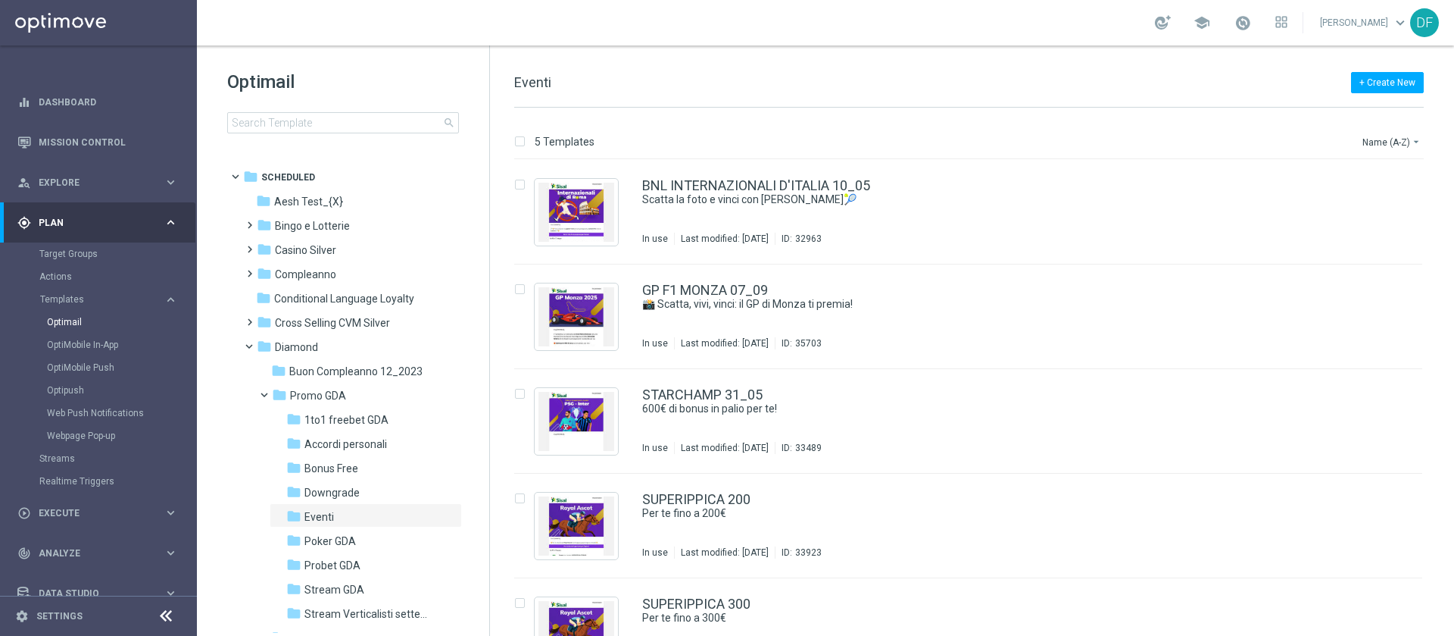
drag, startPoint x: 483, startPoint y: 246, endPoint x: 484, endPoint y: 276, distance: 30.3
click at [484, 276] on tree-viewport "folder Scheduled more_vert folder Aesh Test_{X} more_vert" at bounding box center [357, 398] width 262 height 469
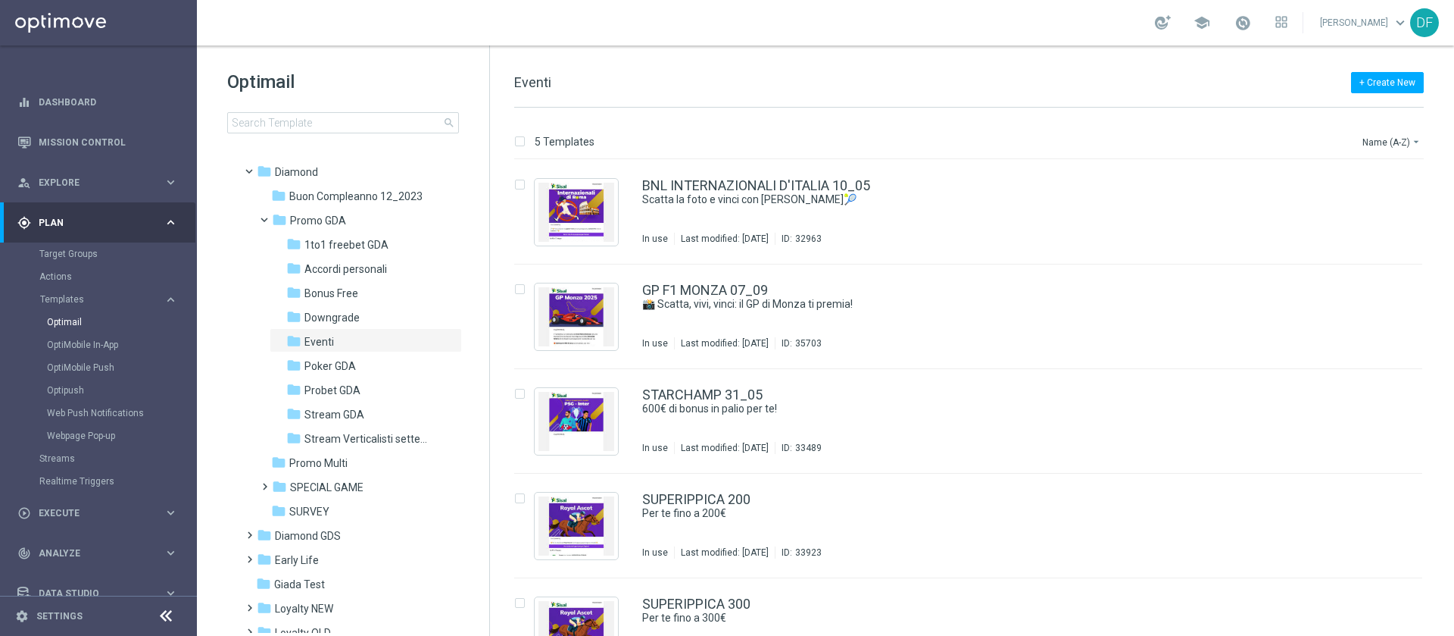
scroll to position [181, 0]
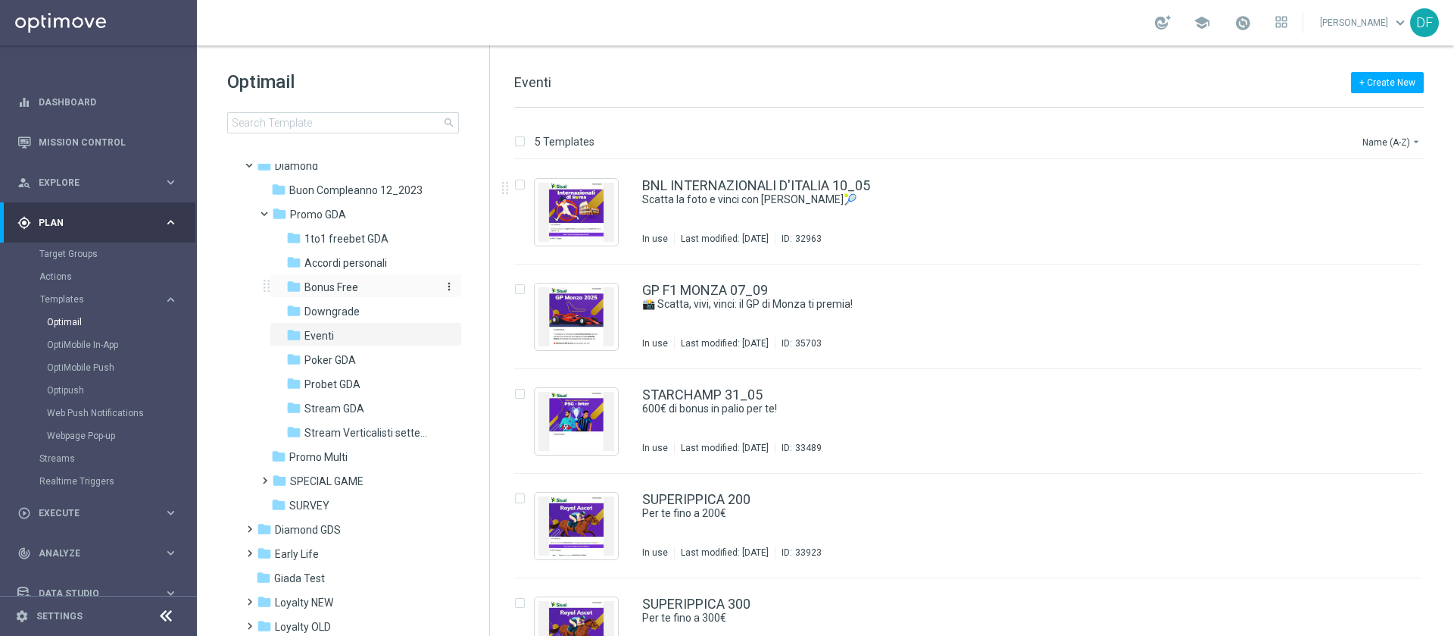
click at [358, 280] on div "folder Bonus Free" at bounding box center [360, 287] width 149 height 17
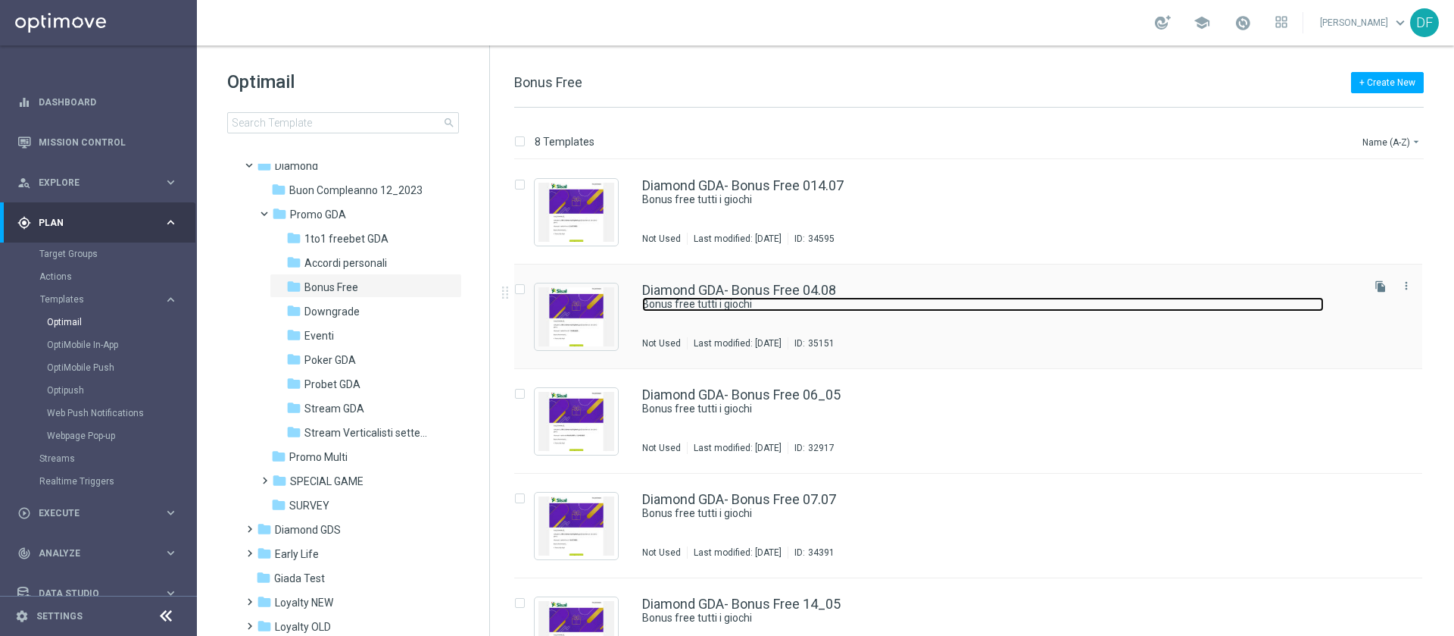
click at [730, 301] on link "Bonus free tutti i giochi" at bounding box center [983, 304] width 682 height 14
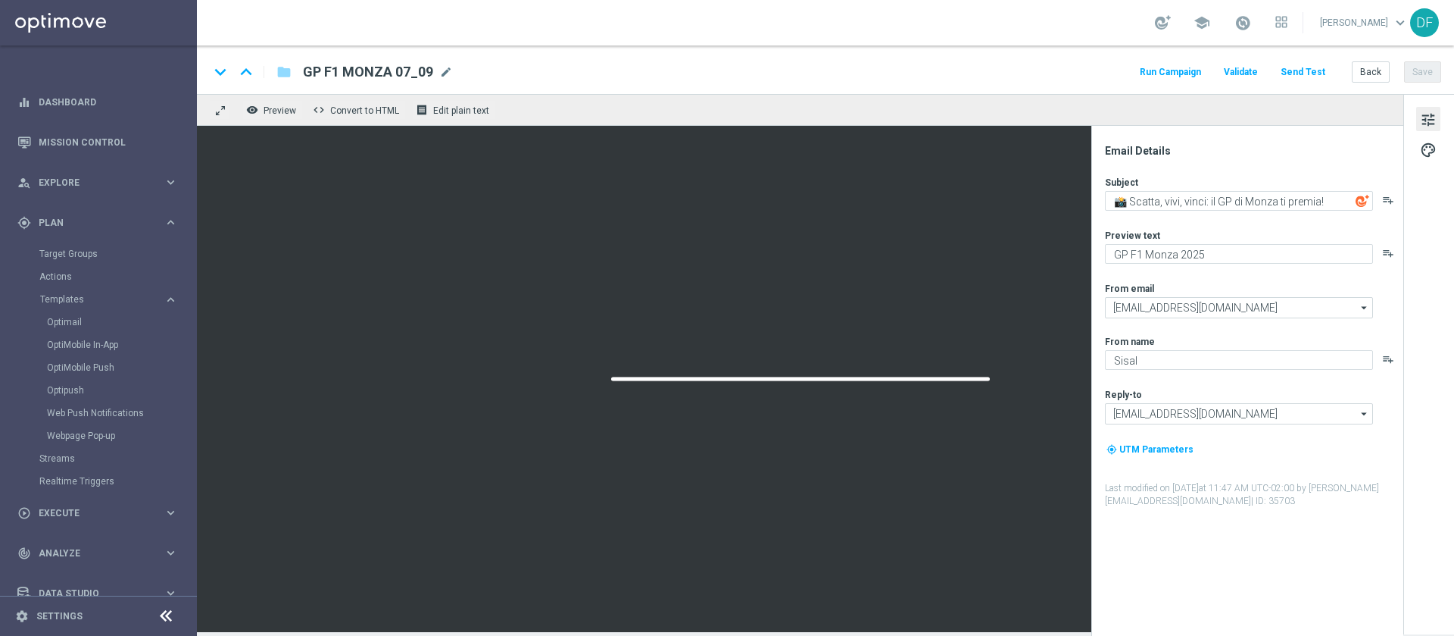
type textarea "Bonus free tutti i giochi"
type textarea "Un bonus per te🎁"
type input "[EMAIL_ADDRESS][DOMAIN_NAME]"
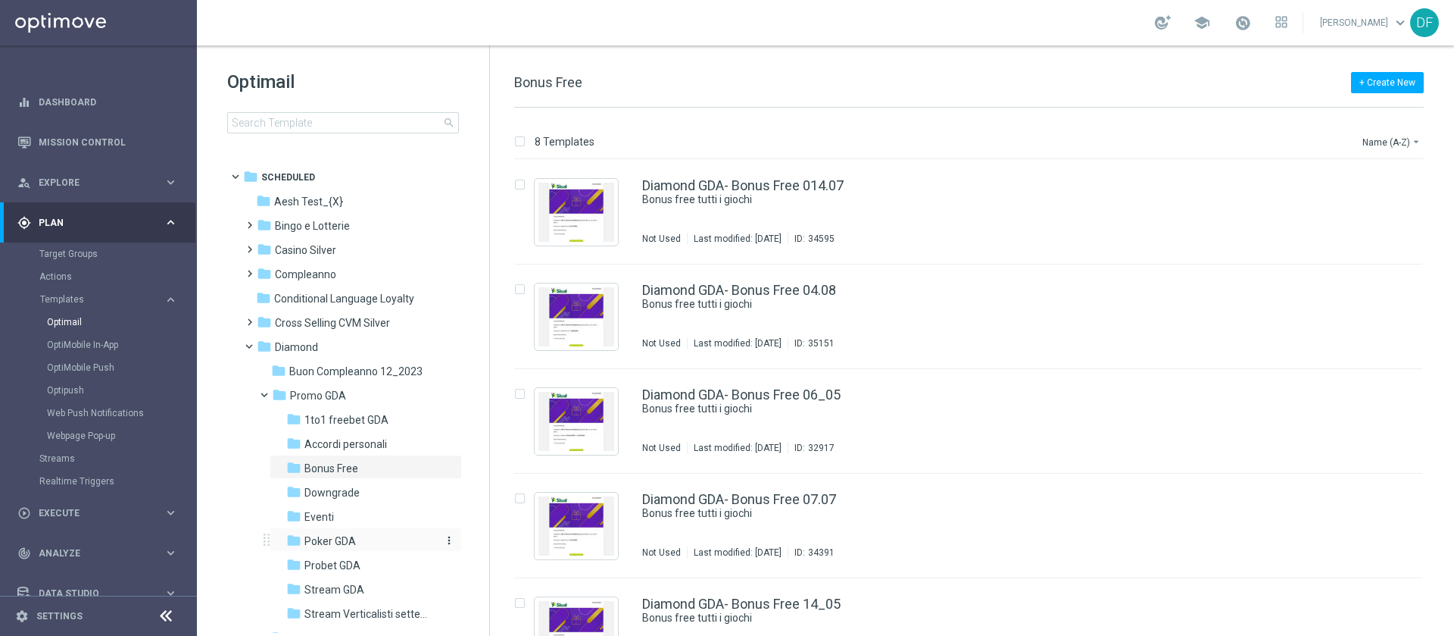
click at [348, 539] on span "Poker GDA" at bounding box center [331, 541] width 52 height 14
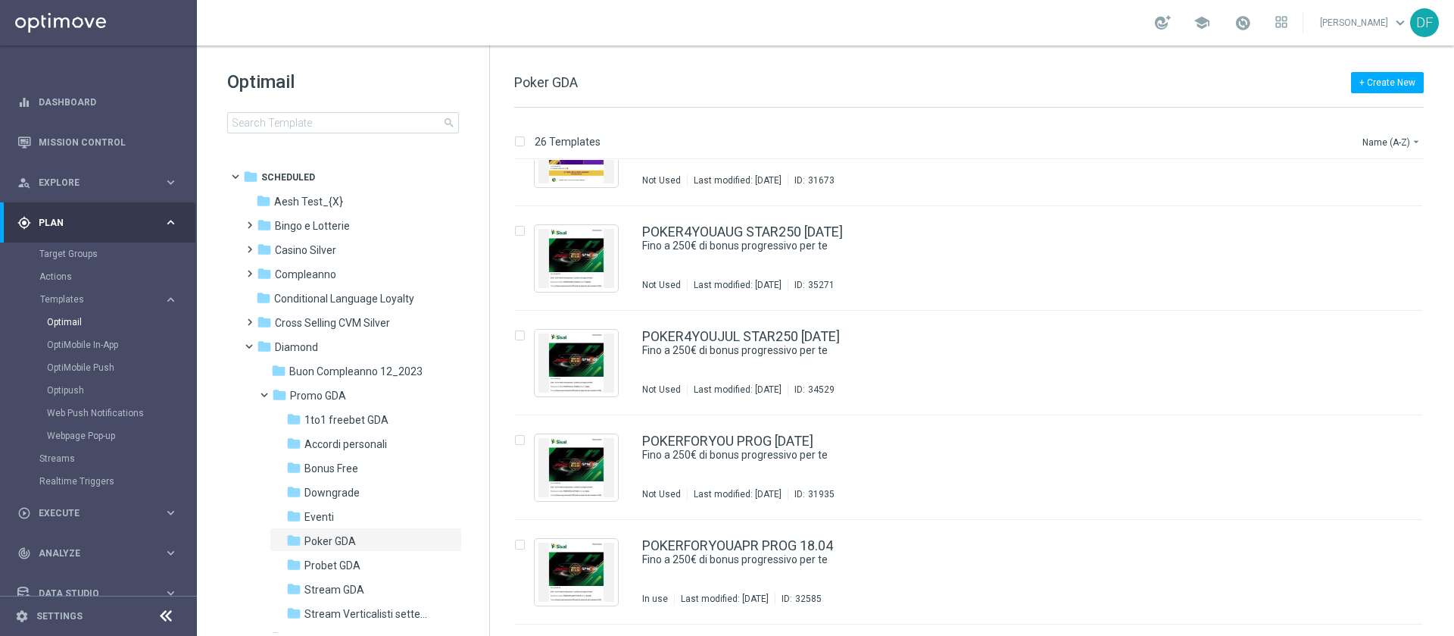
scroll to position [1732, 0]
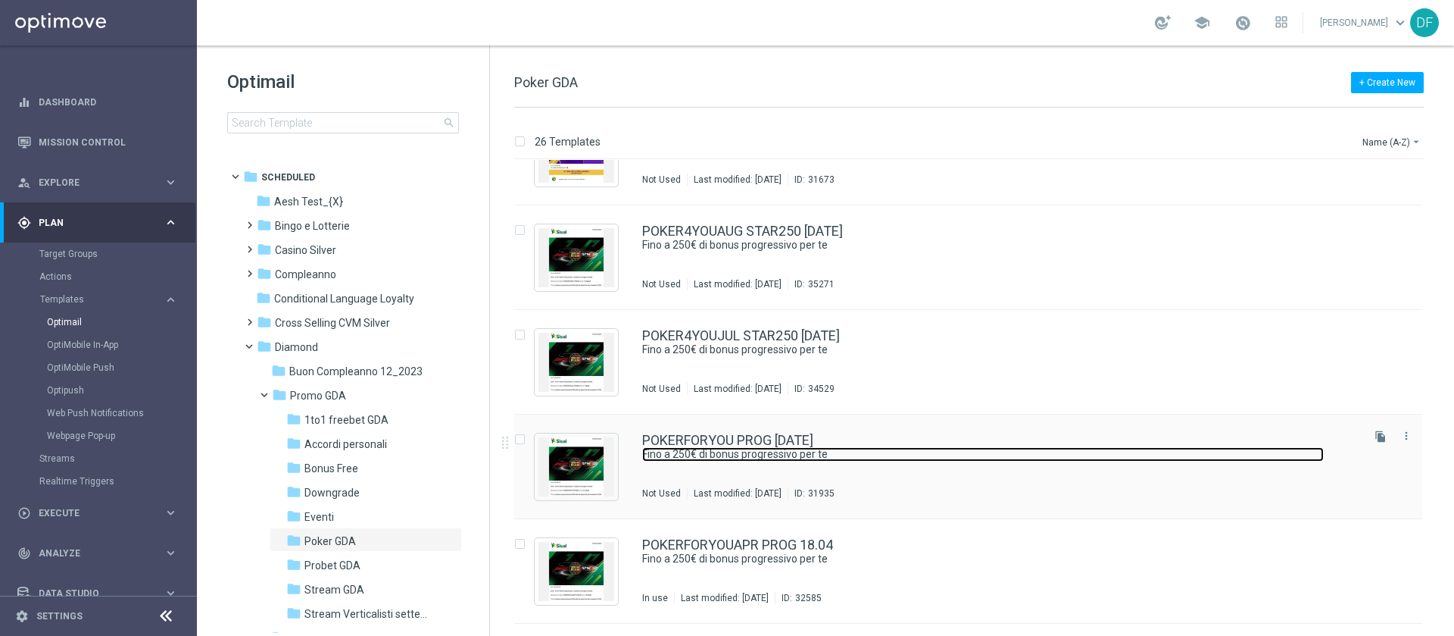
click at [705, 455] on link "Fino a 250€ di bonus progressivo per te" at bounding box center [983, 454] width 682 height 14
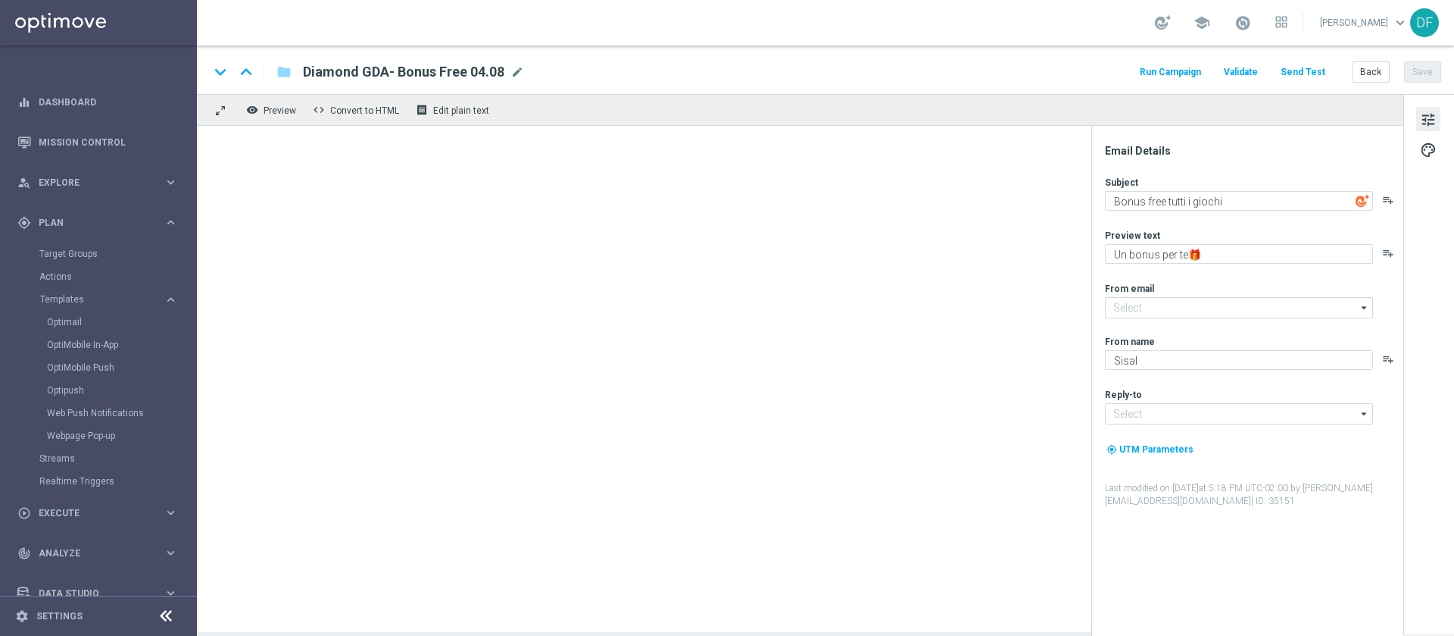
type textarea "Fino a 250€ di bonus progressivo per te"
type textarea "Scopri cosa ti abbiamo riservato!"
type input "[EMAIL_ADDRESS][DOMAIN_NAME]"
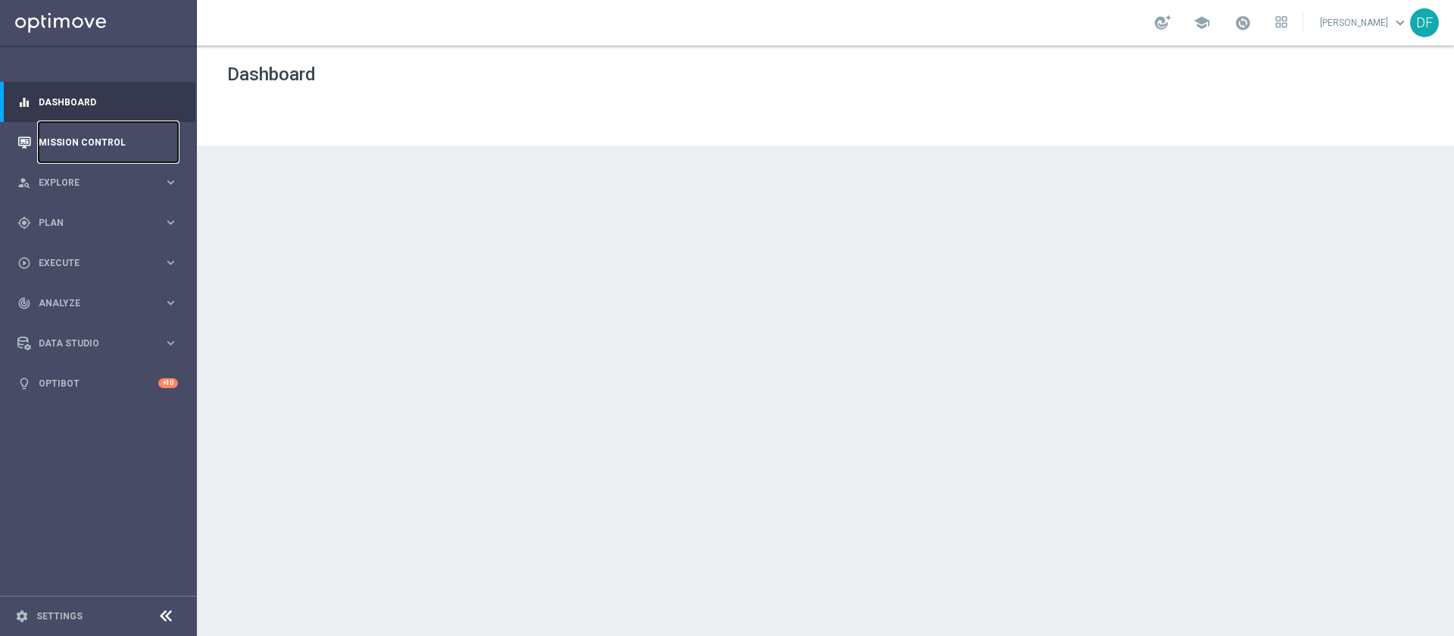
click at [72, 138] on link "Mission Control" at bounding box center [108, 142] width 139 height 40
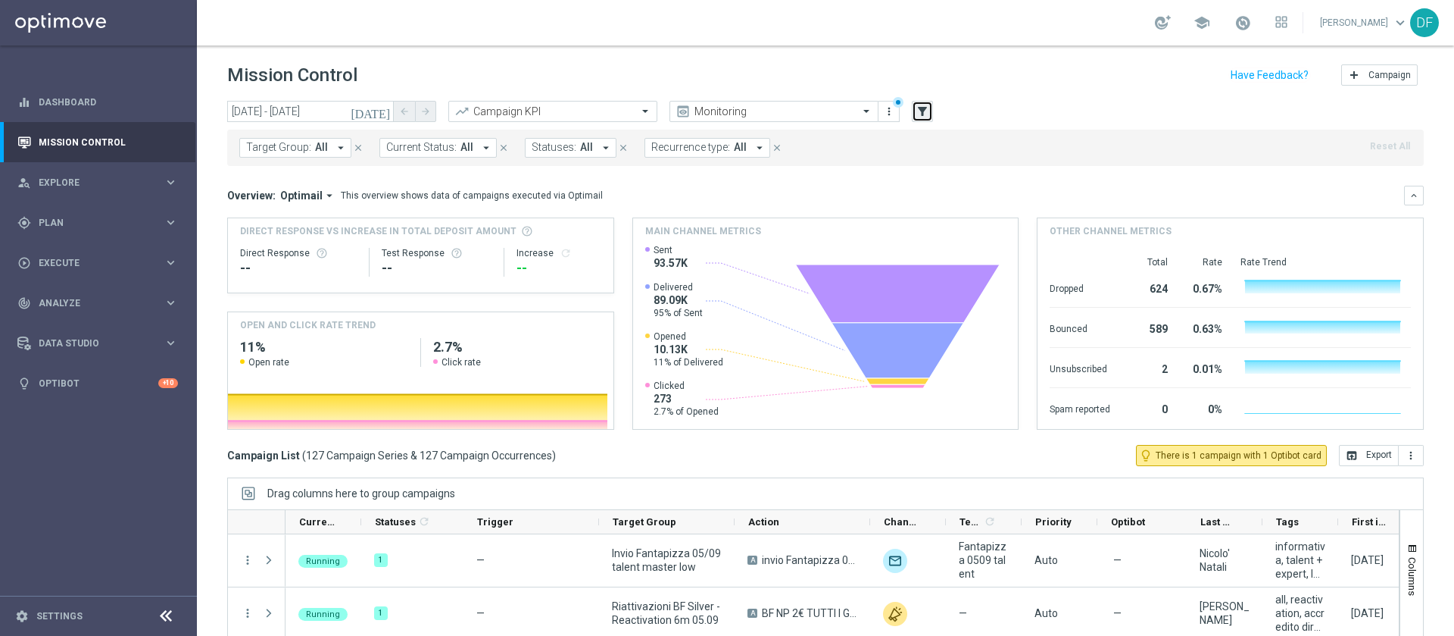
click at [924, 105] on icon "filter_alt" at bounding box center [923, 112] width 14 height 14
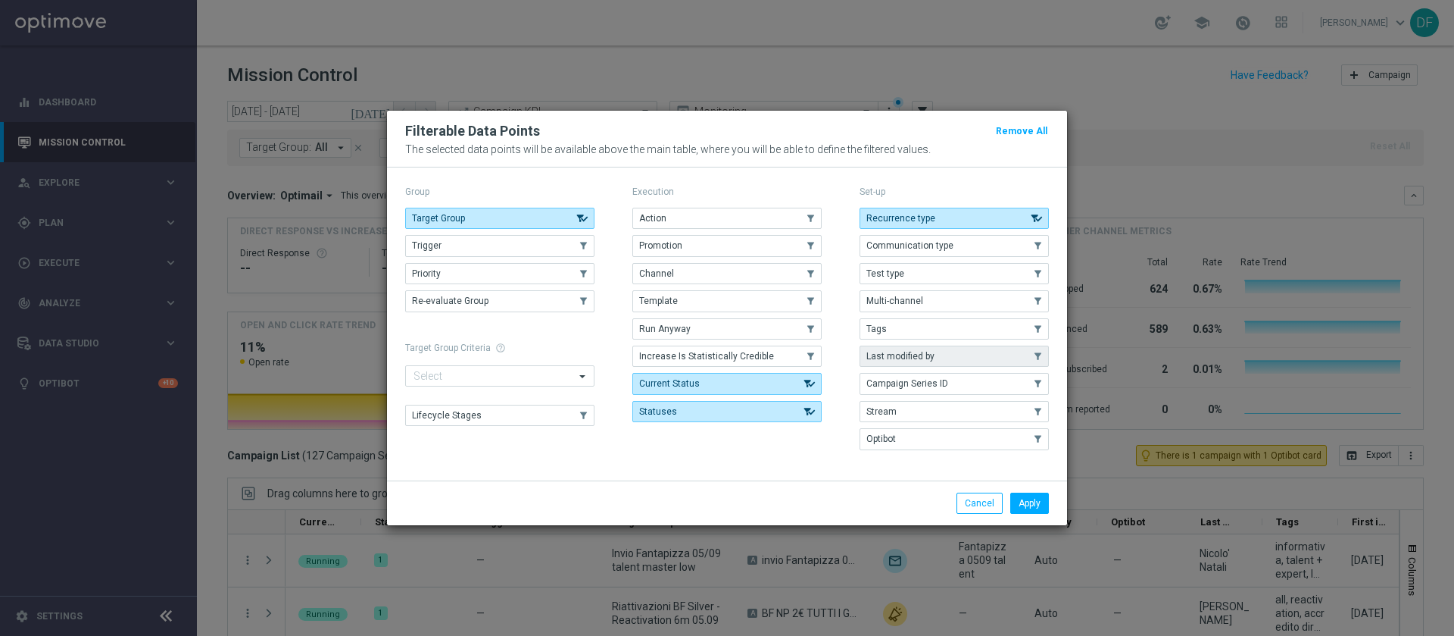
click at [901, 349] on button "Last modified by" at bounding box center [954, 355] width 189 height 21
click at [1034, 511] on button "Apply" at bounding box center [1030, 502] width 39 height 21
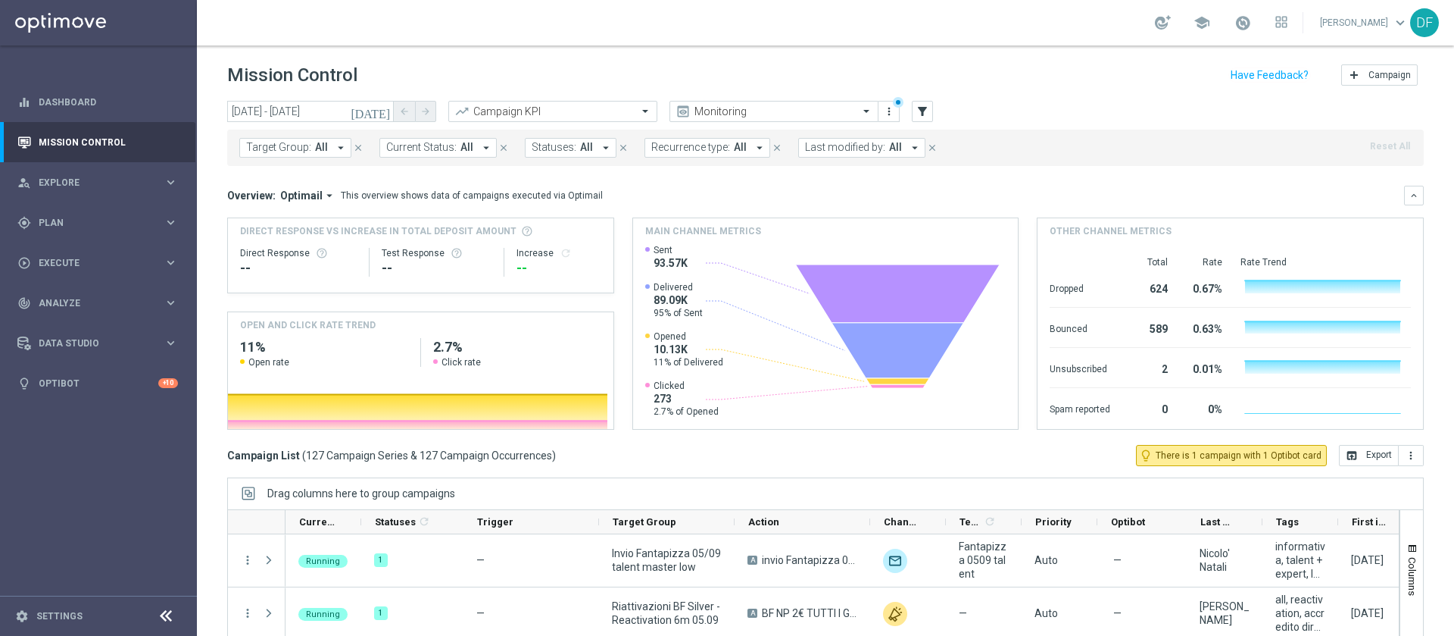
click at [908, 148] on icon "arrow_drop_down" at bounding box center [915, 148] width 14 height 14
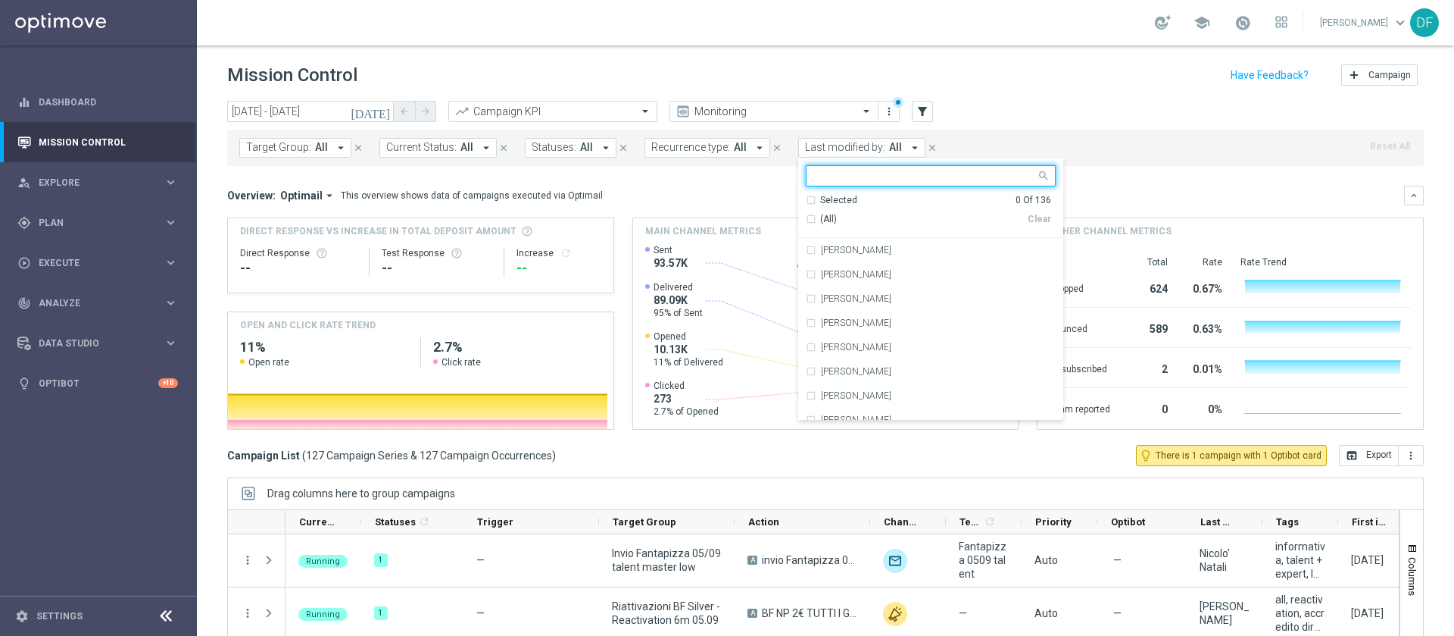
click at [1146, 148] on div "Target Group: All arrow_drop_down close Current Status: All arrow_drop_down clo…" at bounding box center [825, 148] width 1197 height 36
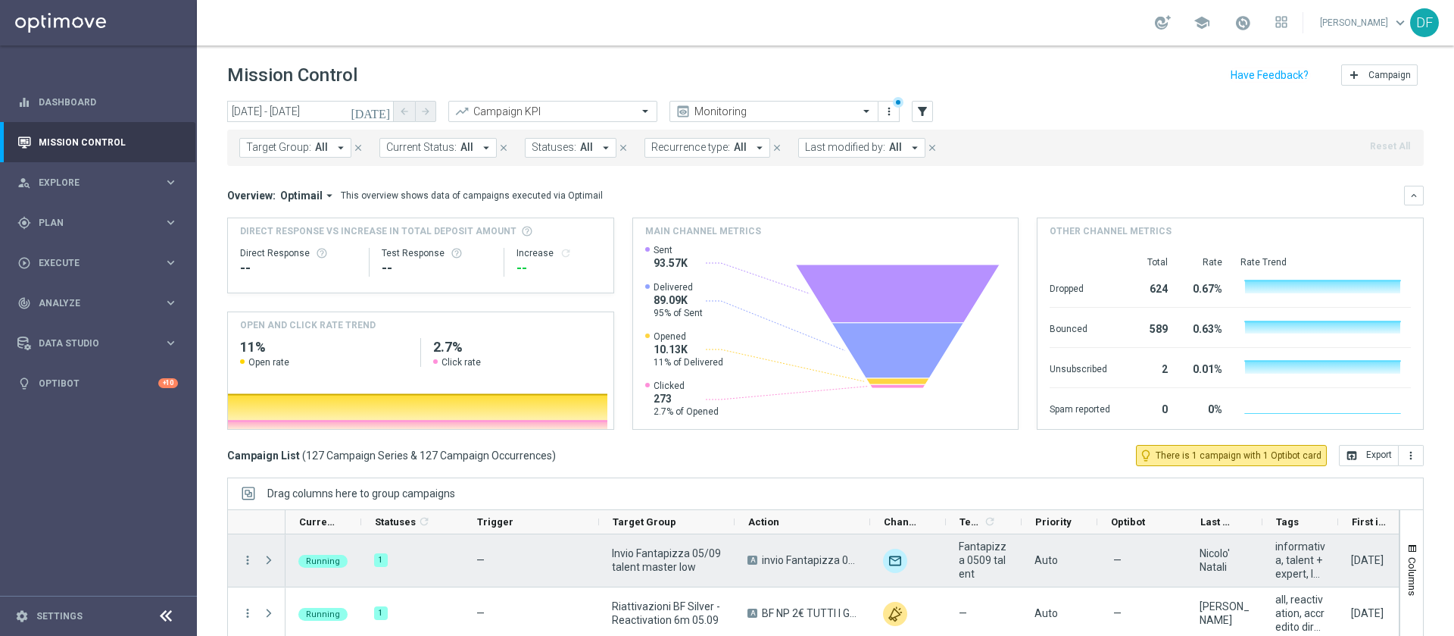
click at [1315, 558] on span "informativa, talent + expert, low master" at bounding box center [1301, 559] width 50 height 41
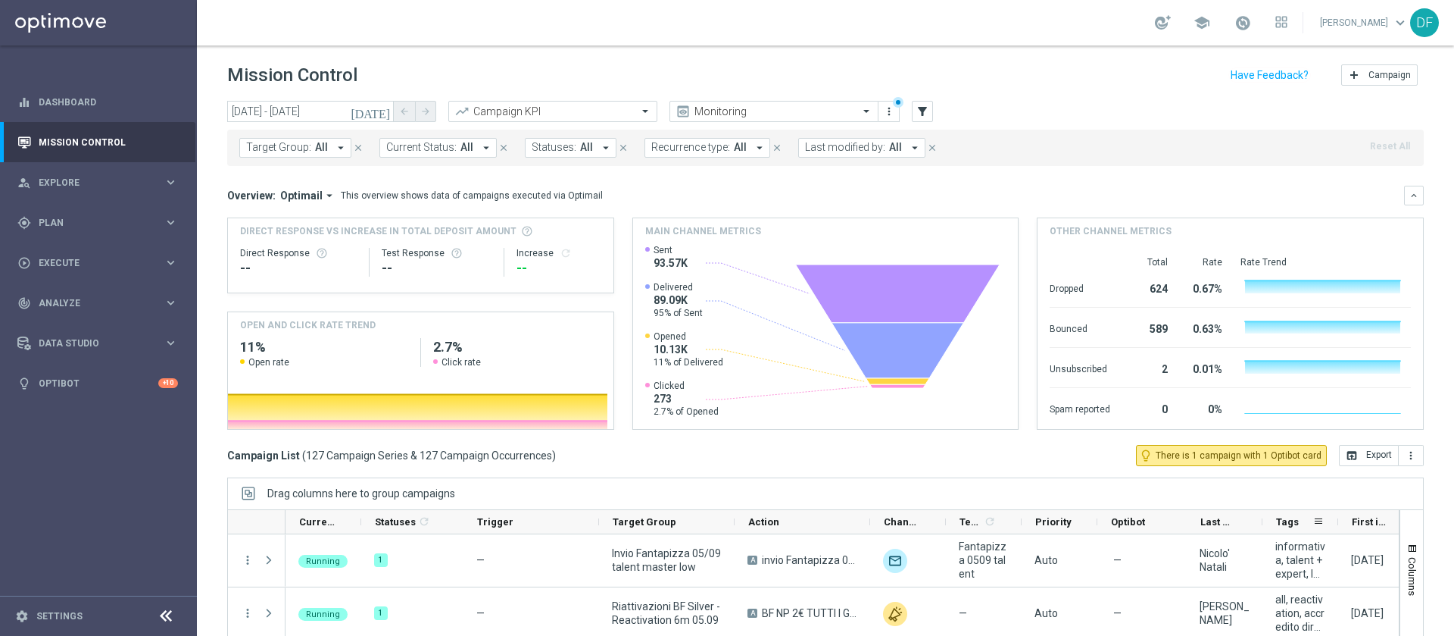
click at [1305, 521] on div "Tags" at bounding box center [1294, 521] width 36 height 23
click at [1309, 521] on span at bounding box center [1307, 521] width 12 height 12
click at [898, 139] on button "Last modified by: All arrow_drop_down" at bounding box center [861, 148] width 127 height 20
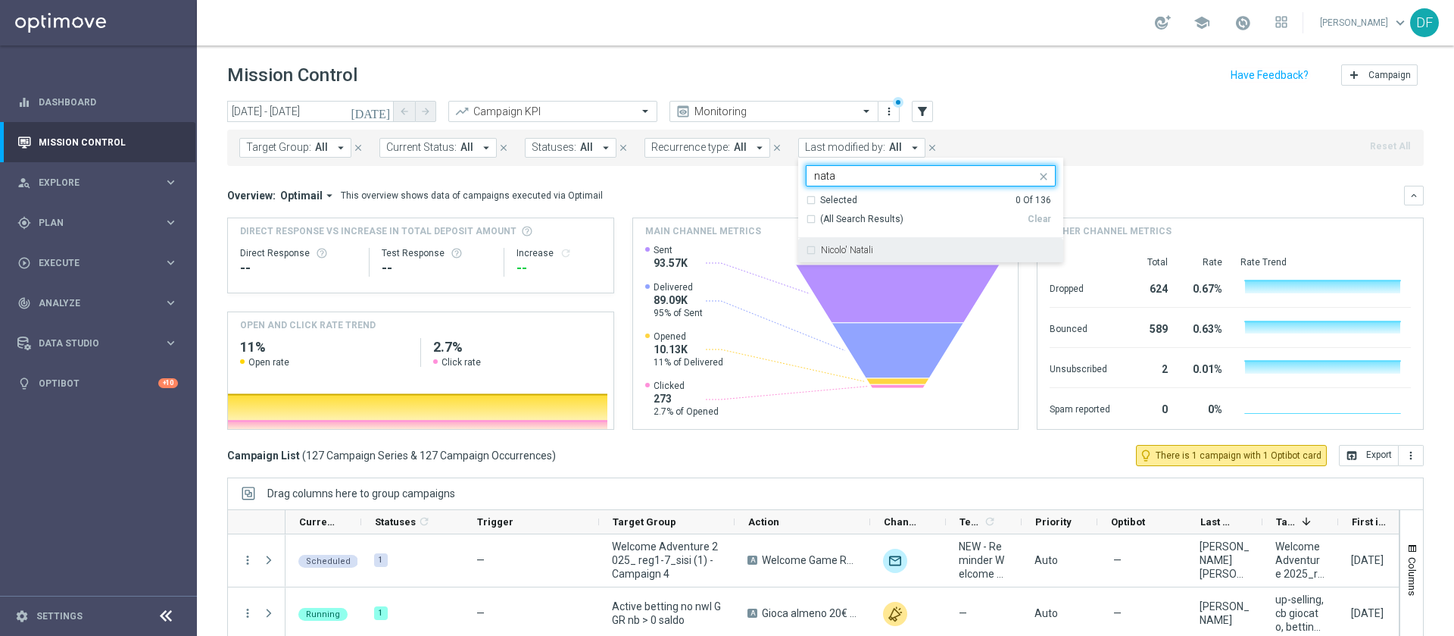
click at [891, 250] on div "Nicolo' Natali" at bounding box center [938, 249] width 235 height 9
type input "nata"
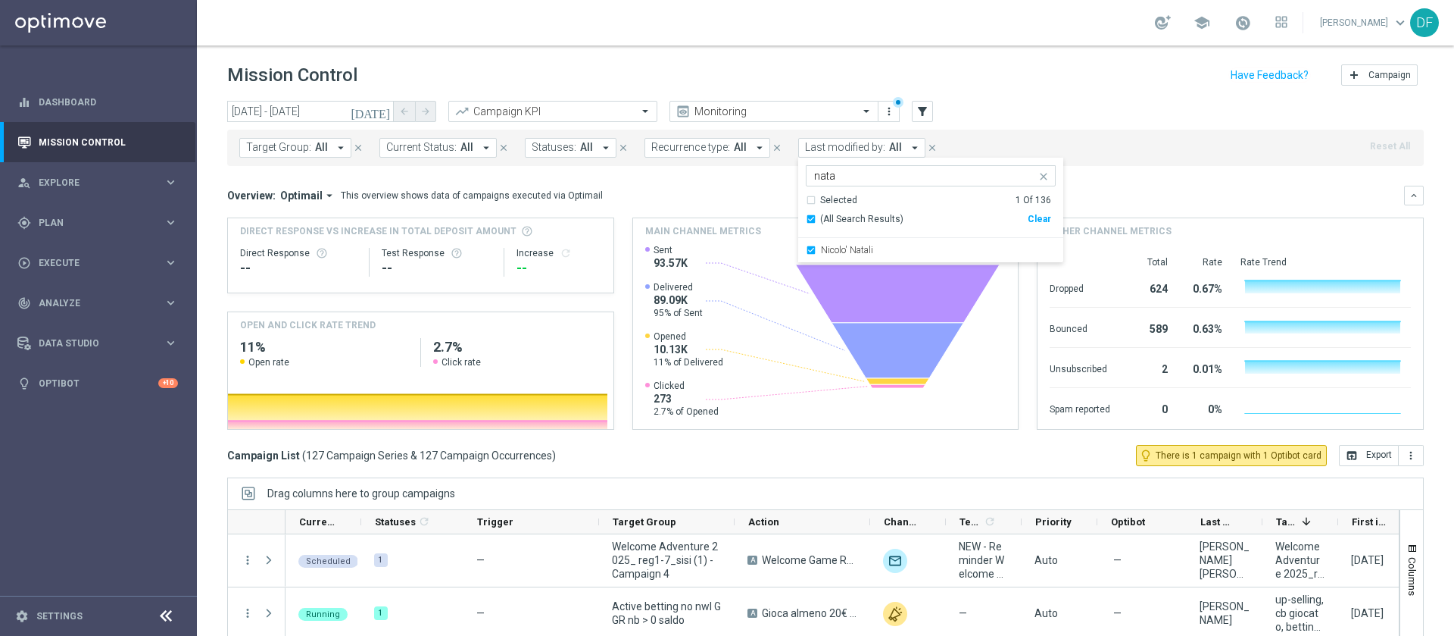
click at [1161, 180] on mini-dashboard "Overview: Optimail arrow_drop_down This overview shows data of campaigns execut…" at bounding box center [825, 305] width 1197 height 279
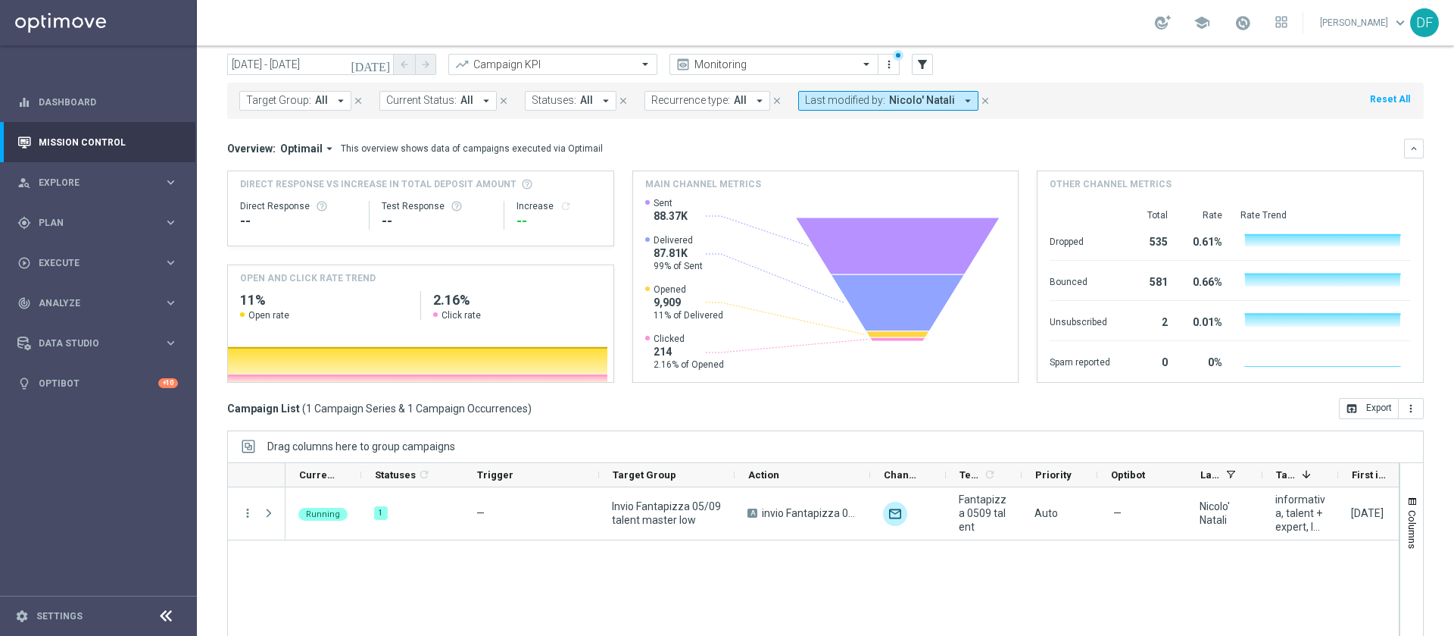
scroll to position [122, 0]
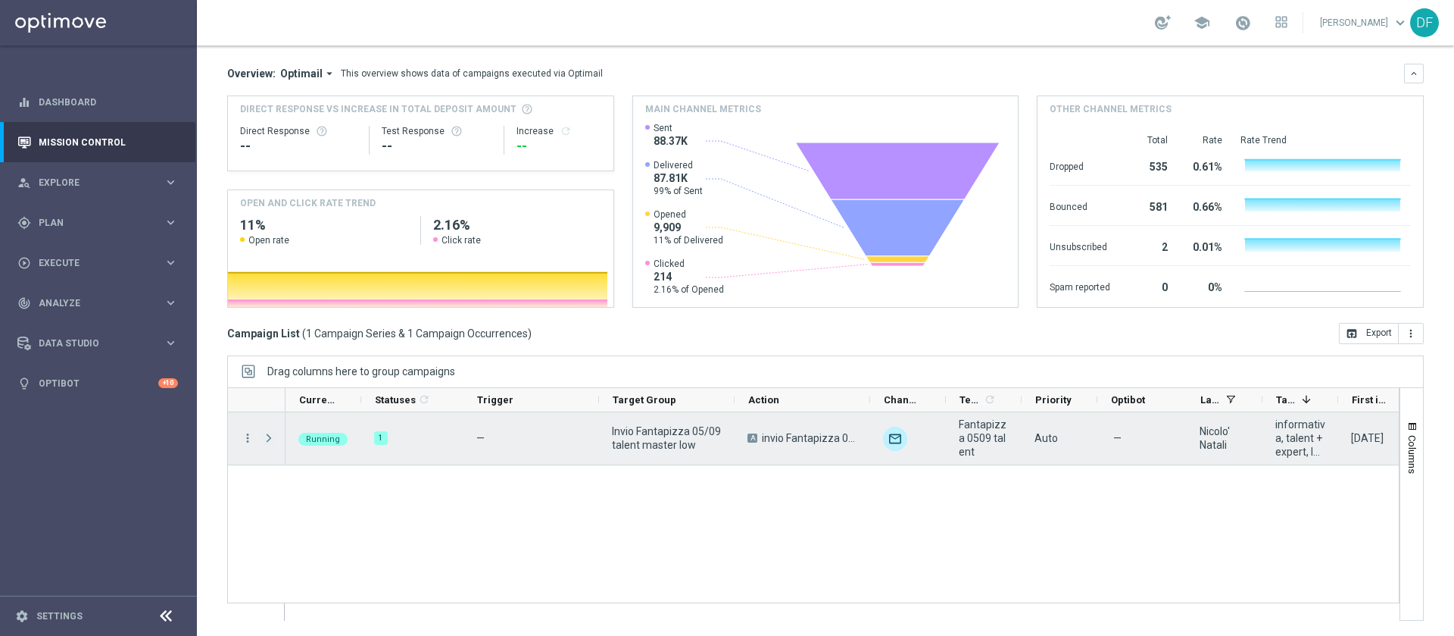
click at [268, 435] on span at bounding box center [269, 438] width 14 height 12
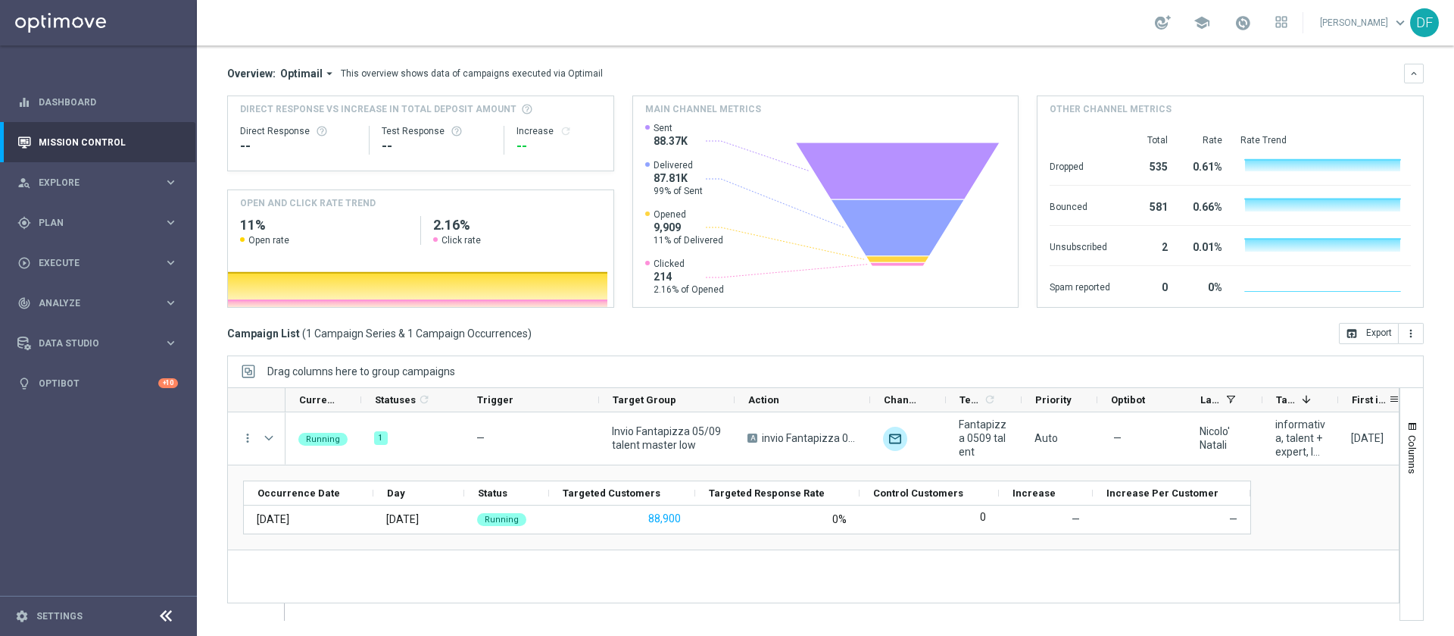
drag, startPoint x: 1339, startPoint y: 398, endPoint x: 1374, endPoint y: 390, distance: 35.8
click at [1374, 390] on div "First in Range" at bounding box center [1377, 400] width 76 height 24
drag, startPoint x: 1336, startPoint y: 396, endPoint x: 1413, endPoint y: 400, distance: 76.6
click at [1413, 400] on div "today 05 Sep 2025 - 05 Sep 2025 arrow_back arrow_forward Campaign KPI trending_…" at bounding box center [826, 239] width 1258 height 521
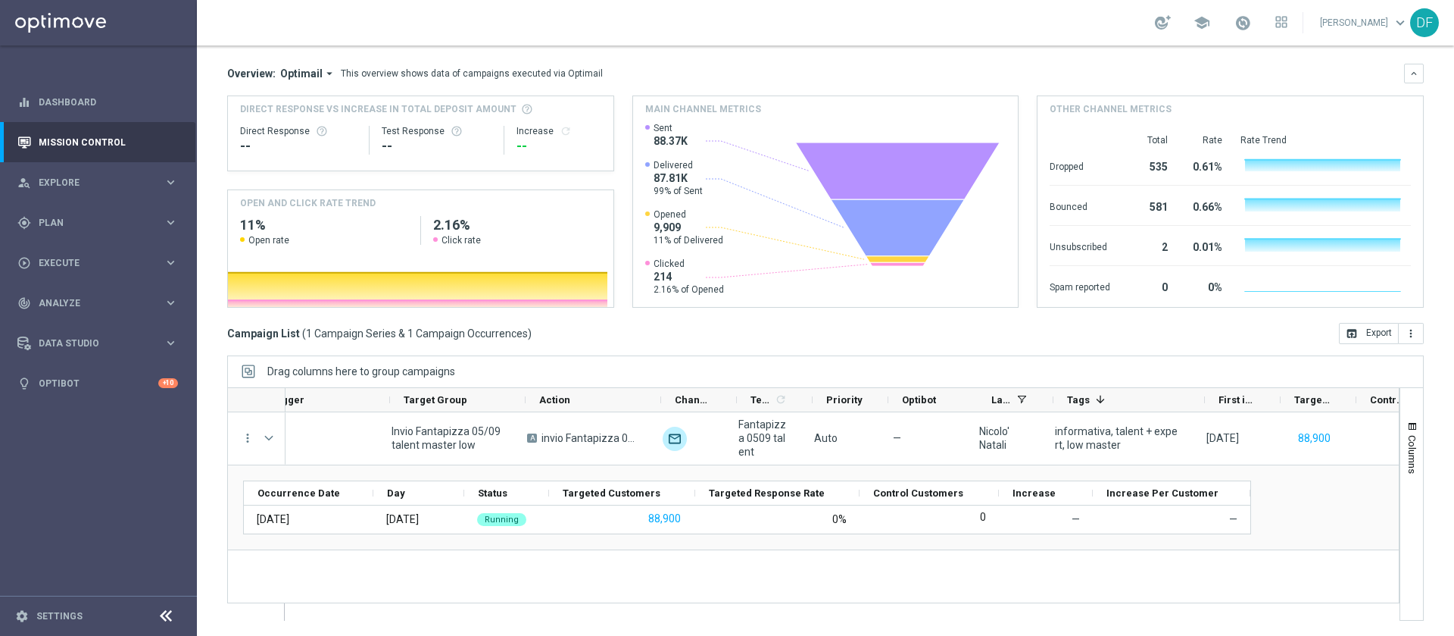
scroll to position [0, 255]
